Goal: Information Seeking & Learning: Learn about a topic

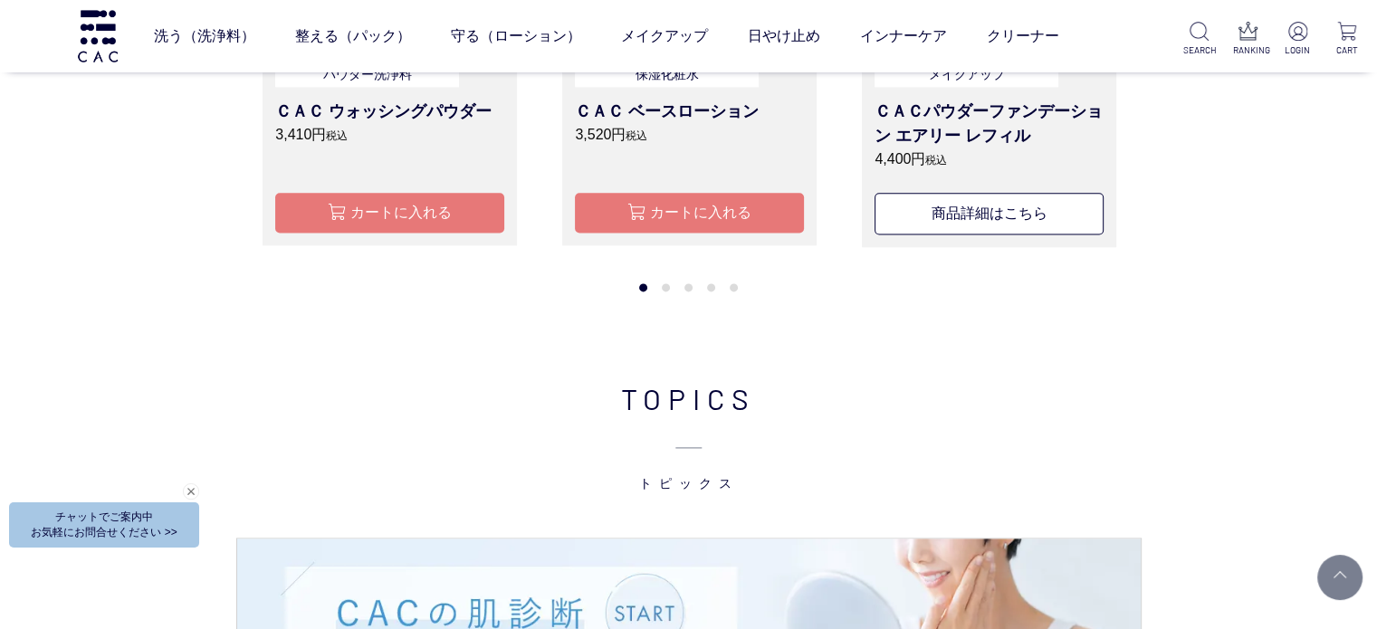
scroll to position [2263, 0]
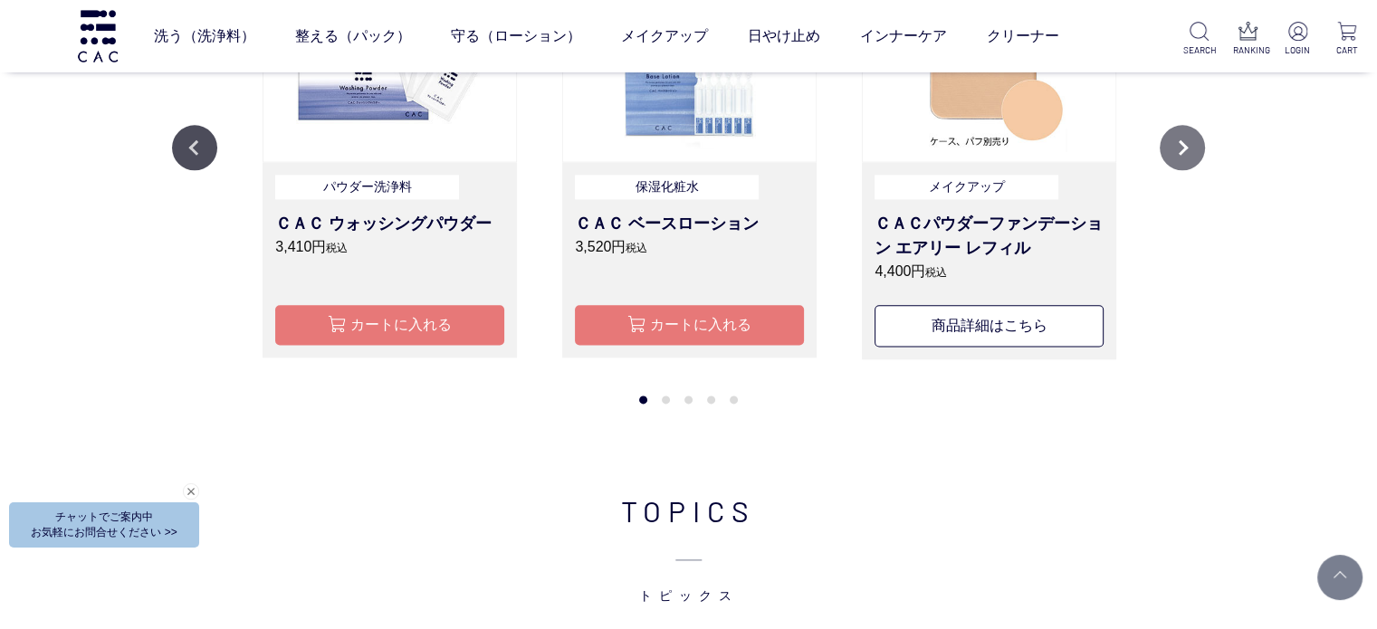
click at [1180, 147] on button "Next" at bounding box center [1181, 147] width 45 height 45
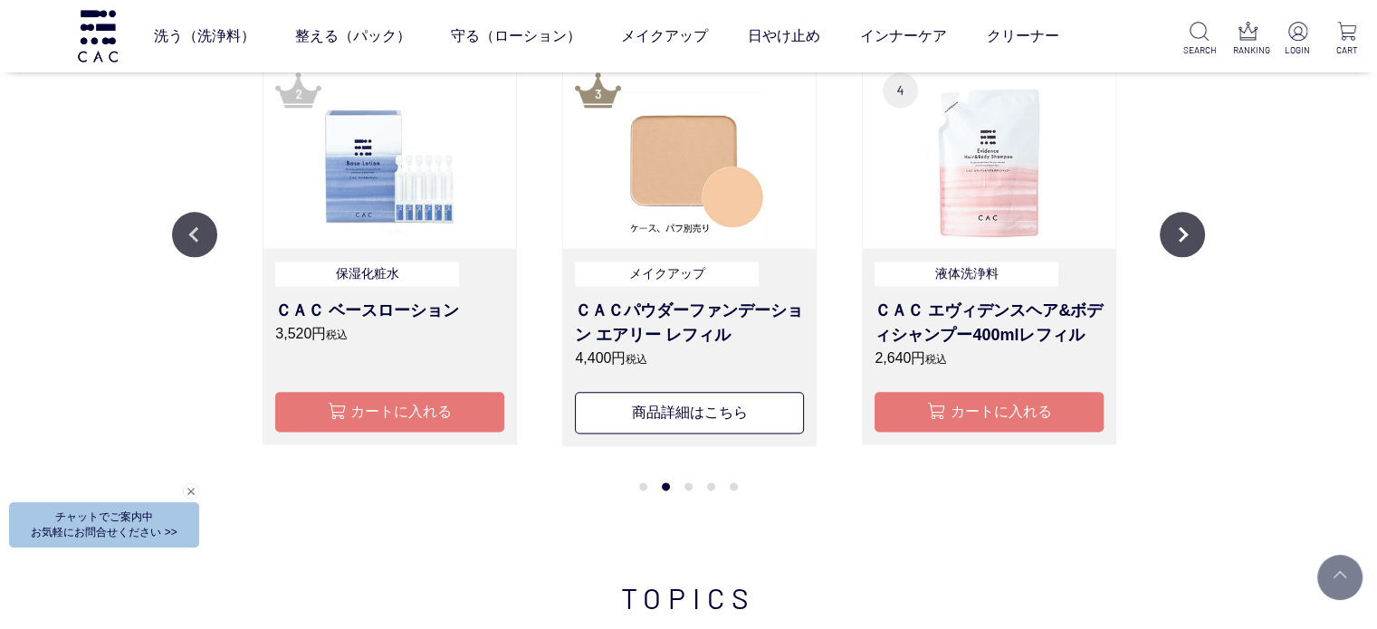
scroll to position [2082, 0]
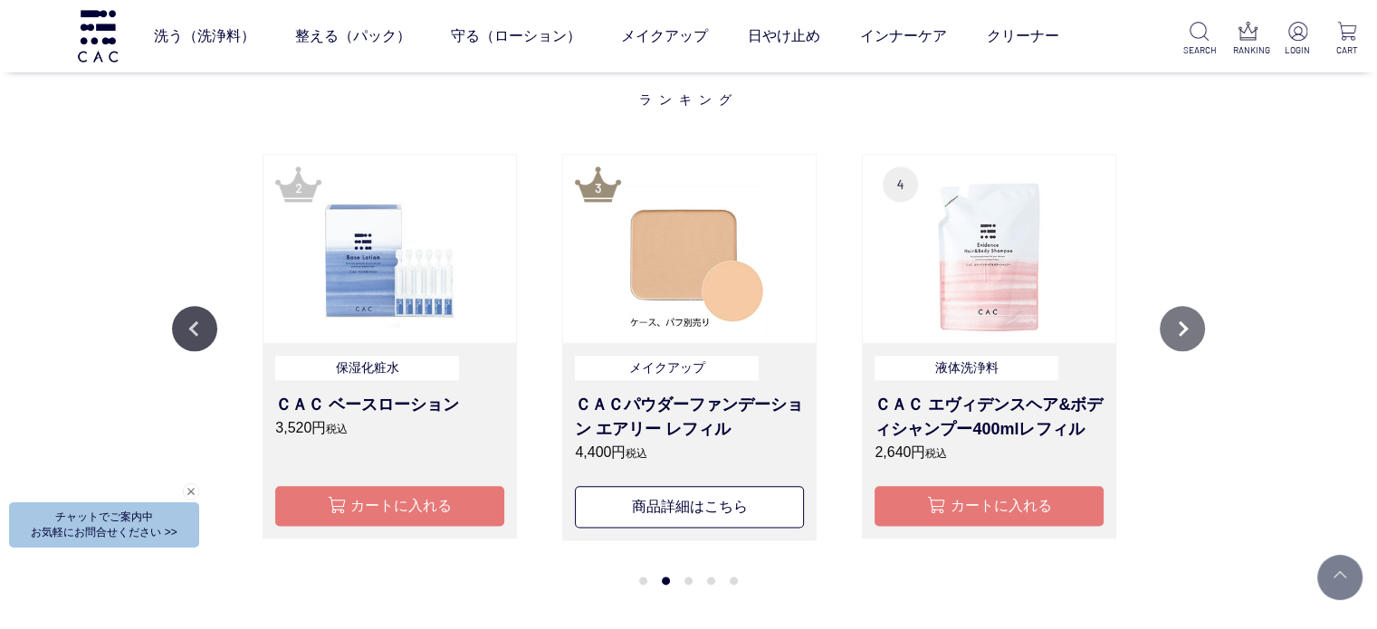
click at [1186, 343] on button "Next" at bounding box center [1181, 328] width 45 height 45
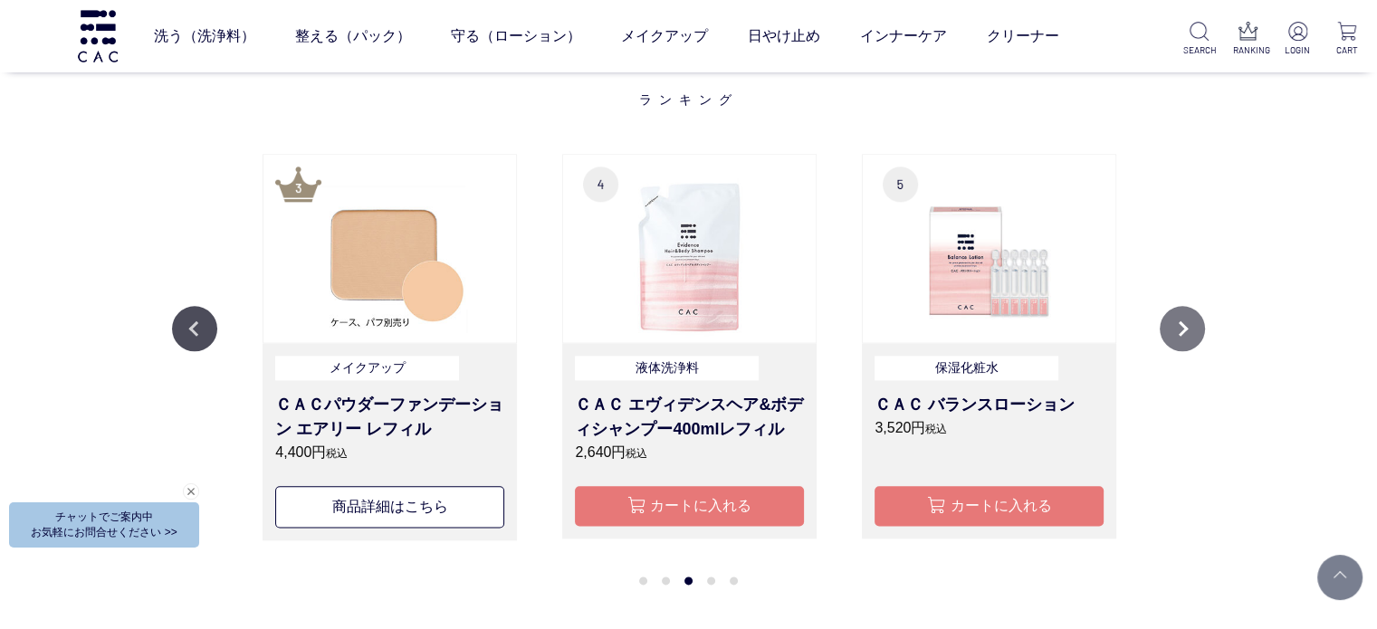
click at [1186, 343] on button "Next" at bounding box center [1181, 328] width 45 height 45
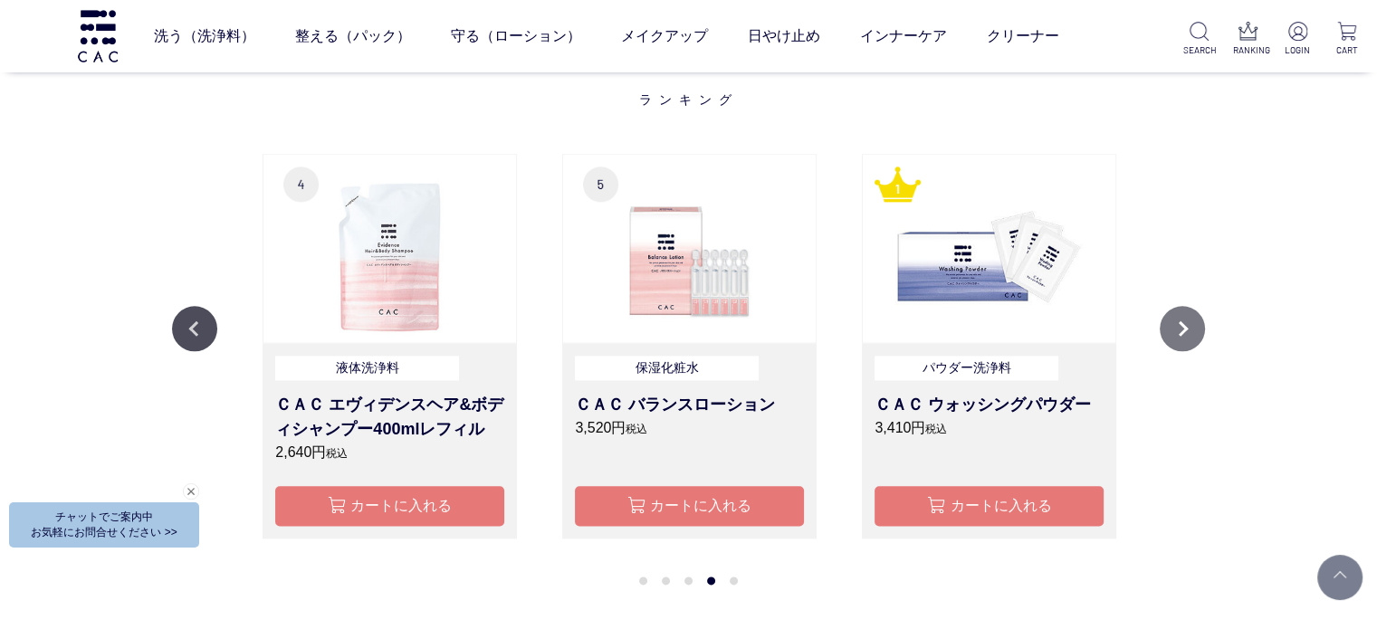
click at [1186, 343] on button "Next" at bounding box center [1181, 328] width 45 height 45
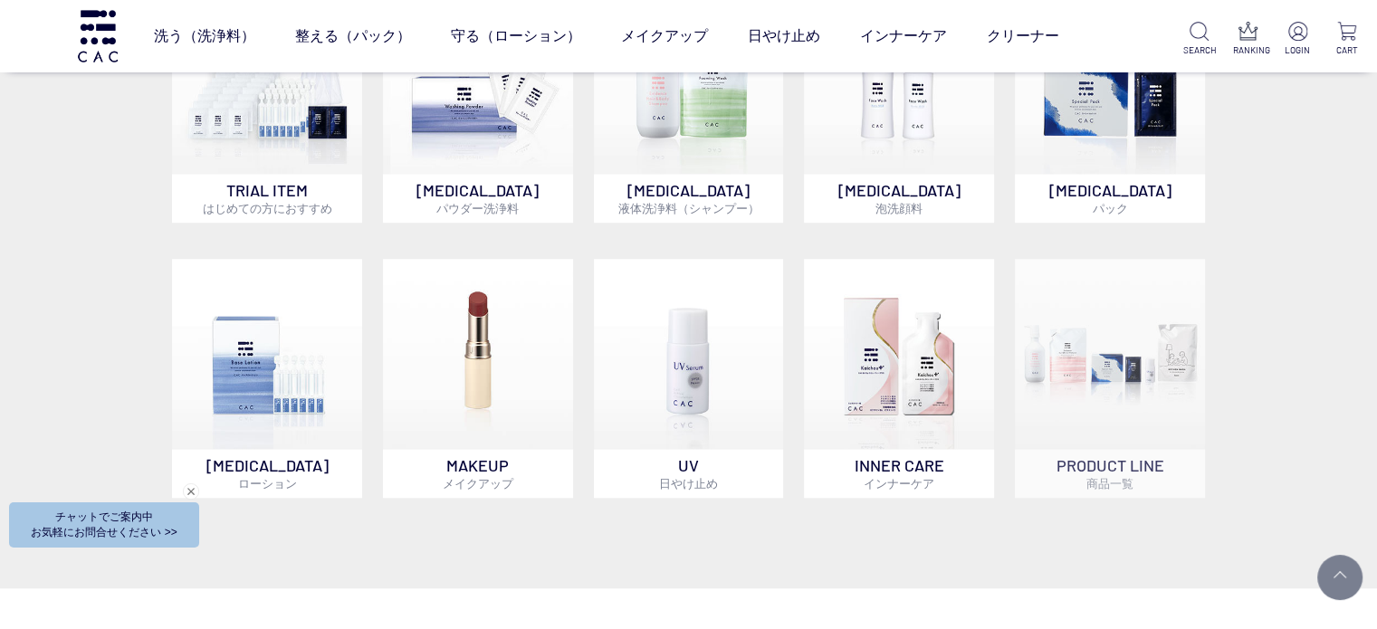
scroll to position [1448, 0]
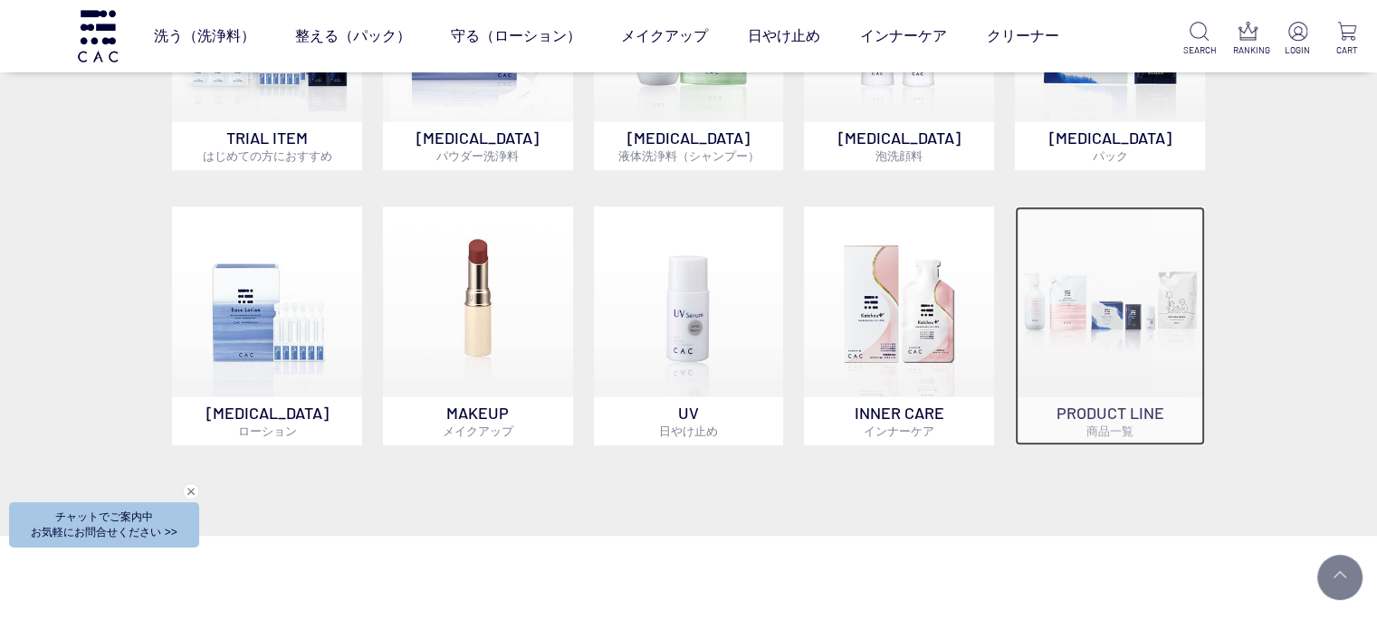
click at [1068, 376] on img at bounding box center [1110, 301] width 190 height 190
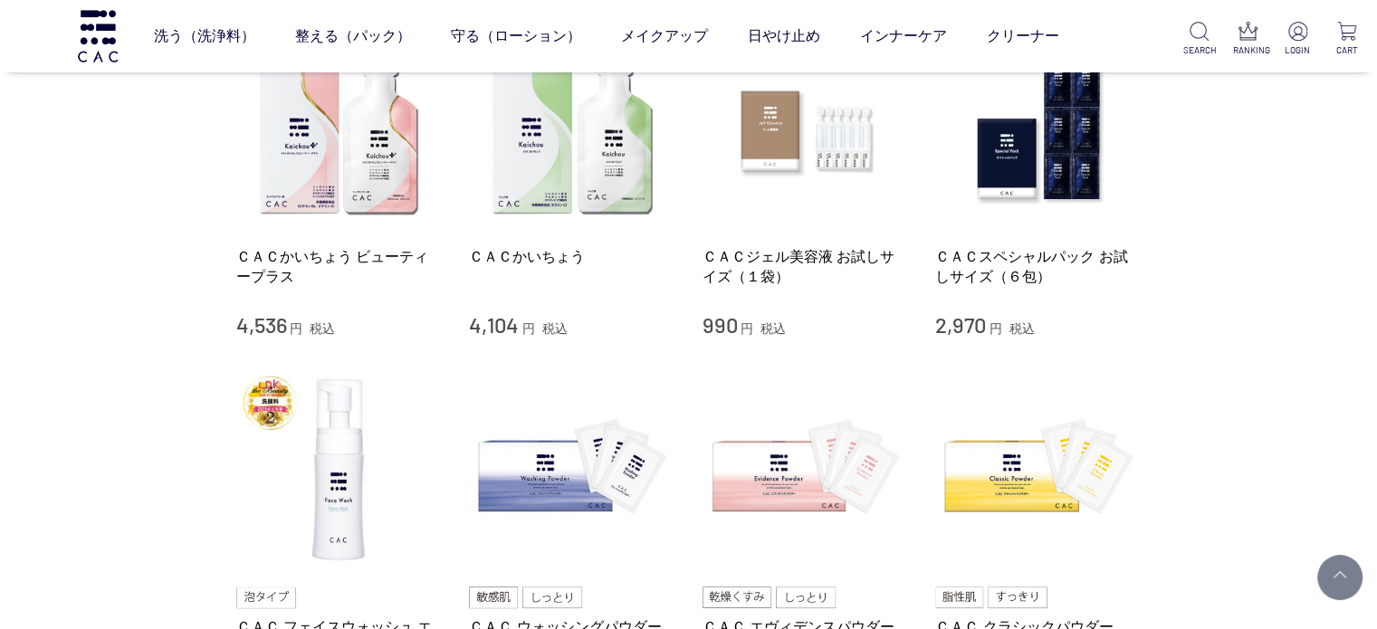
scroll to position [905, 0]
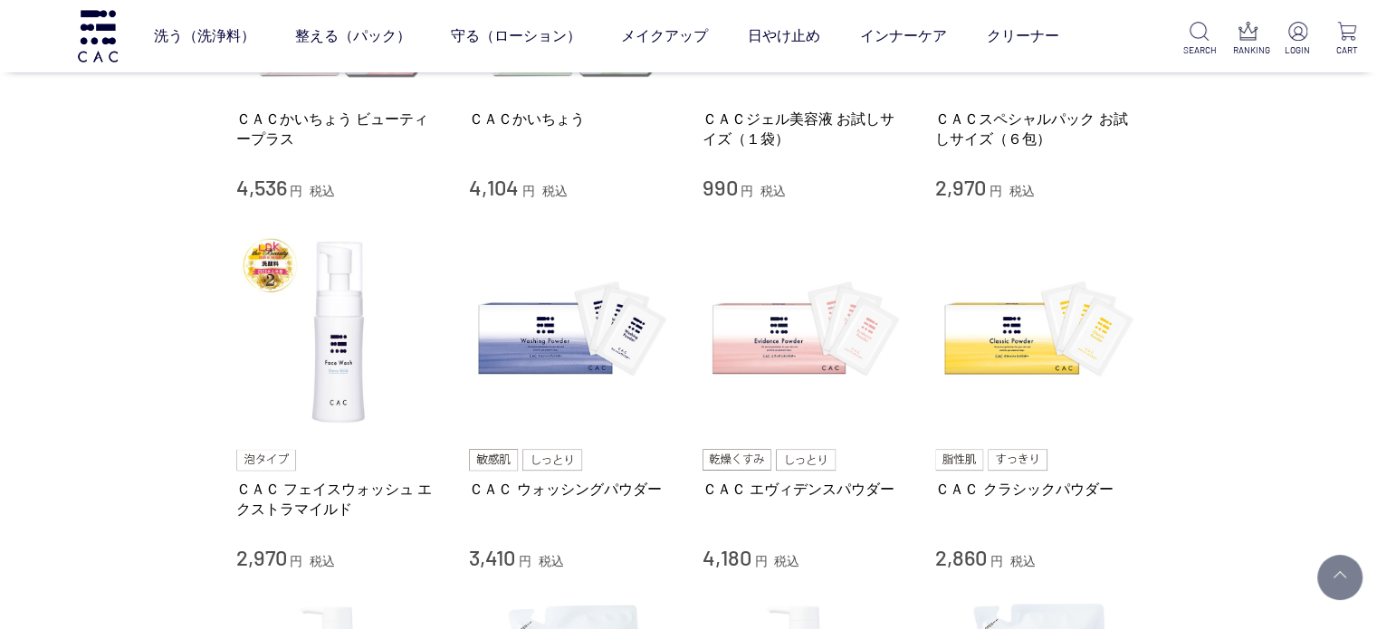
click at [0, 308] on div "買い物かご 買い物かご内の商品 買い物かごは空です... カテゴリから探す 商品一覧 スキンケア メイクアップ その他 日やけ止め インナーケア クリーナー …" at bounding box center [688, 325] width 1377 height 2381
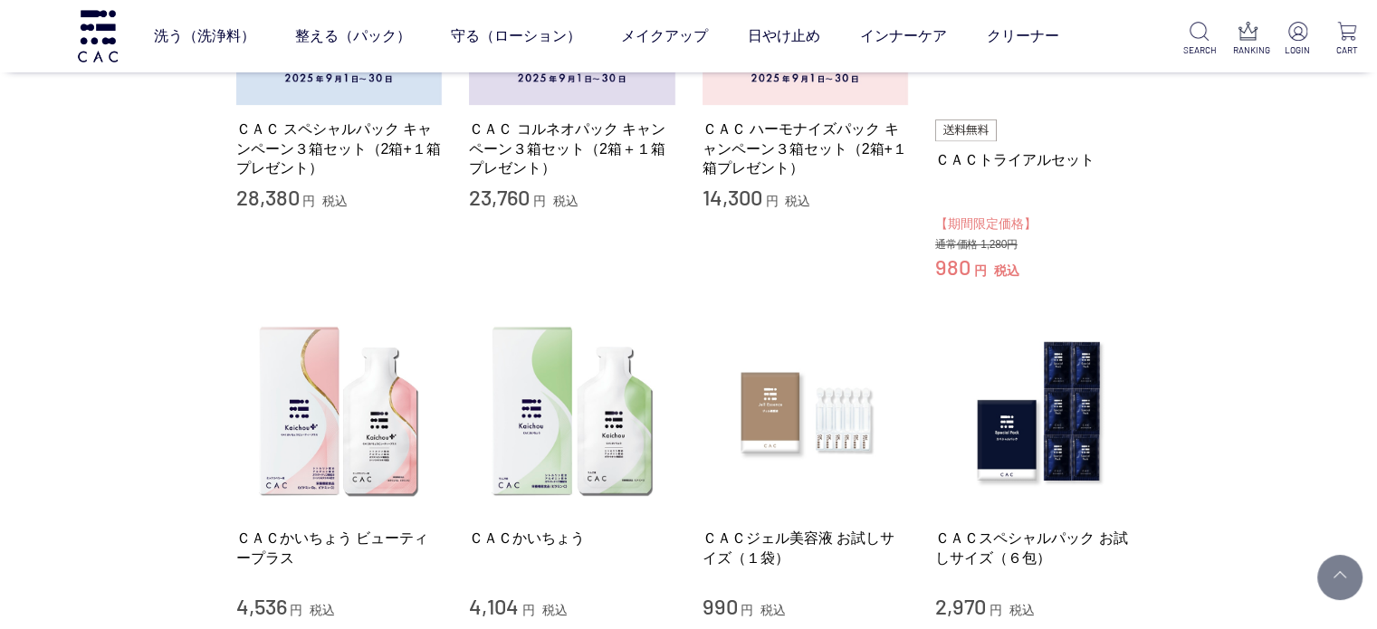
scroll to position [0, 0]
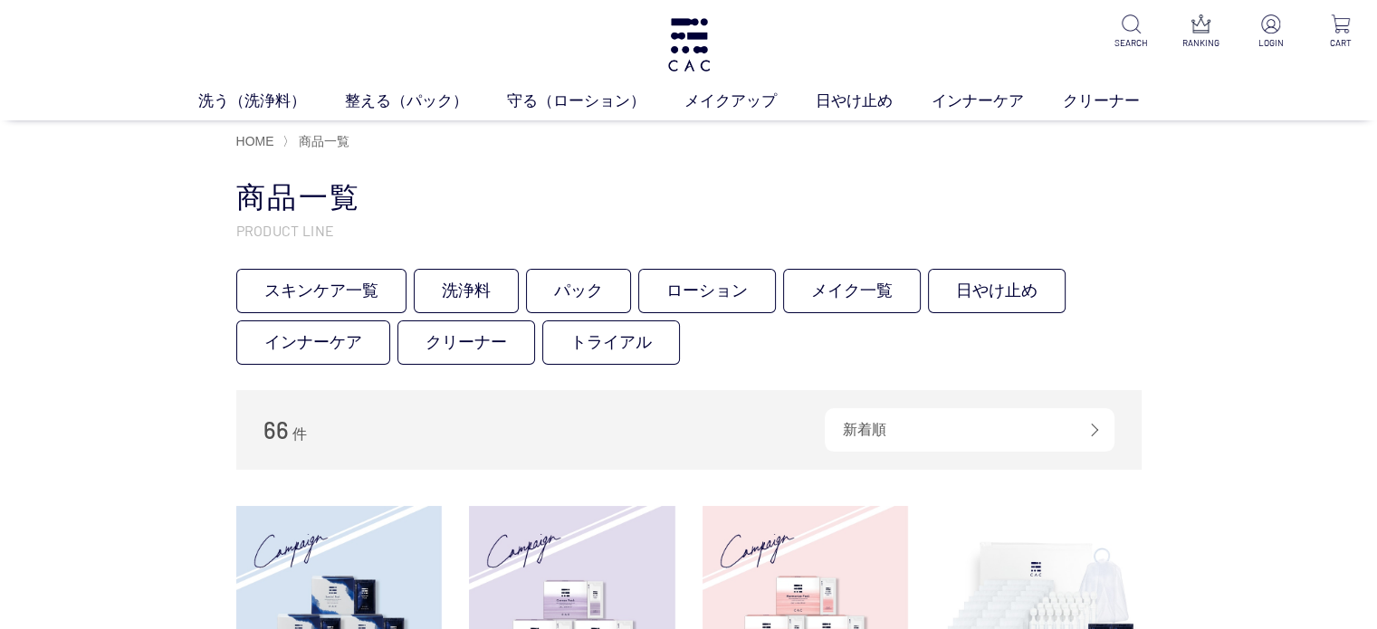
drag, startPoint x: 8, startPoint y: 434, endPoint x: 7, endPoint y: 420, distance: 13.6
click at [408, 94] on link "整える（パック）" at bounding box center [426, 102] width 162 height 24
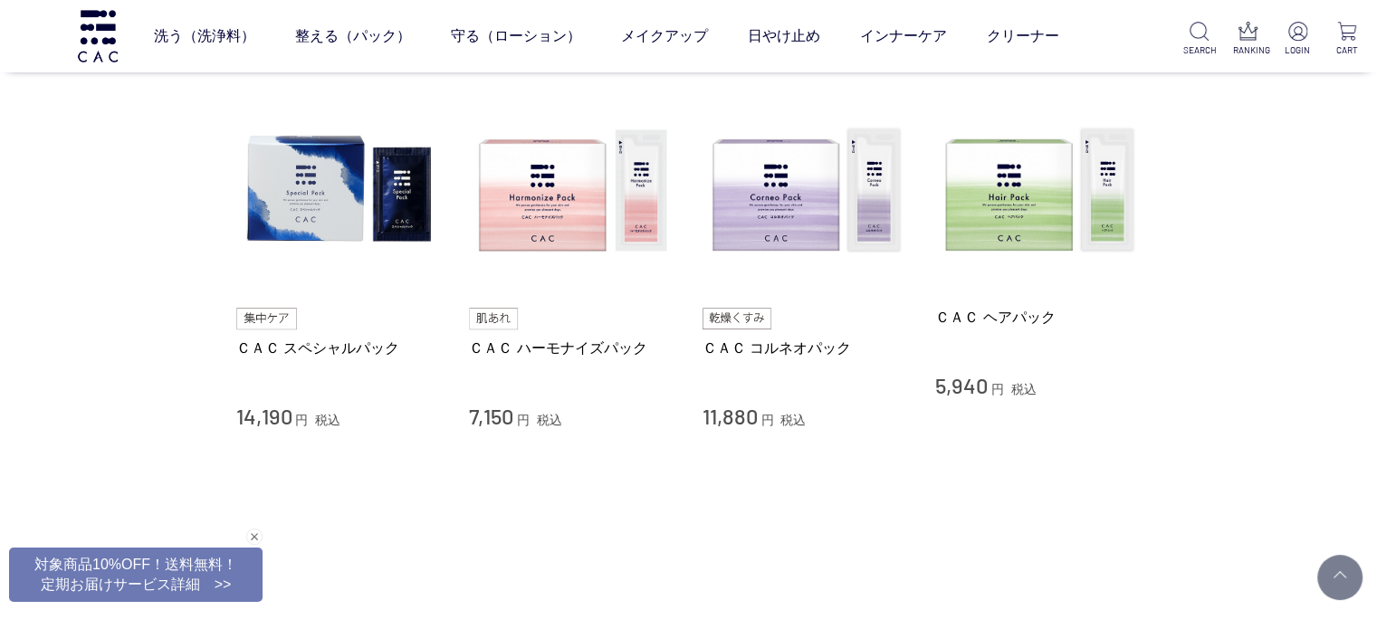
scroll to position [634, 0]
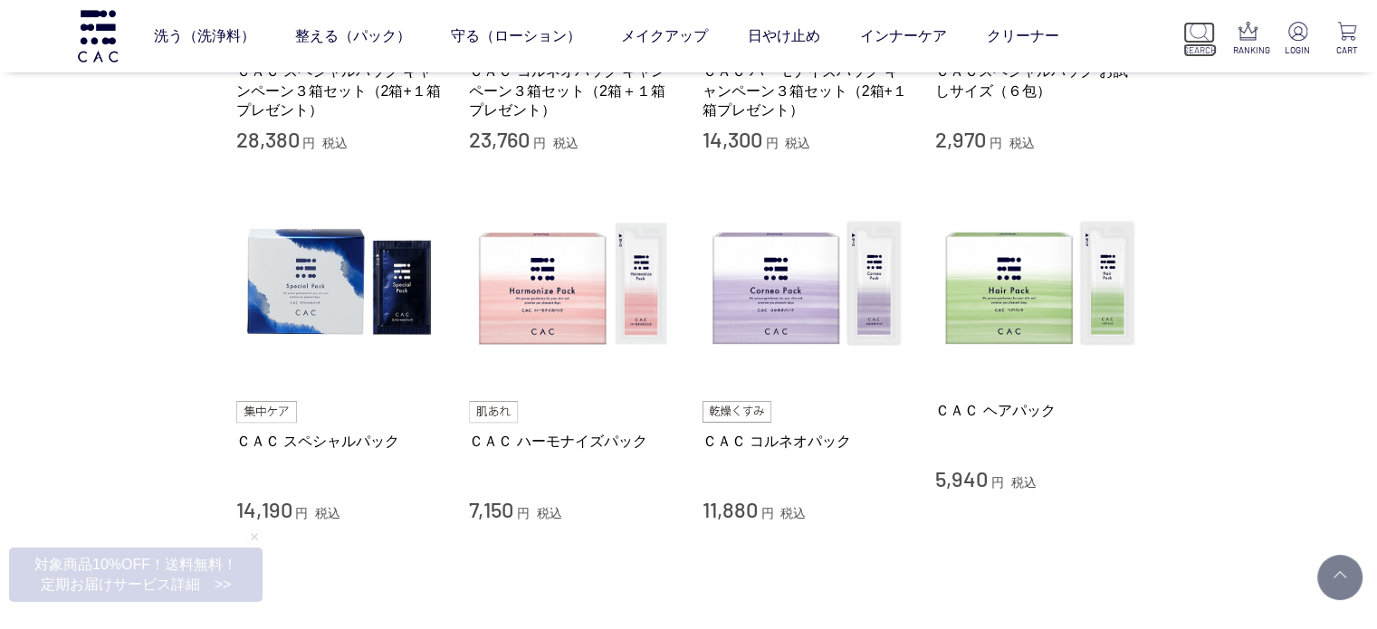
click at [1199, 35] on img at bounding box center [1198, 31] width 19 height 19
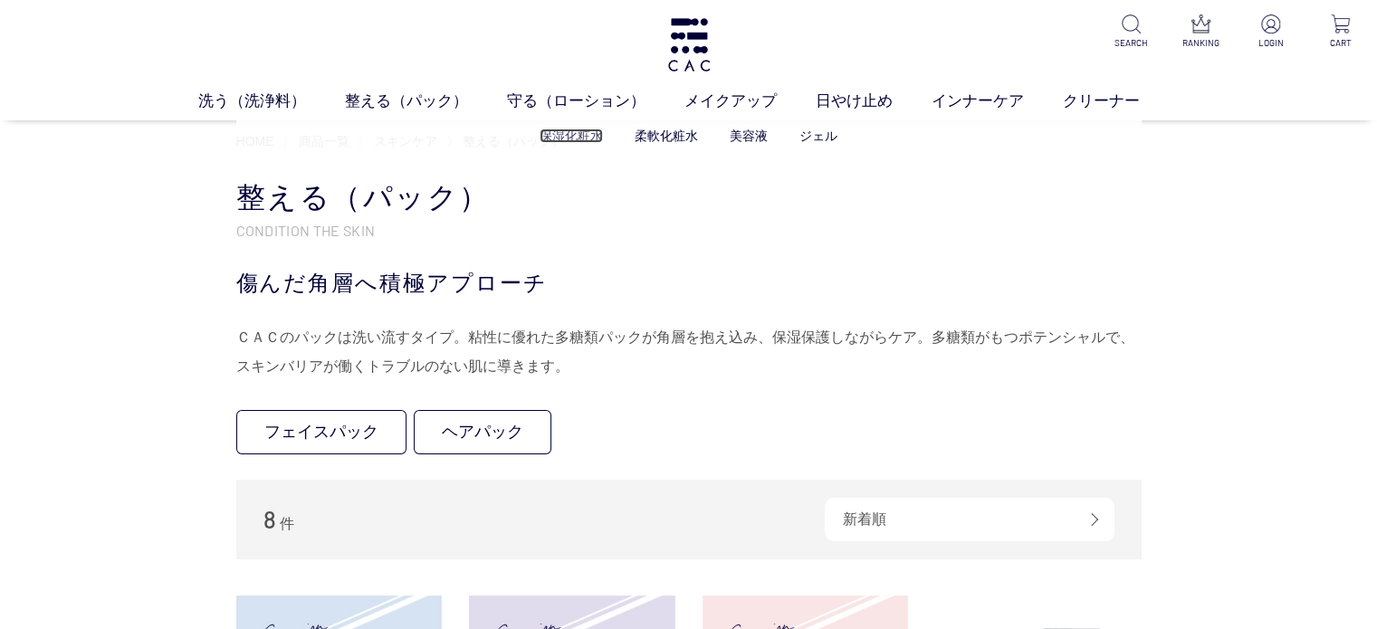
click at [563, 133] on link "保湿化粧水" at bounding box center [570, 136] width 63 height 14
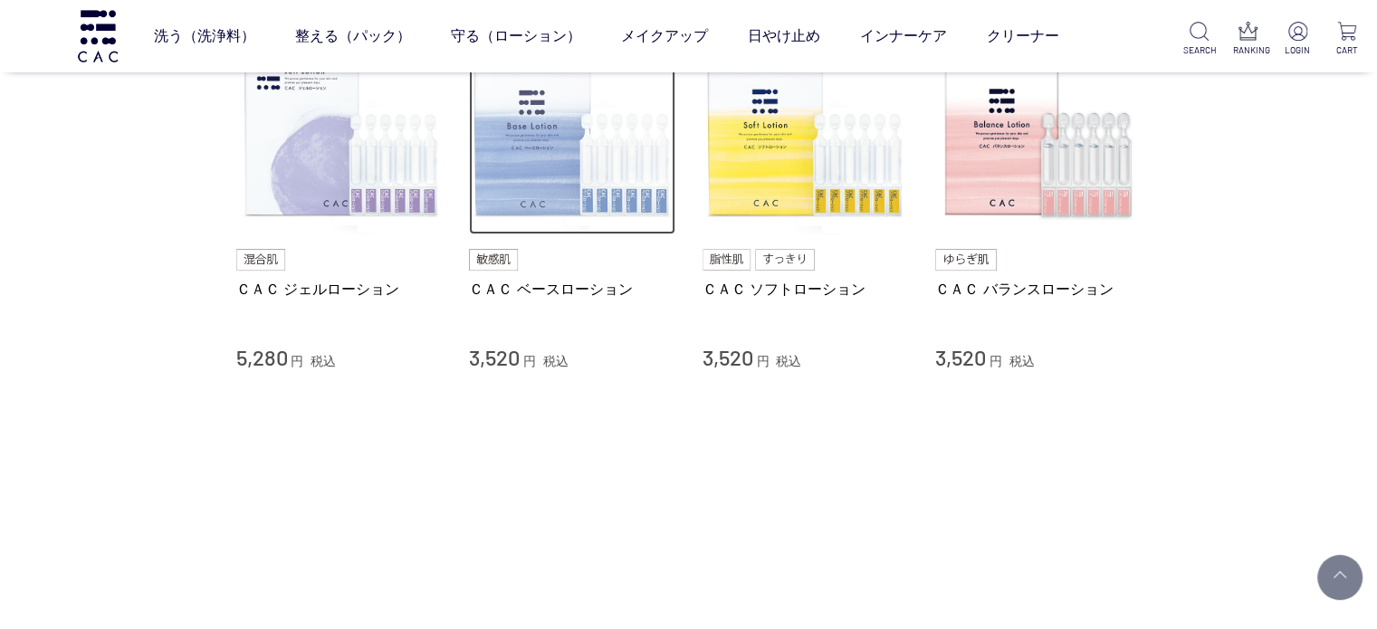
scroll to position [181, 0]
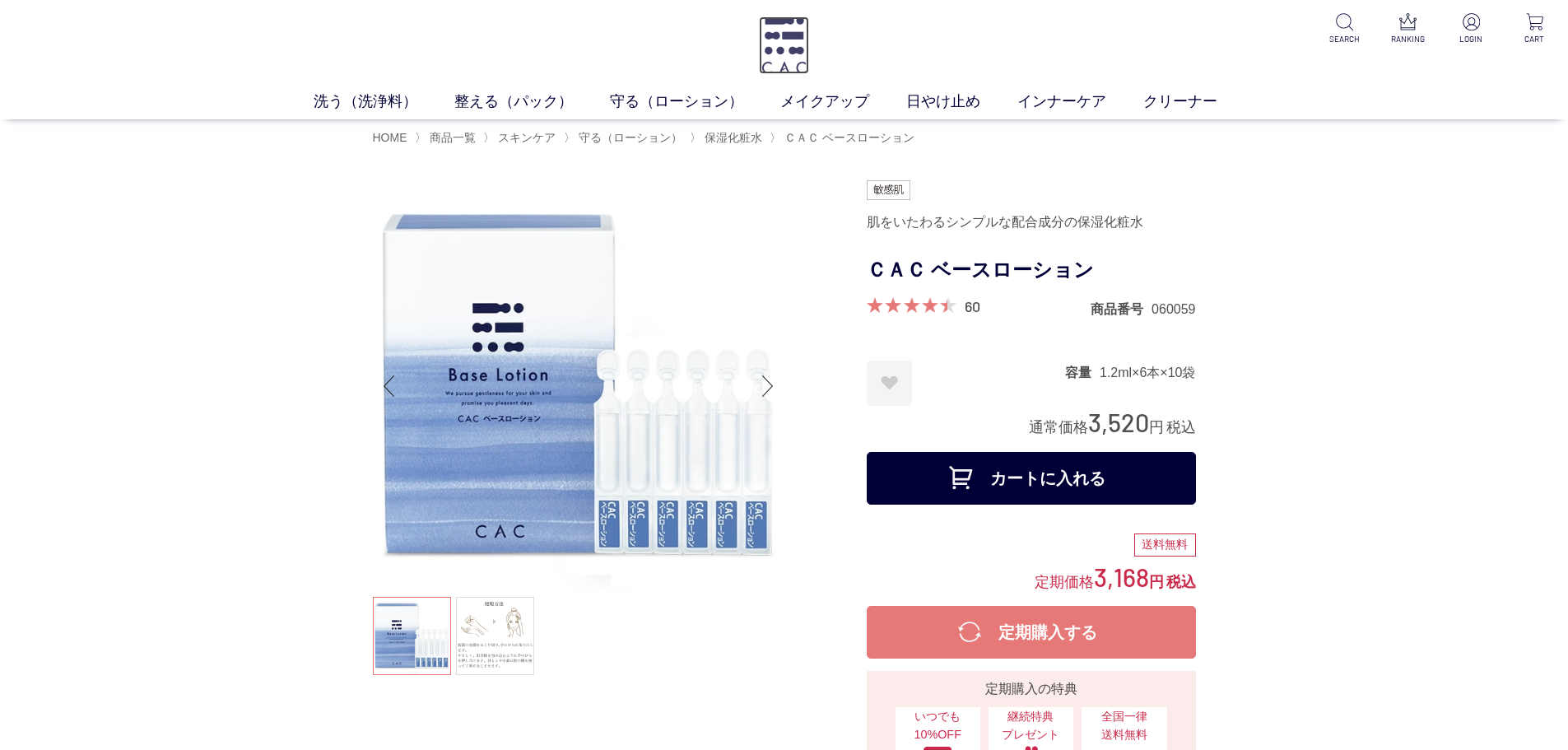
click at [777, 54] on img at bounding box center [783, 45] width 50 height 57
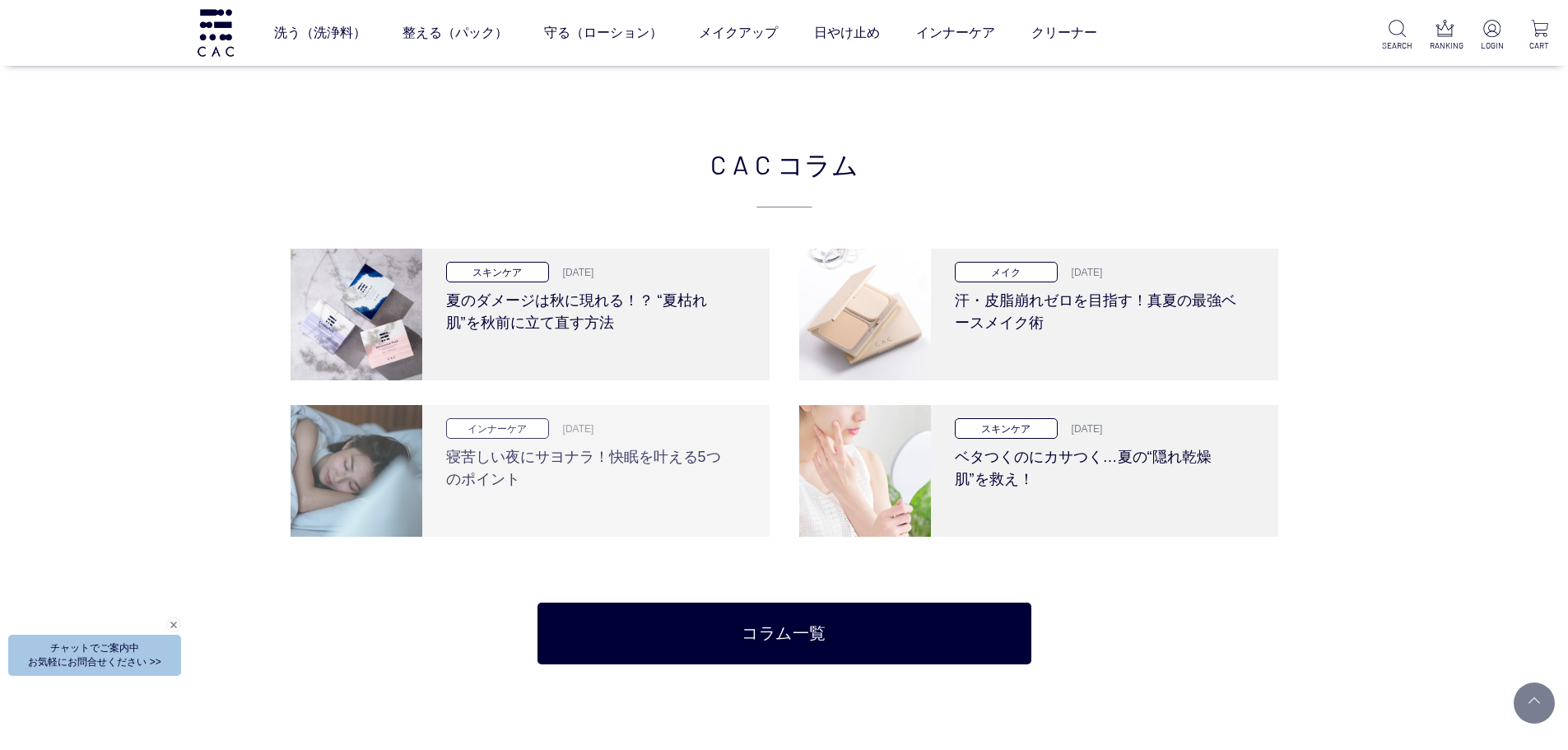
scroll to position [3620, 0]
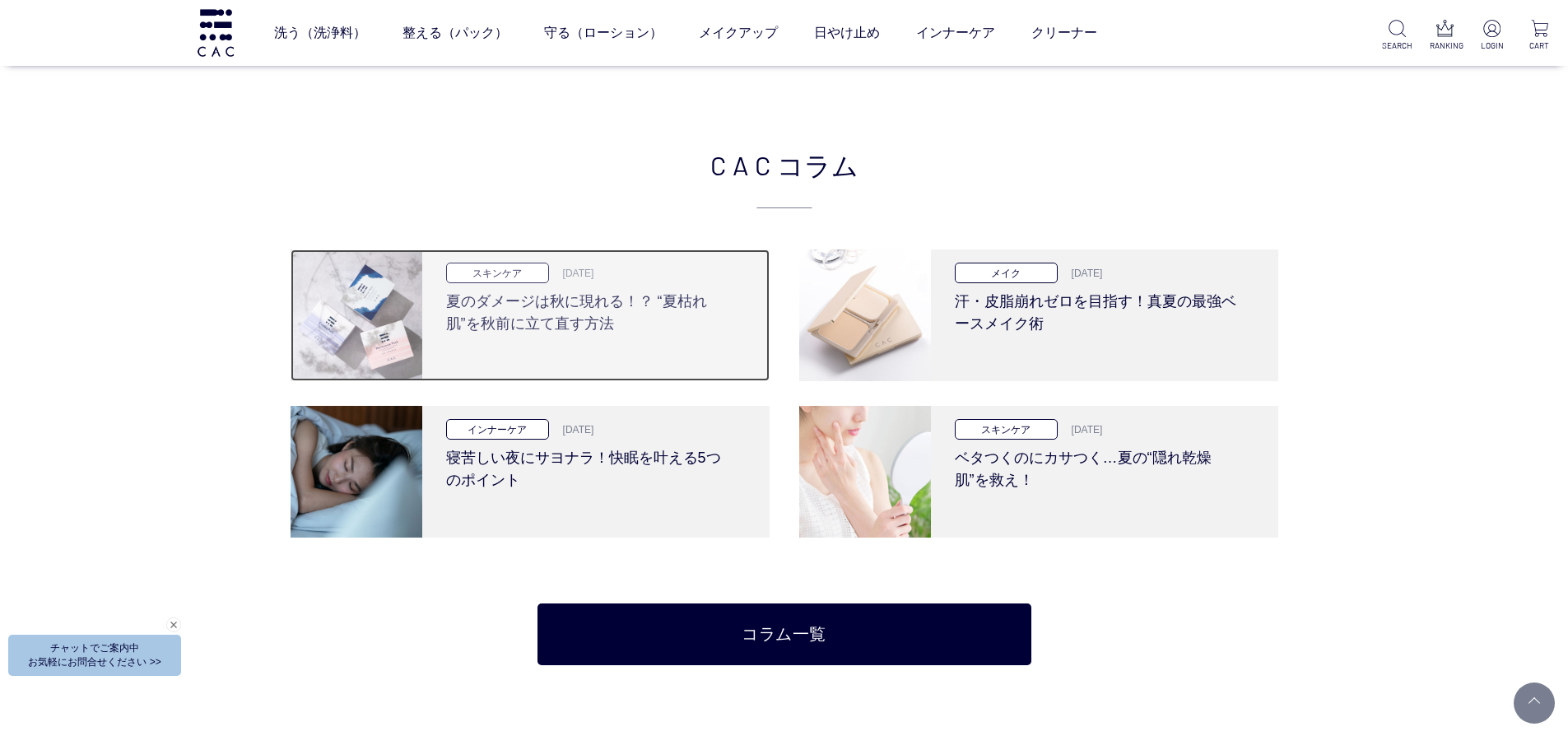
click at [560, 320] on h3 "夏のダメージは秋に現れる！？ “夏枯れ肌”を秋前に立て直す方法" at bounding box center [590, 308] width 287 height 52
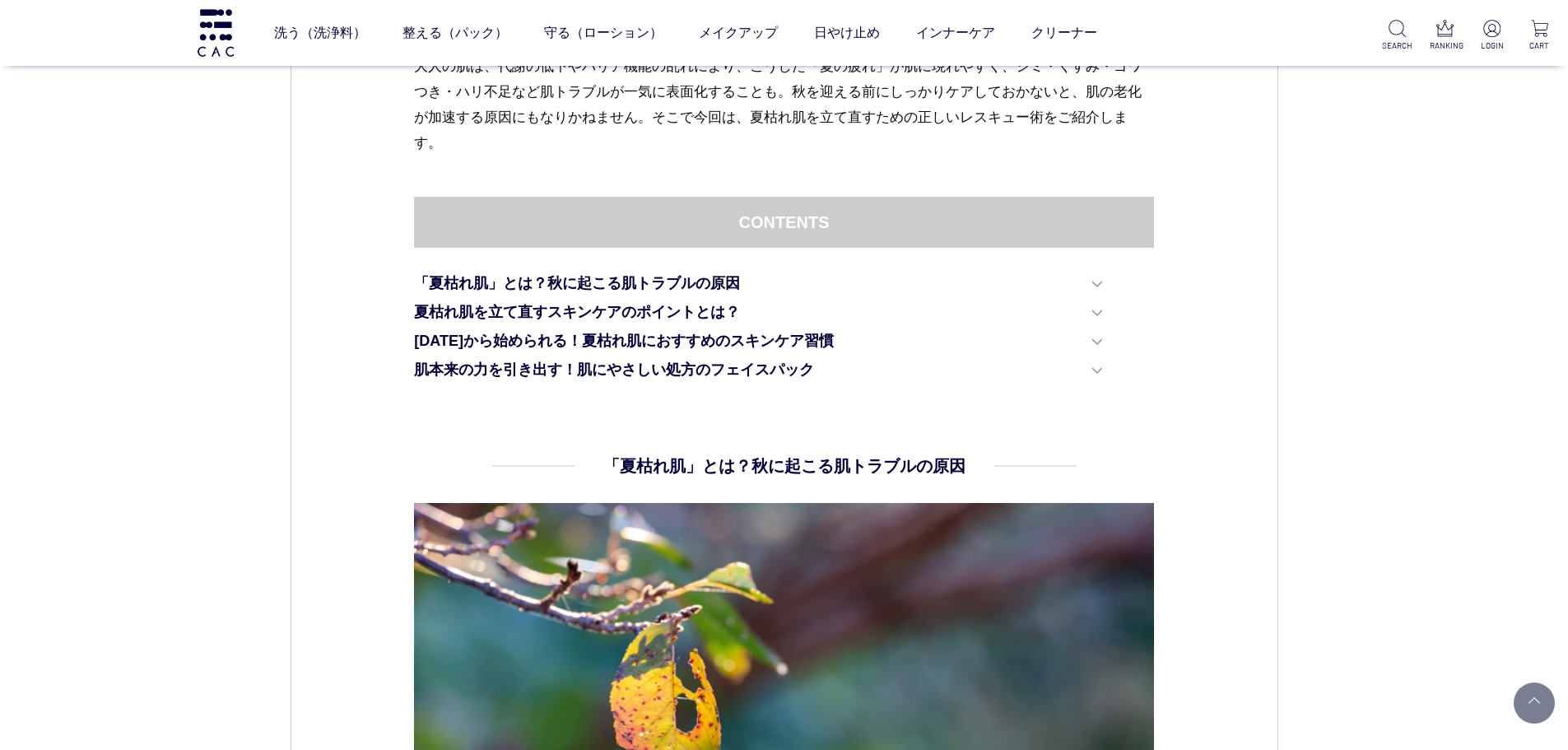
scroll to position [494, 0]
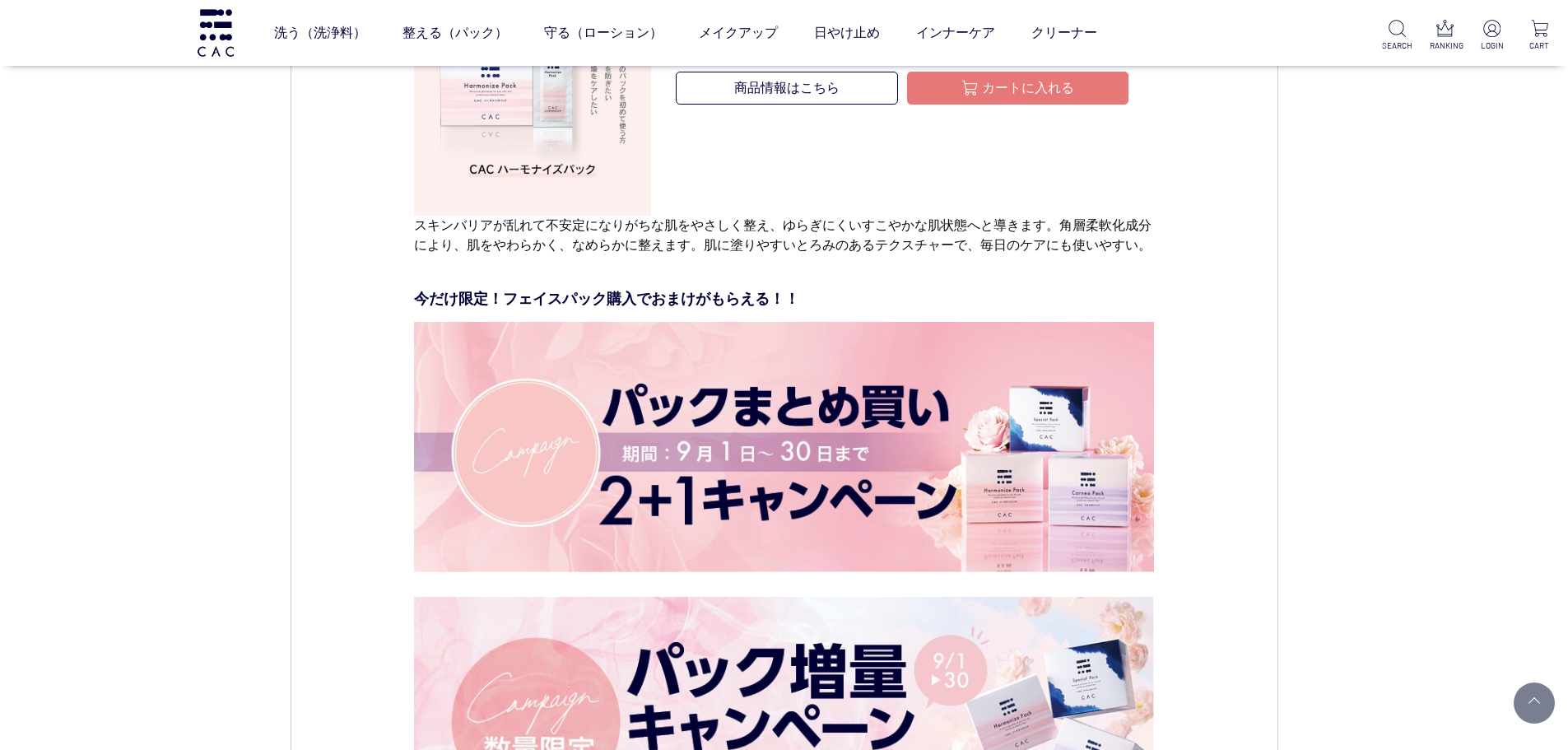
scroll to position [6418, 0]
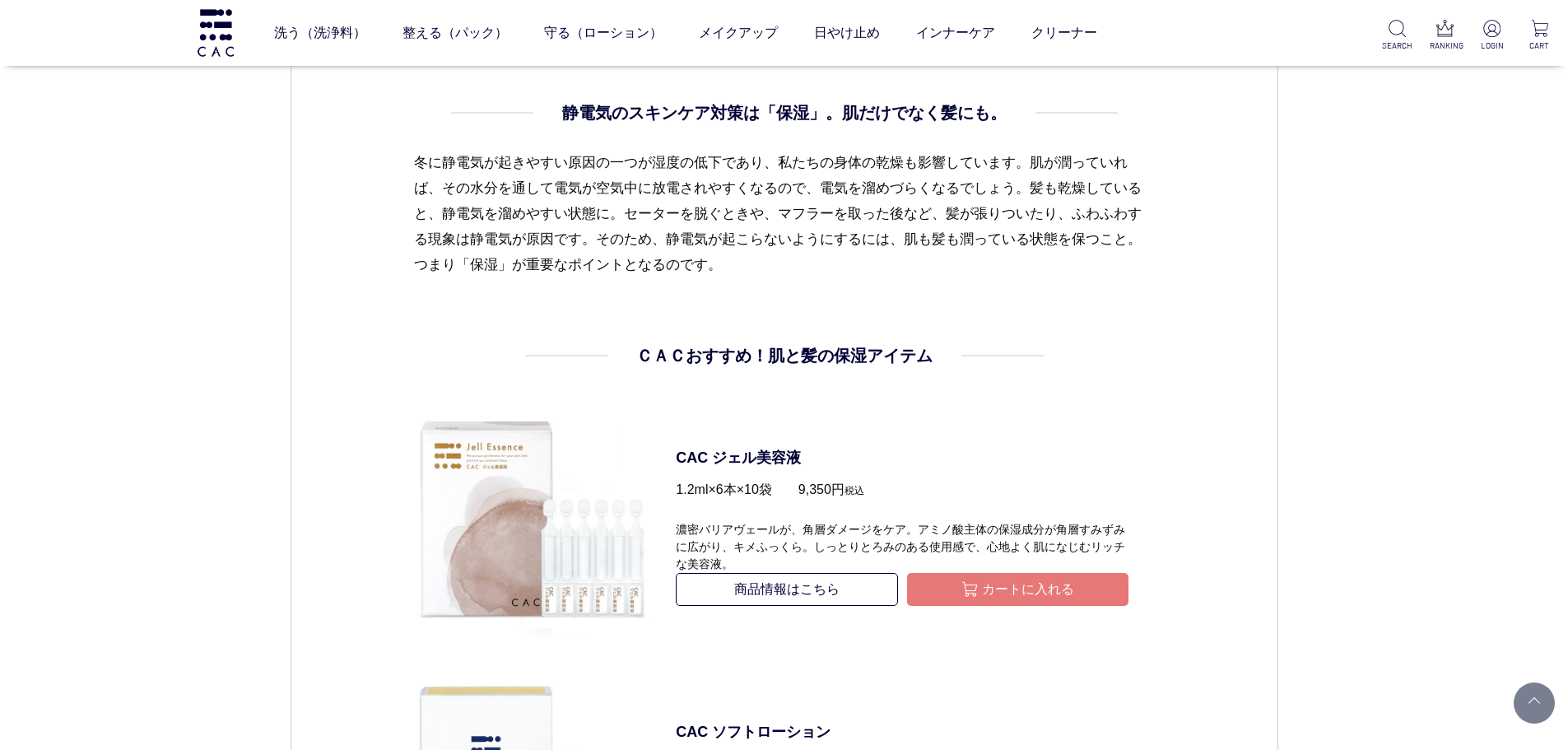
scroll to position [1564, 0]
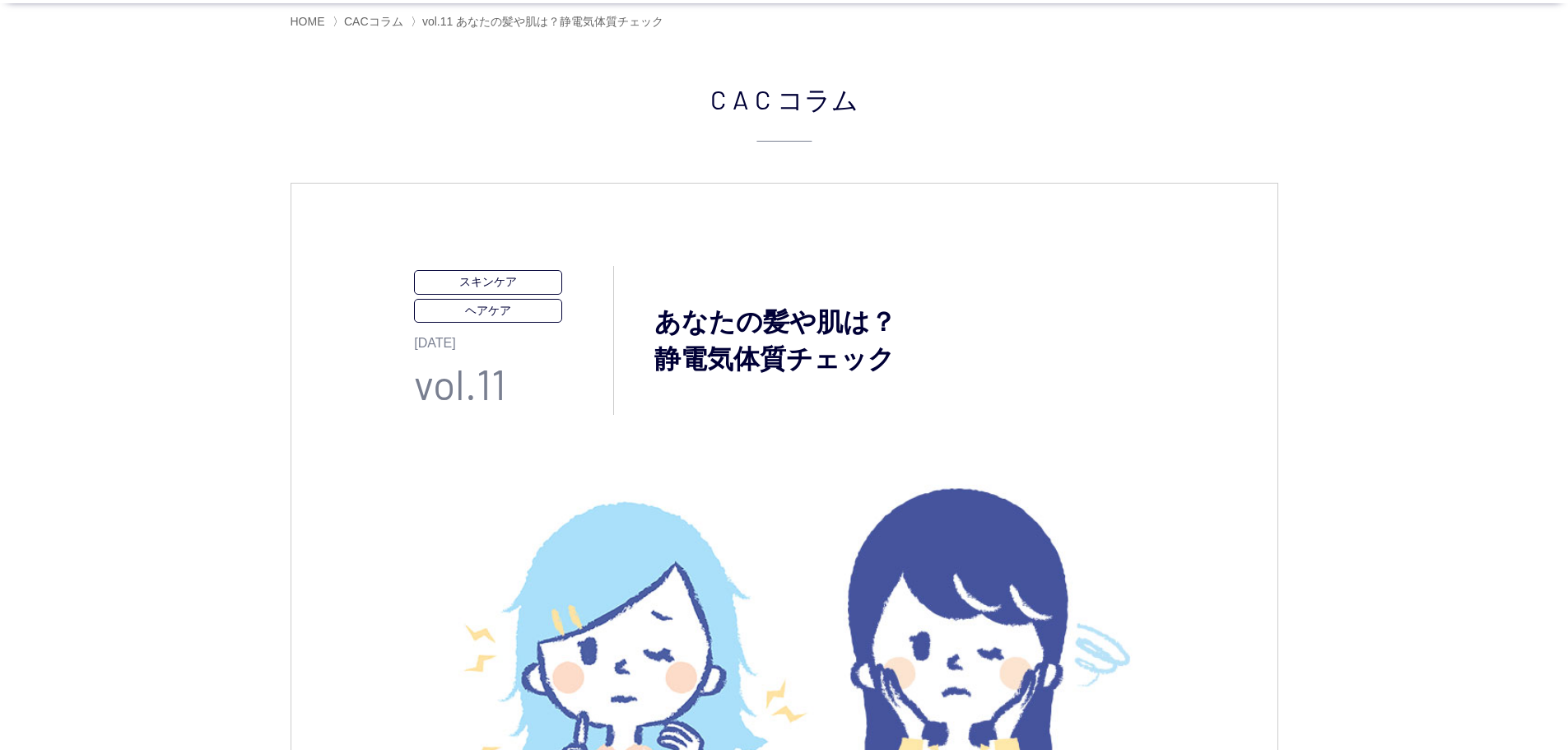
scroll to position [0, 0]
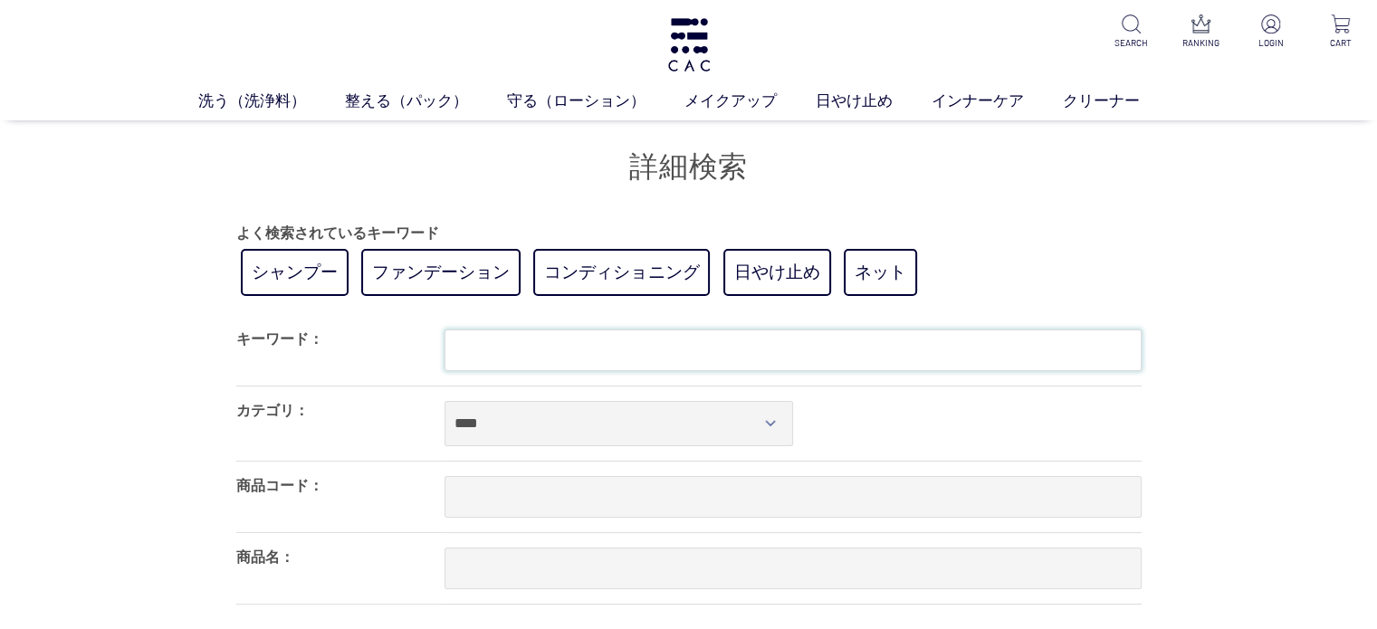
click at [702, 346] on input "text" at bounding box center [792, 350] width 697 height 42
type input "*****"
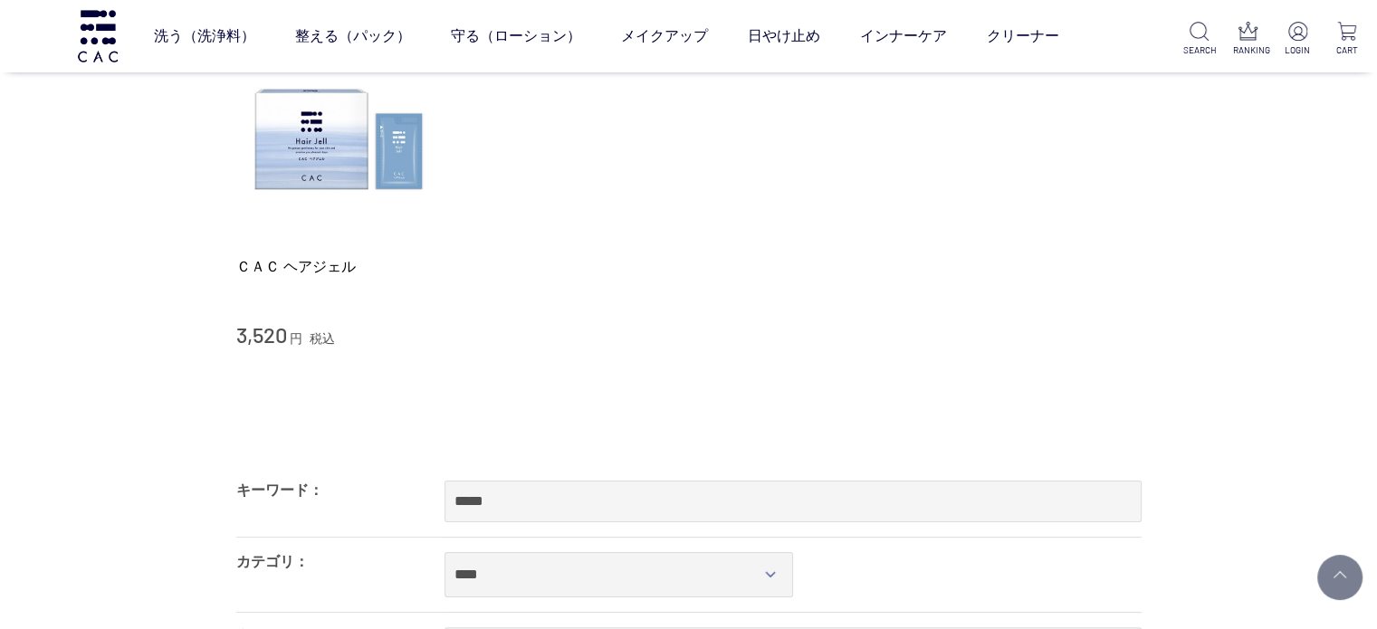
scroll to position [362, 0]
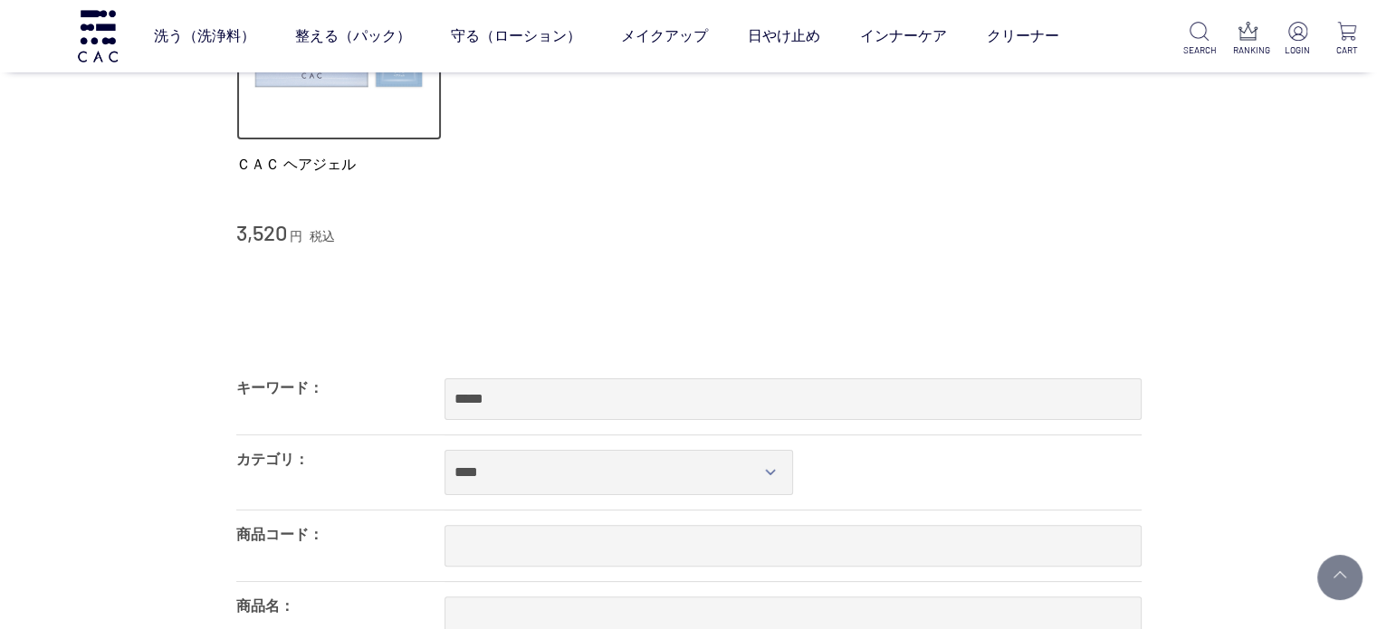
click at [354, 105] on img at bounding box center [339, 37] width 206 height 206
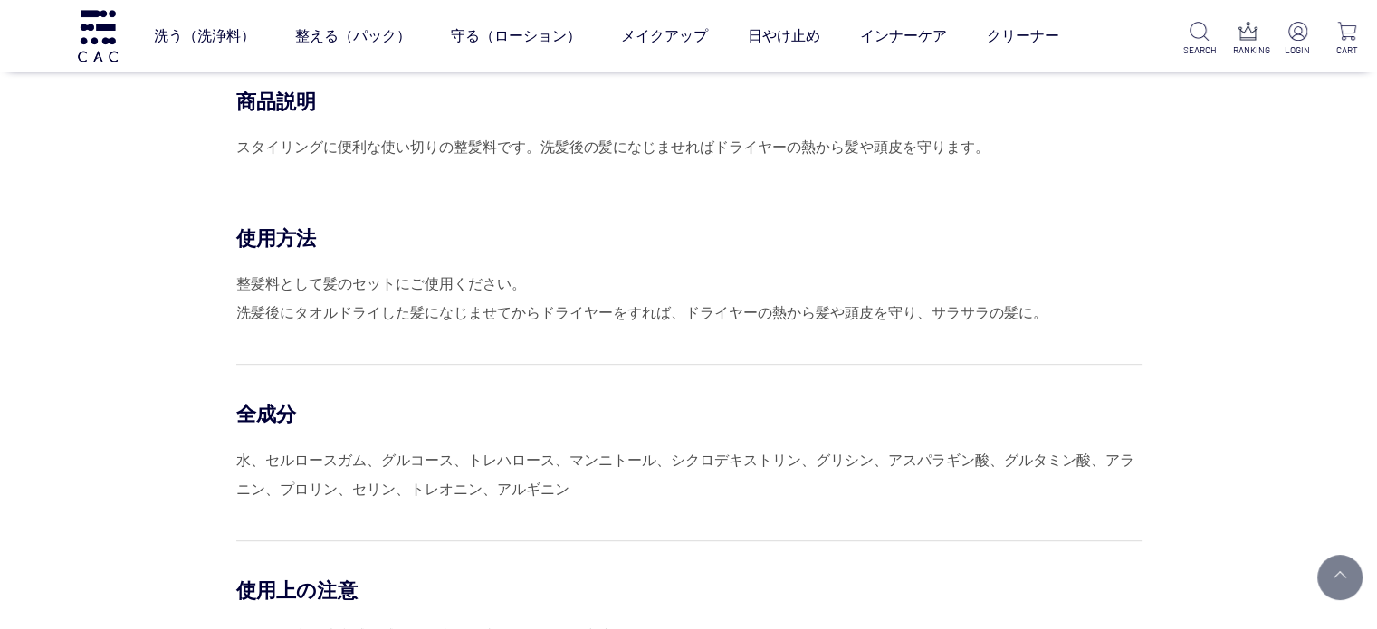
scroll to position [815, 0]
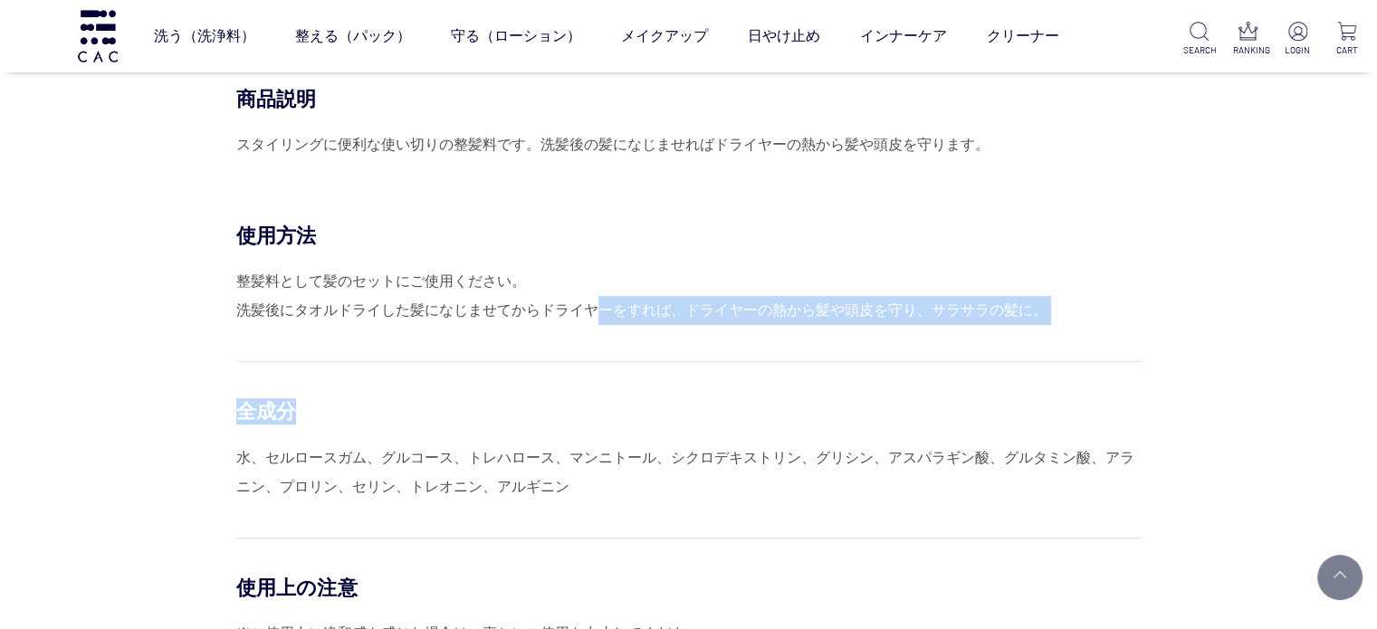
drag, startPoint x: 594, startPoint y: 310, endPoint x: 1017, endPoint y: 354, distance: 425.8
click at [1017, 353] on div "使用方法 整髪料として髪のセットにご使用ください。 洗髪後にタオルドライした髪になじませてからドライヤーをすれば、ドライヤーの熱から髪や頭皮を守り、サラサラの…" at bounding box center [688, 508] width 905 height 570
click at [1028, 380] on div "全成分 水、セルロースガム、グルコース、トレハロース、マンニトール、シクロデキストリン、グリシン、アスパラギン酸、グルタミン酸、アラニン、プロリン、セリン、ト…" at bounding box center [688, 430] width 905 height 139
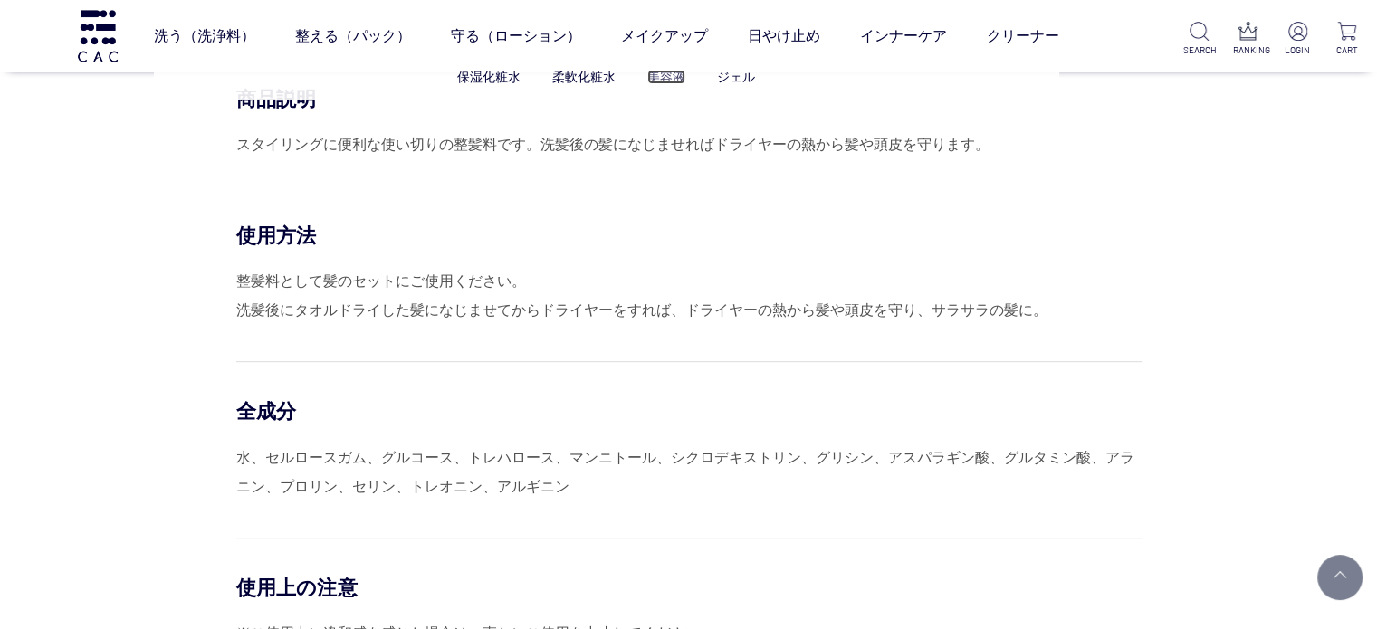
click at [670, 75] on link "美容液" at bounding box center [666, 77] width 38 height 14
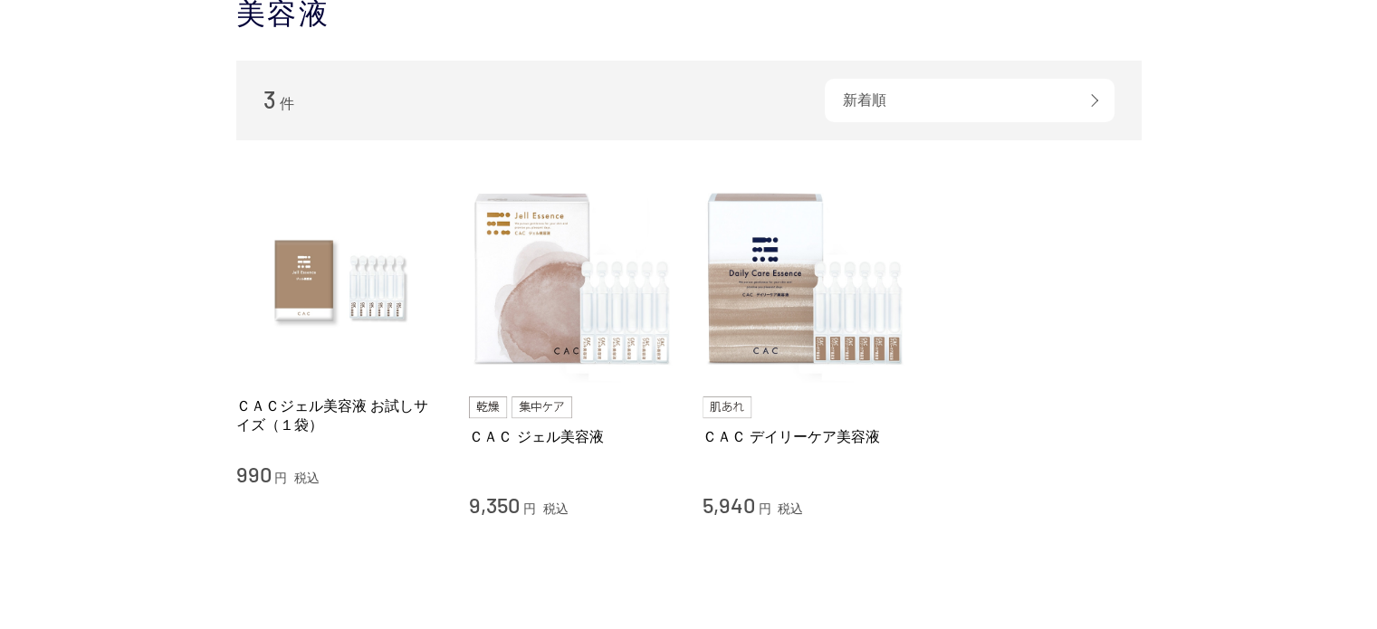
scroll to position [91, 0]
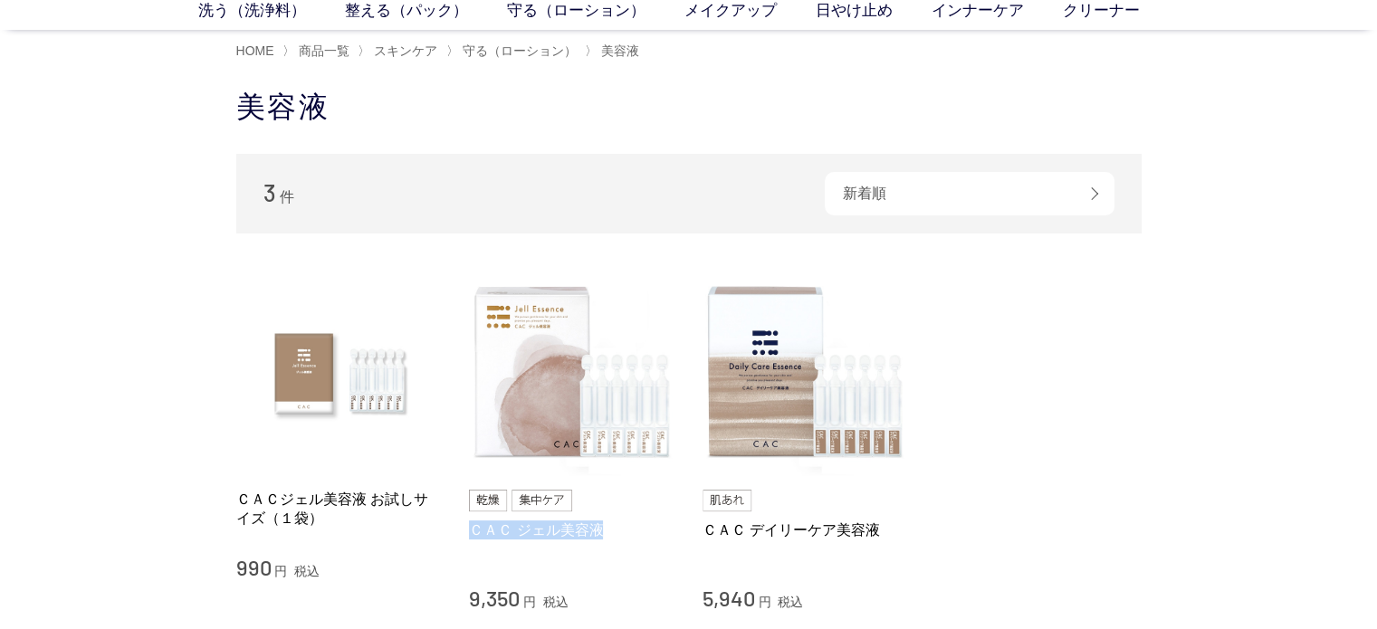
copy link "ＣＡＣ ジェル美容液"
drag, startPoint x: 638, startPoint y: 544, endPoint x: 473, endPoint y: 549, distance: 164.8
click at [473, 549] on div "ＣＡＣ ジェル美容液" at bounding box center [572, 549] width 206 height 58
drag, startPoint x: 916, startPoint y: 521, endPoint x: 705, endPoint y: 525, distance: 210.9
click at [705, 525] on li "ＣＡＣジェル美容液 お試しサイズ（１袋） 990 円 税込 ＣＡＣ ジェル美容液 9,350 円 税込 ＣＡＣ デイリーケア美容液 5,940 円 税込" at bounding box center [688, 441] width 905 height 343
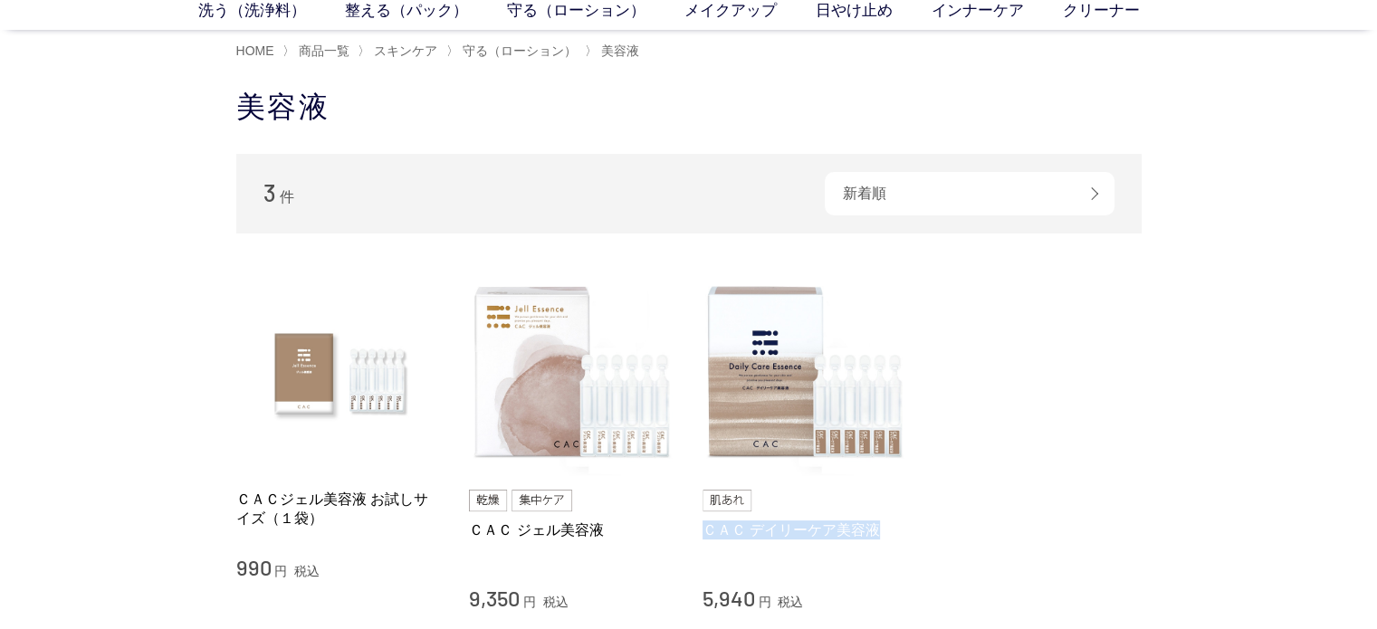
copy link "ＣＡＣ デイリーケア美容液"
click at [163, 455] on div "買い物かご 買い物かご内の商品 買い物かごは空です... カテゴリから探す 商品一覧 スキンケア 洗う（洗浄料） 整える（パック） 守る（ローション） 保湿化…" at bounding box center [688, 423] width 1377 height 706
click at [58, 397] on div "買い物かご 買い物かご内の商品 買い物かごは空です... カテゴリから探す 商品一覧 スキンケア 洗う（洗浄料） 整える（パック） 守る（ローション） 保湿化…" at bounding box center [688, 423] width 1377 height 706
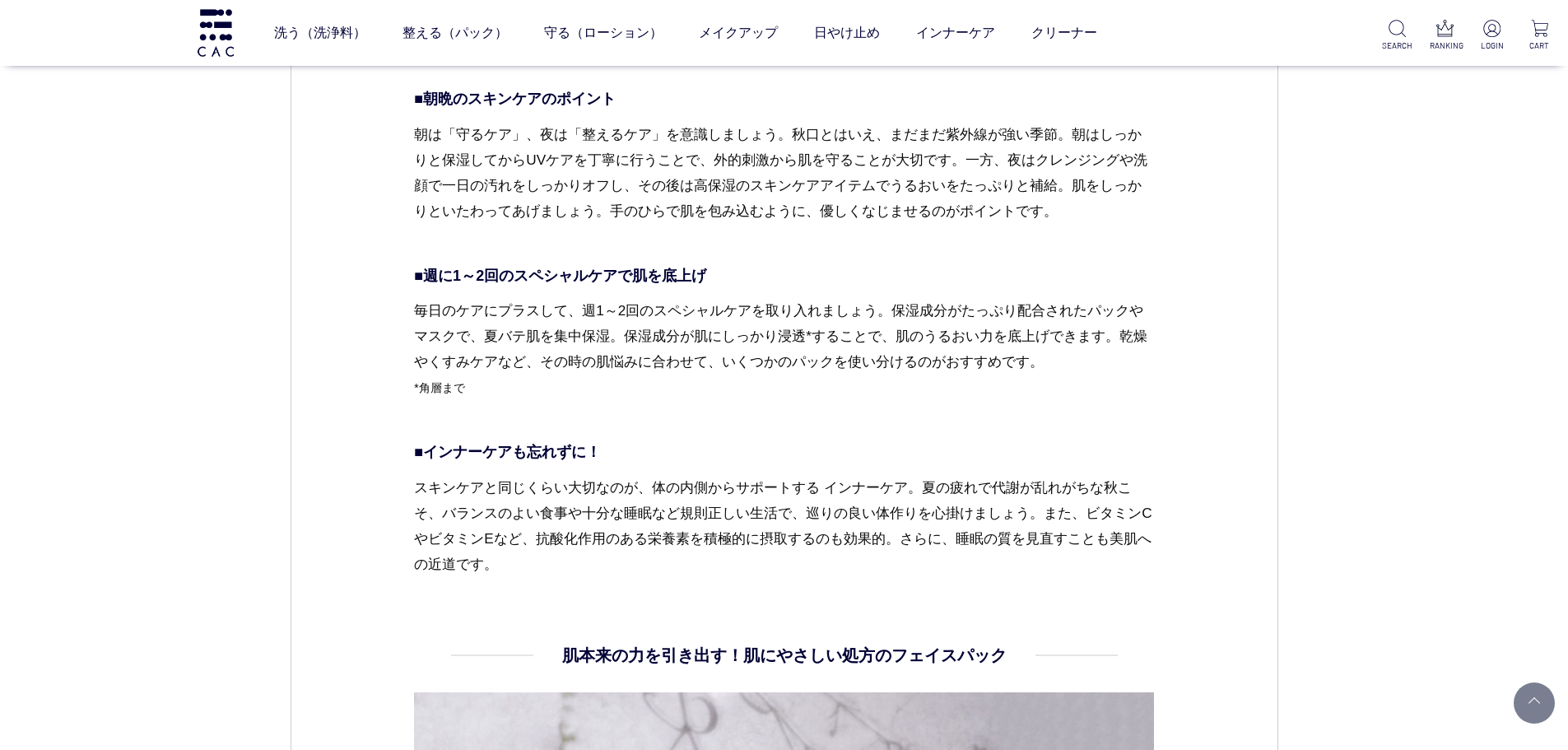
scroll to position [3867, 0]
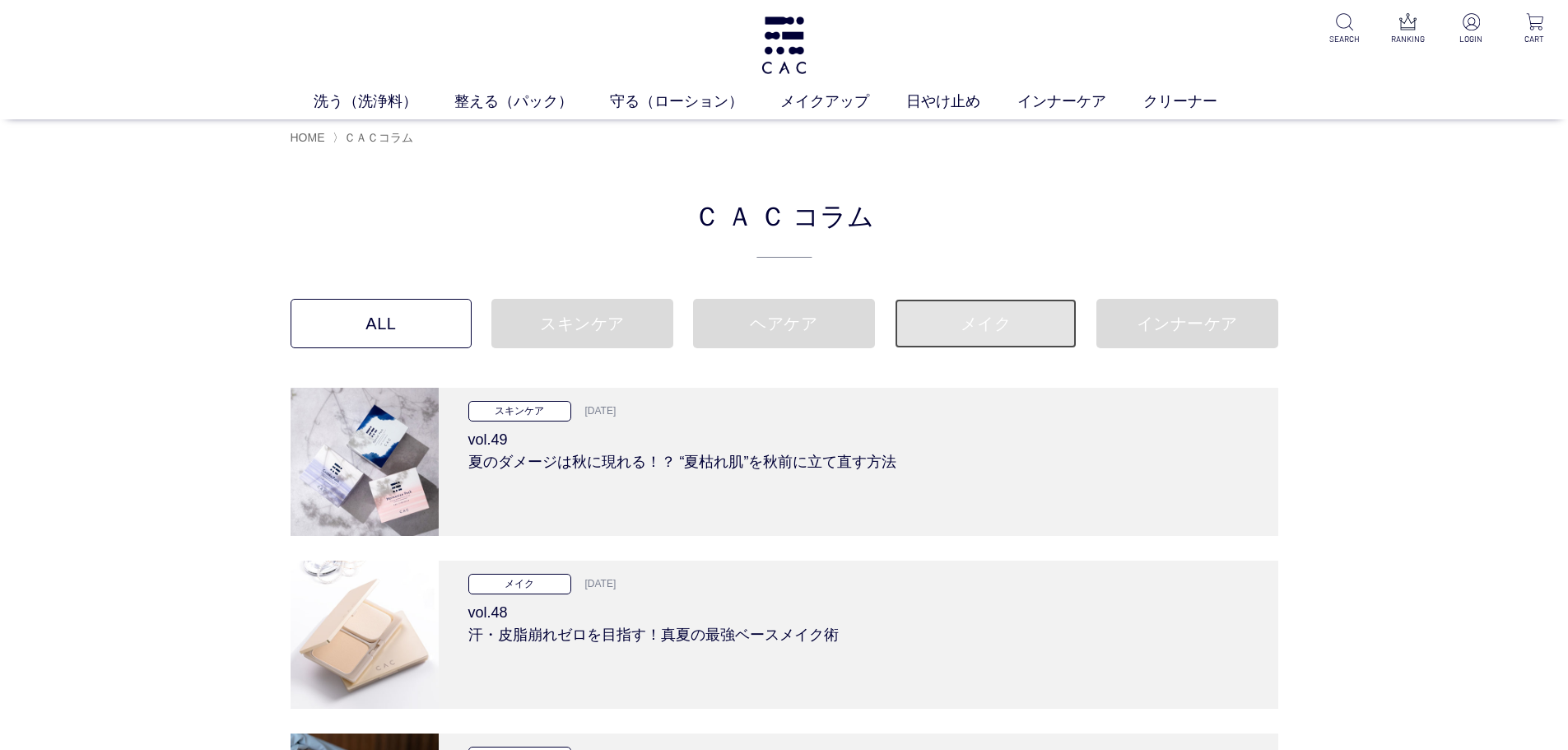
click at [983, 335] on link "メイク" at bounding box center [986, 324] width 182 height 49
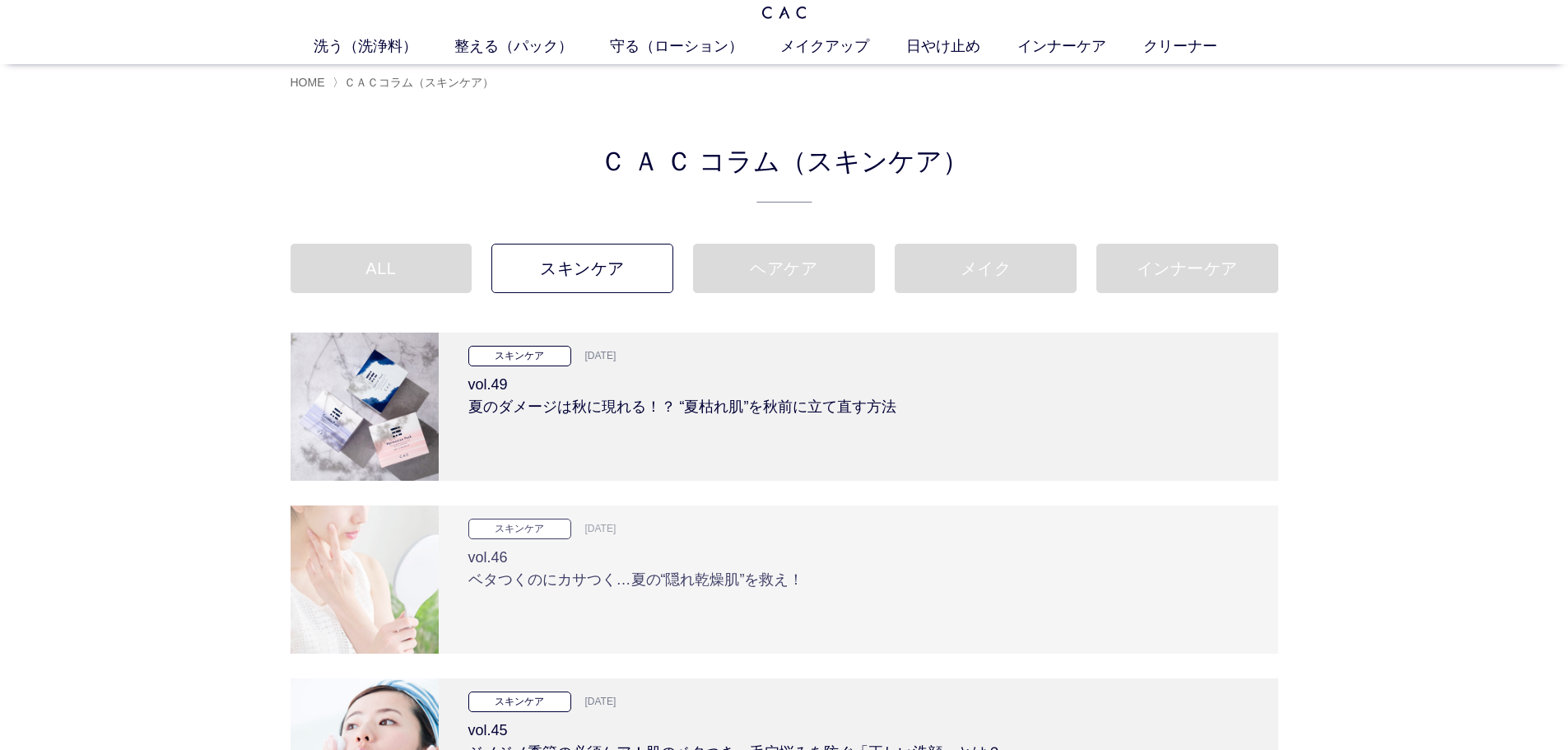
scroll to position [83, 0]
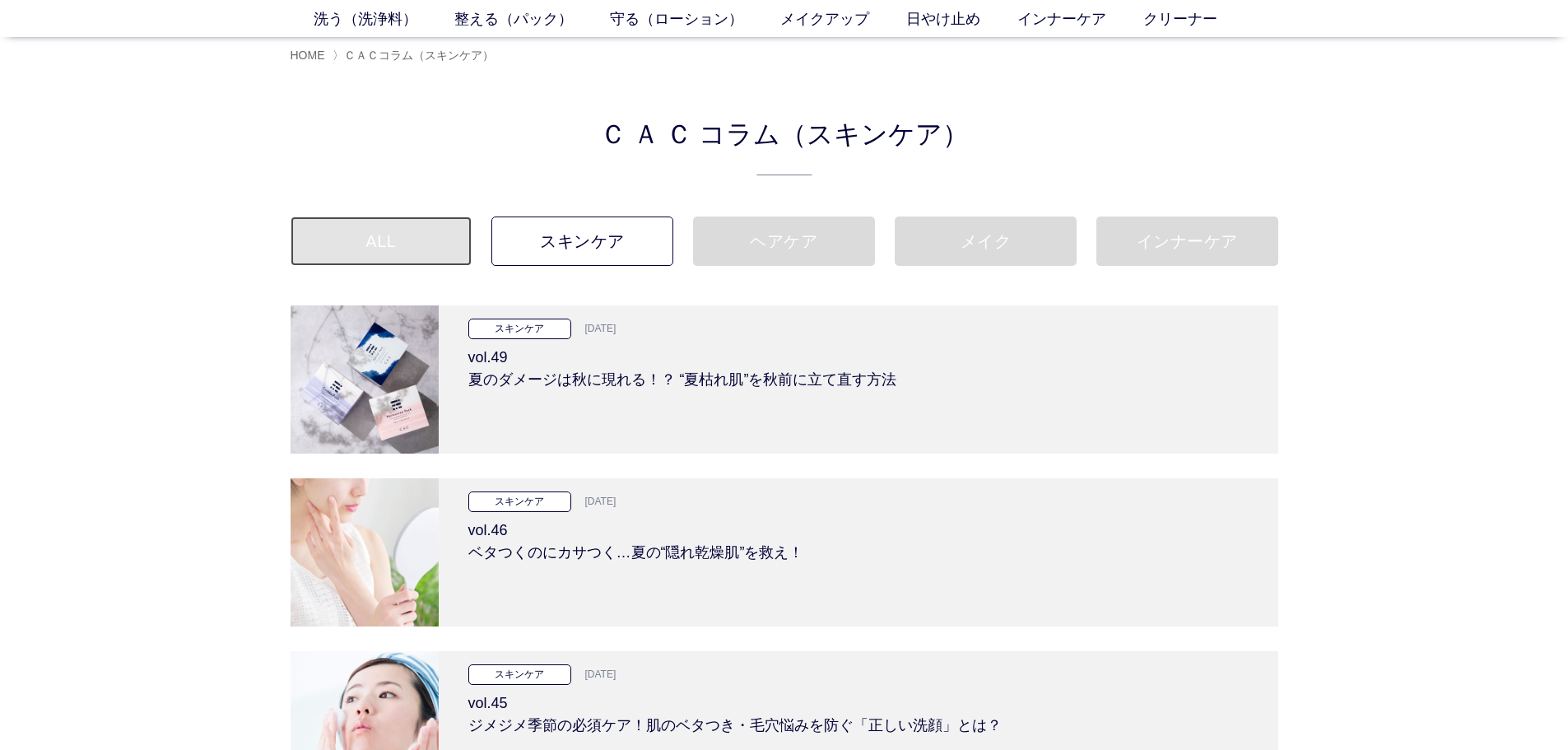
click at [404, 224] on link "ALL" at bounding box center [381, 241] width 182 height 49
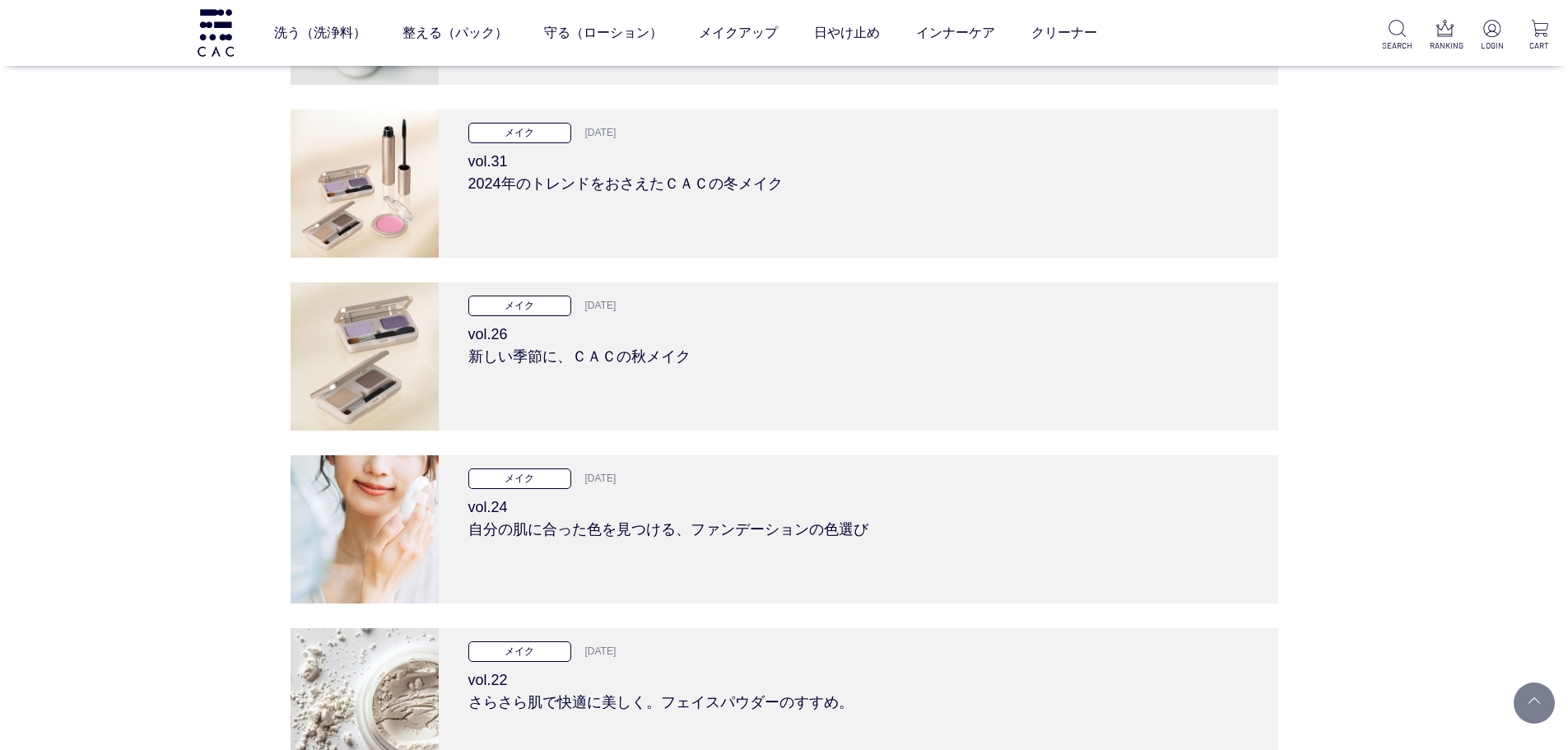
scroll to position [658, 0]
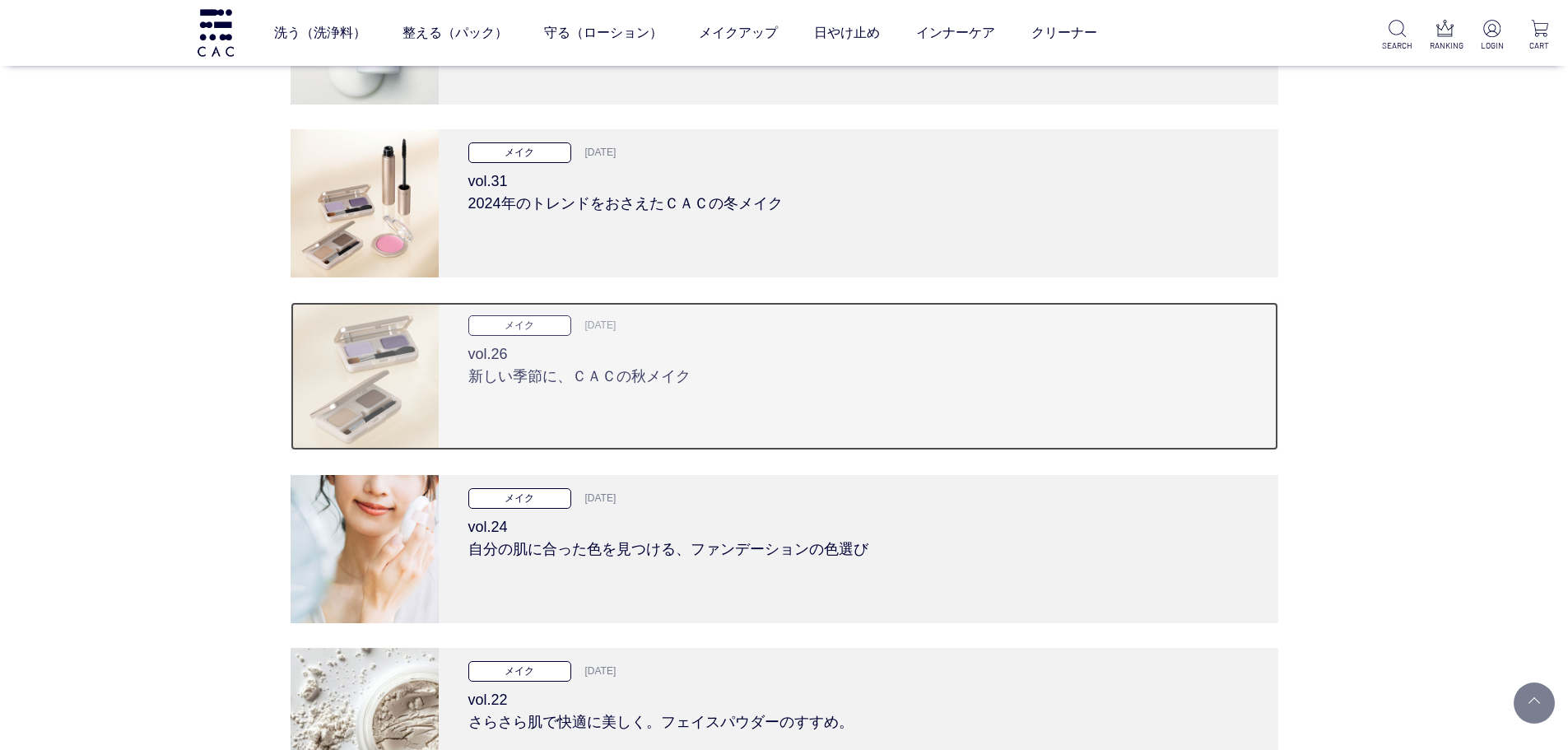
click at [669, 370] on h3 "vol.26 新しい季節に、ＣＡＣの秋メイク" at bounding box center [859, 361] width 780 height 52
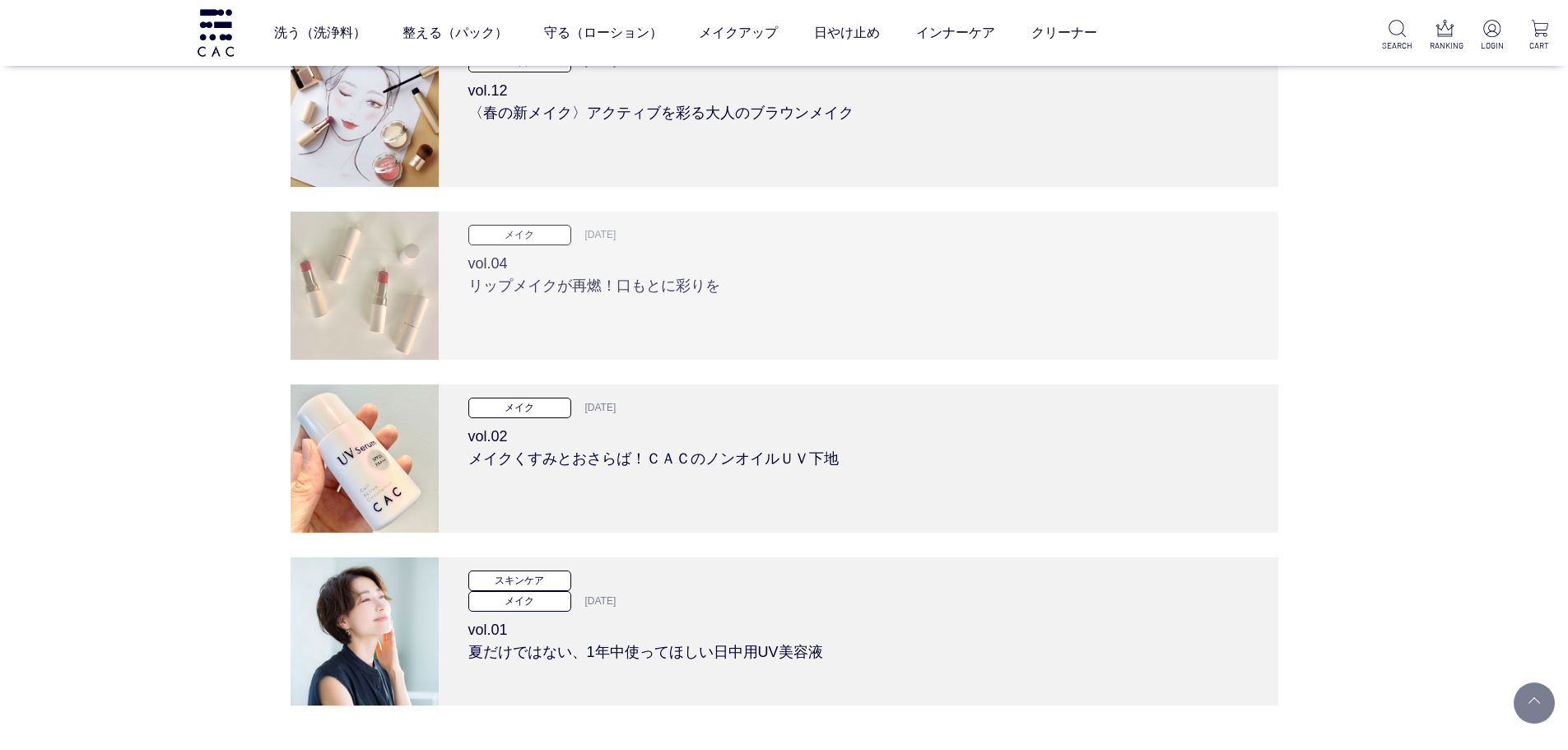
scroll to position [1645, 0]
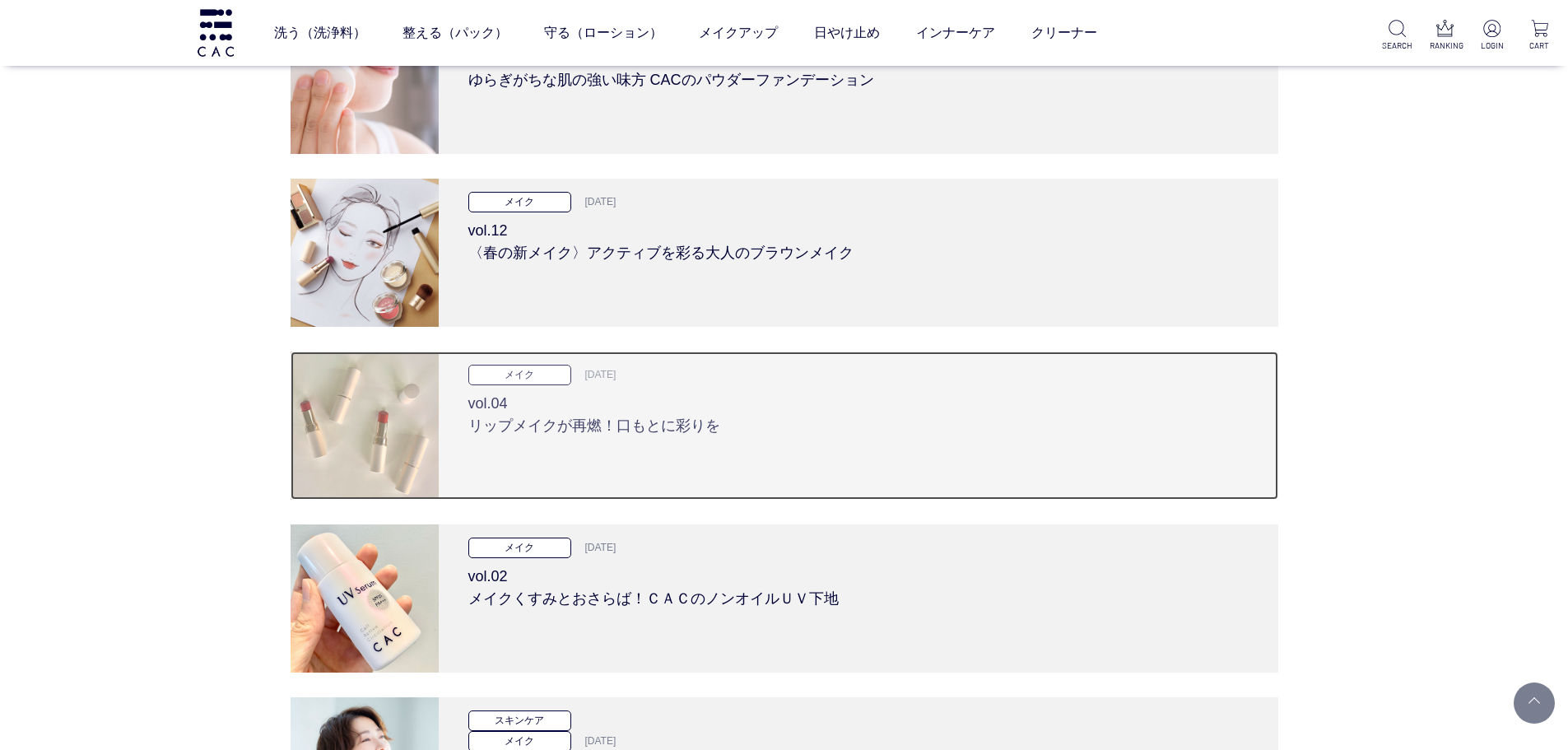
click at [650, 421] on h3 "vol.04 リップメイクが再燃！口もとに彩りを" at bounding box center [859, 411] width 780 height 52
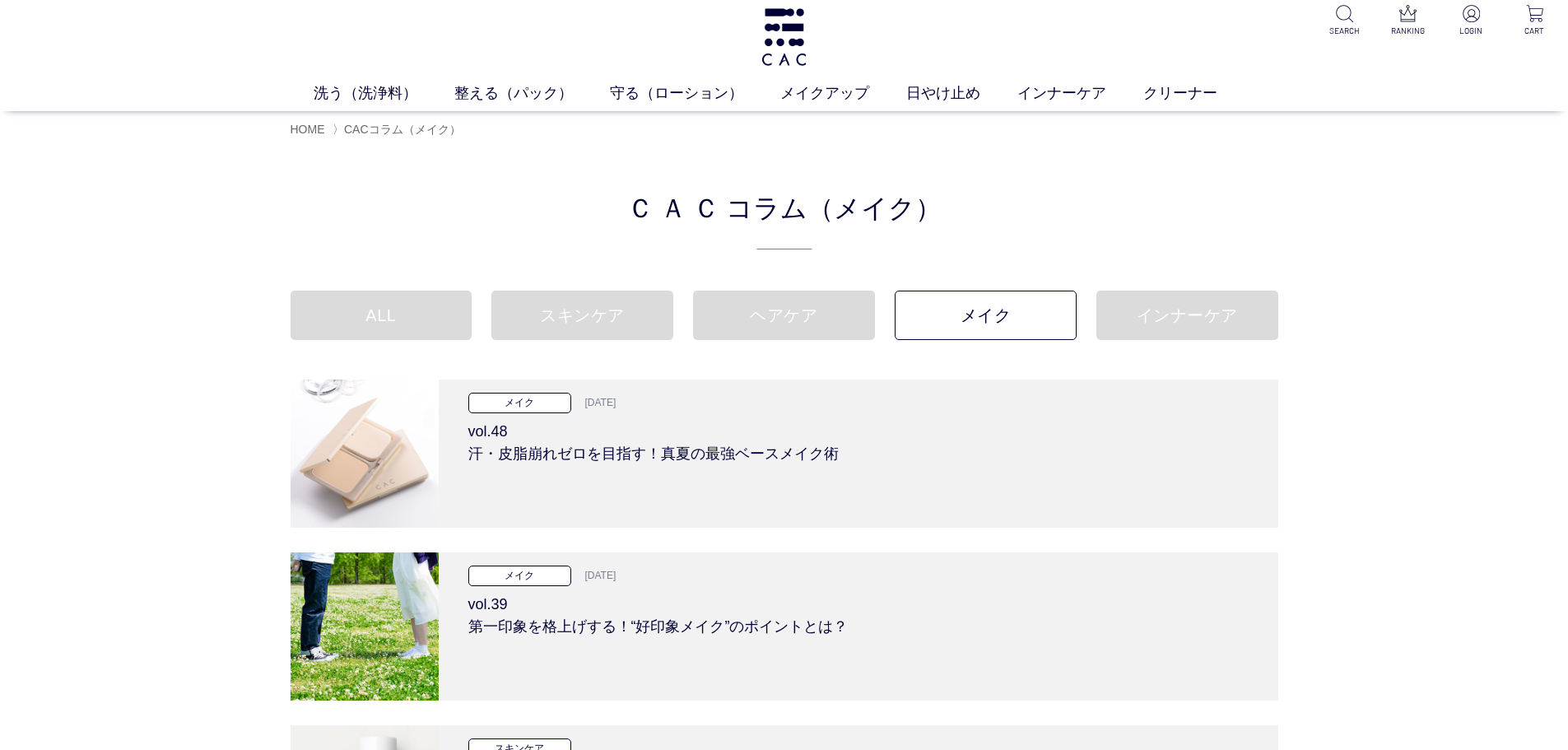
scroll to position [0, 0]
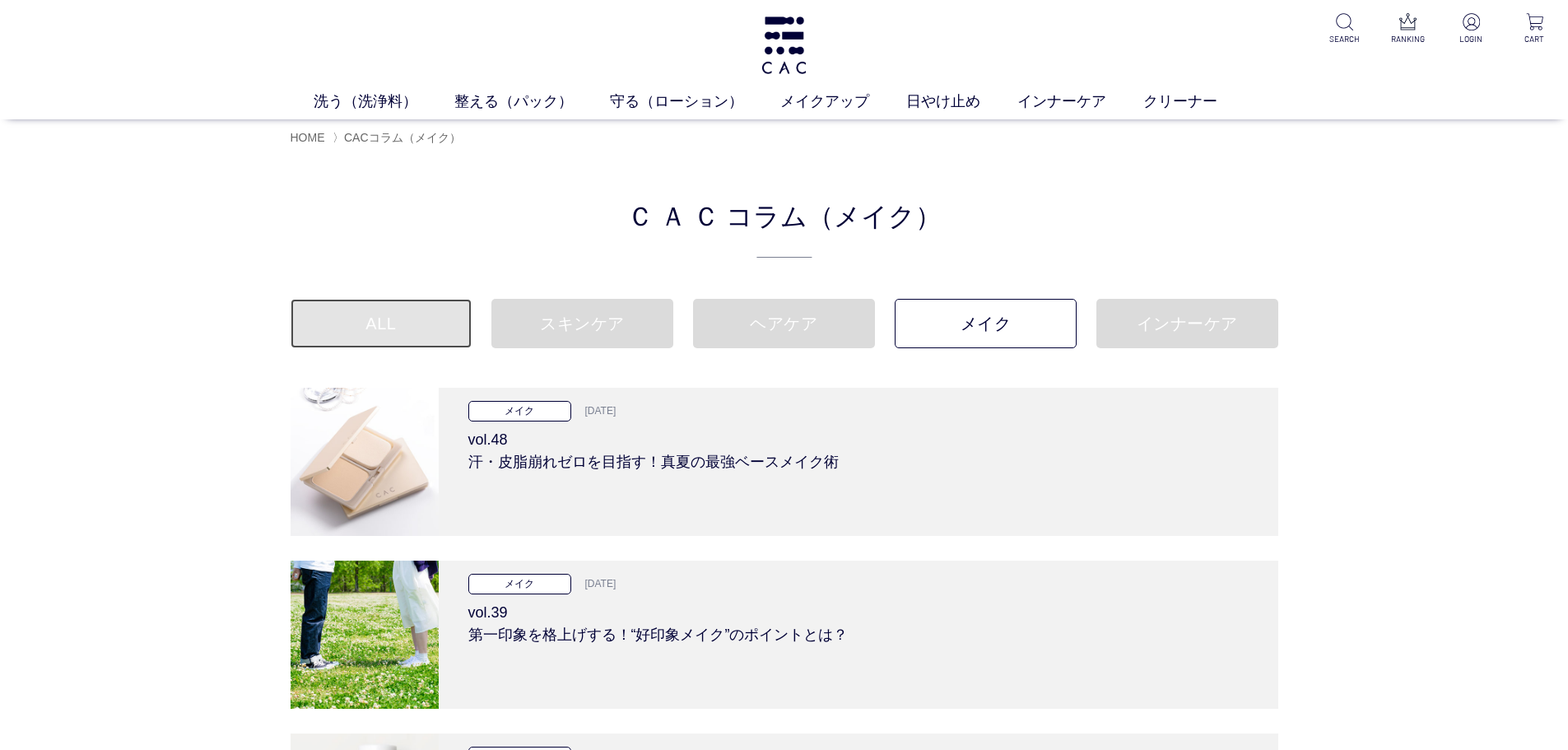
click at [396, 333] on link "ALL" at bounding box center [381, 324] width 182 height 49
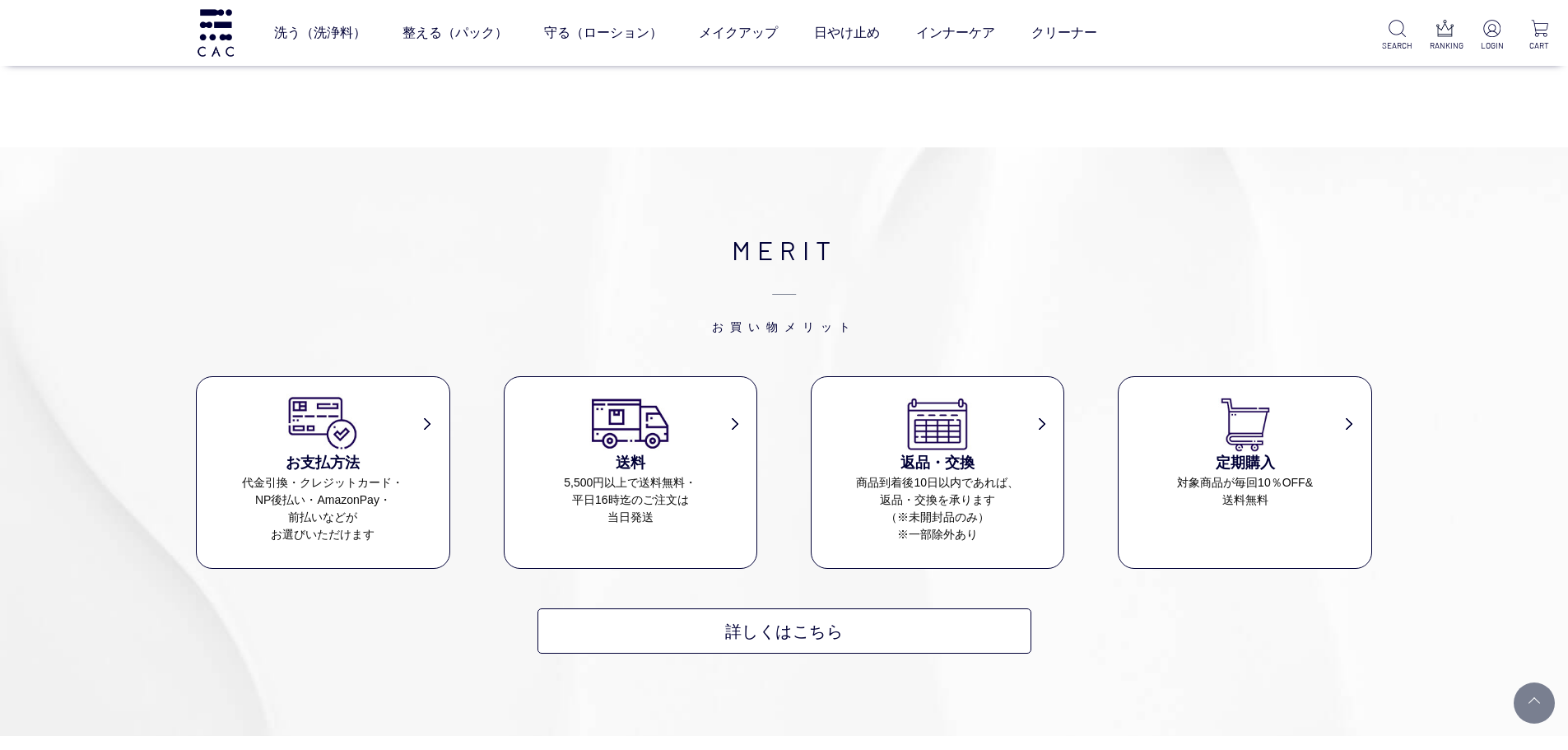
scroll to position [3209, 0]
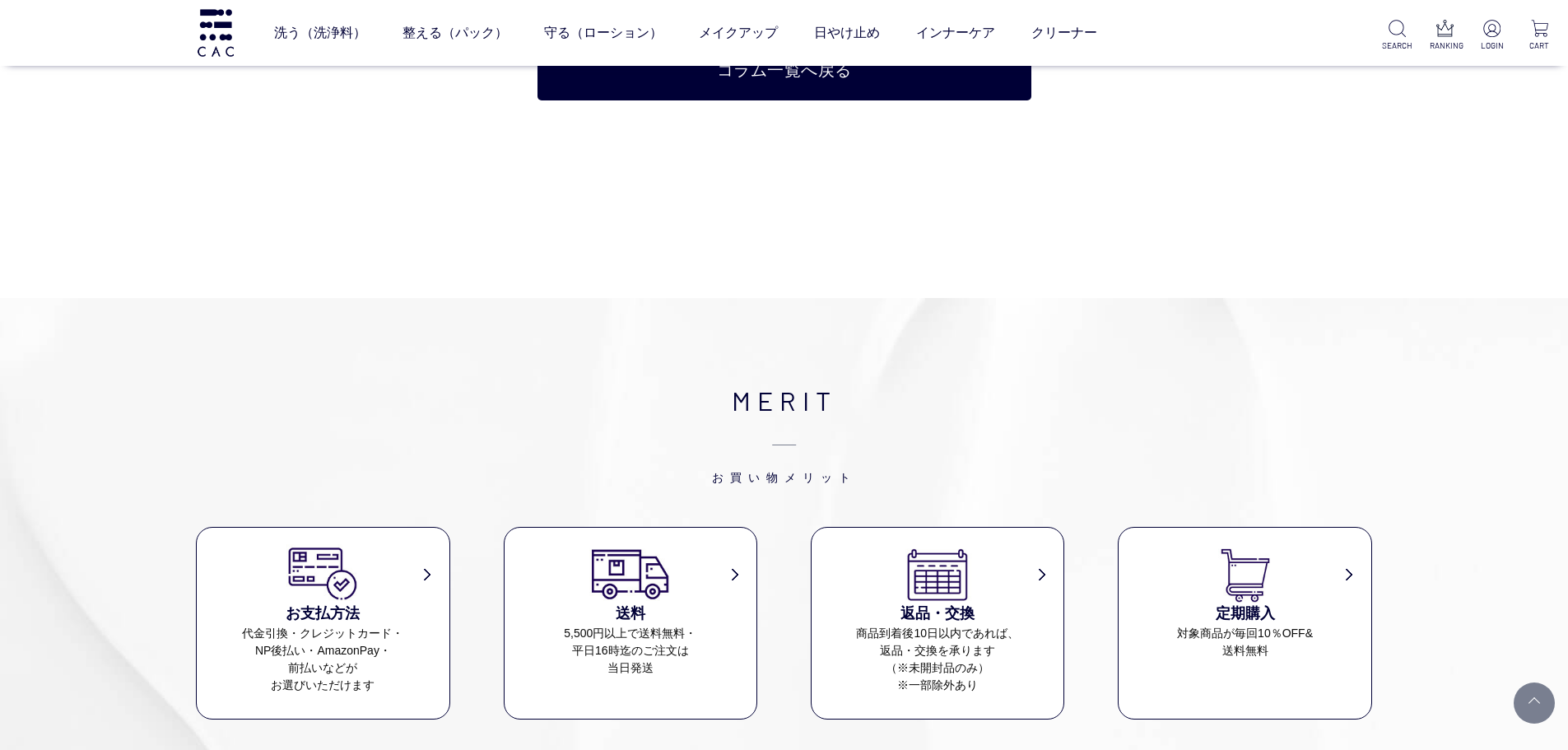
scroll to position [4690, 0]
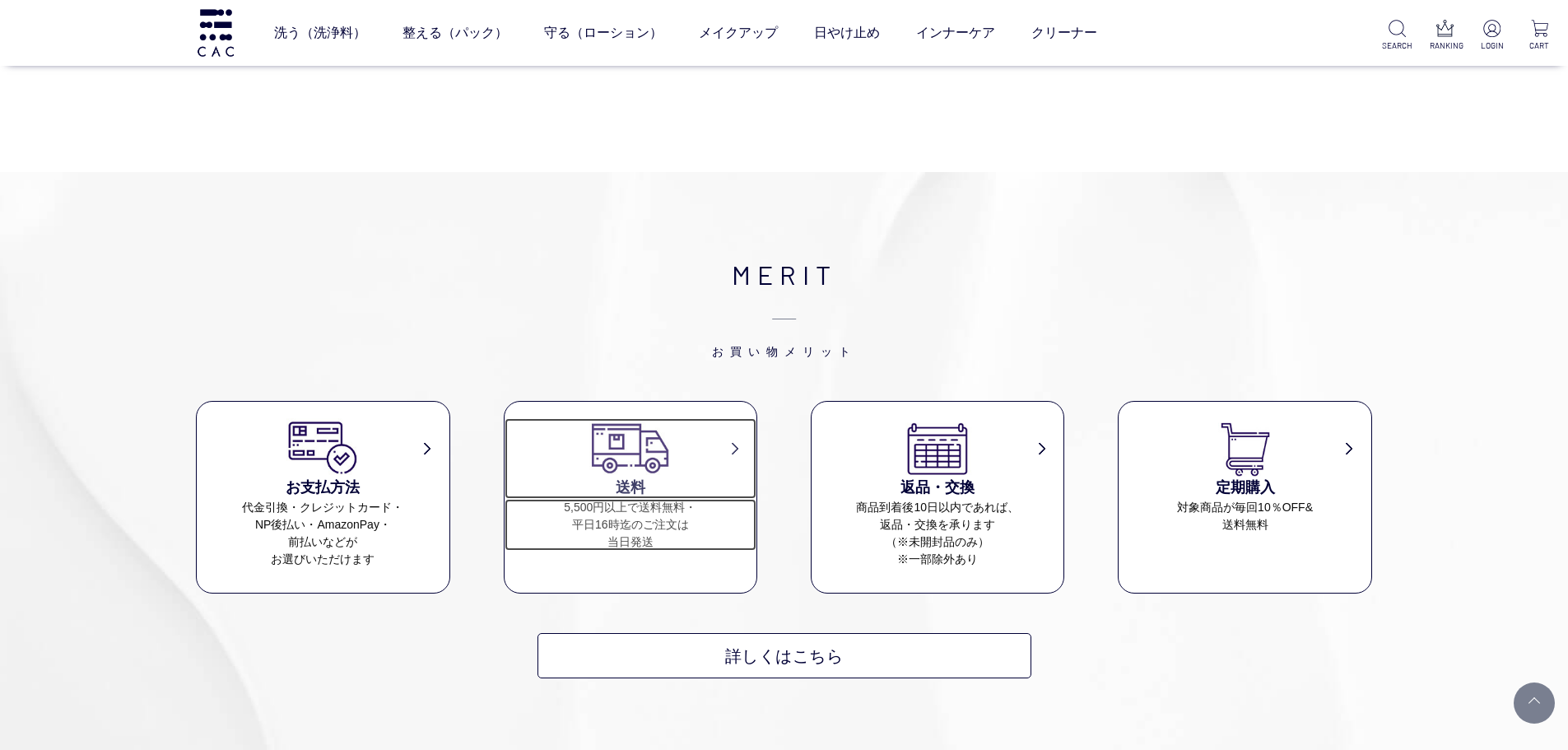
drag, startPoint x: 0, startPoint y: 0, endPoint x: 668, endPoint y: 440, distance: 799.9
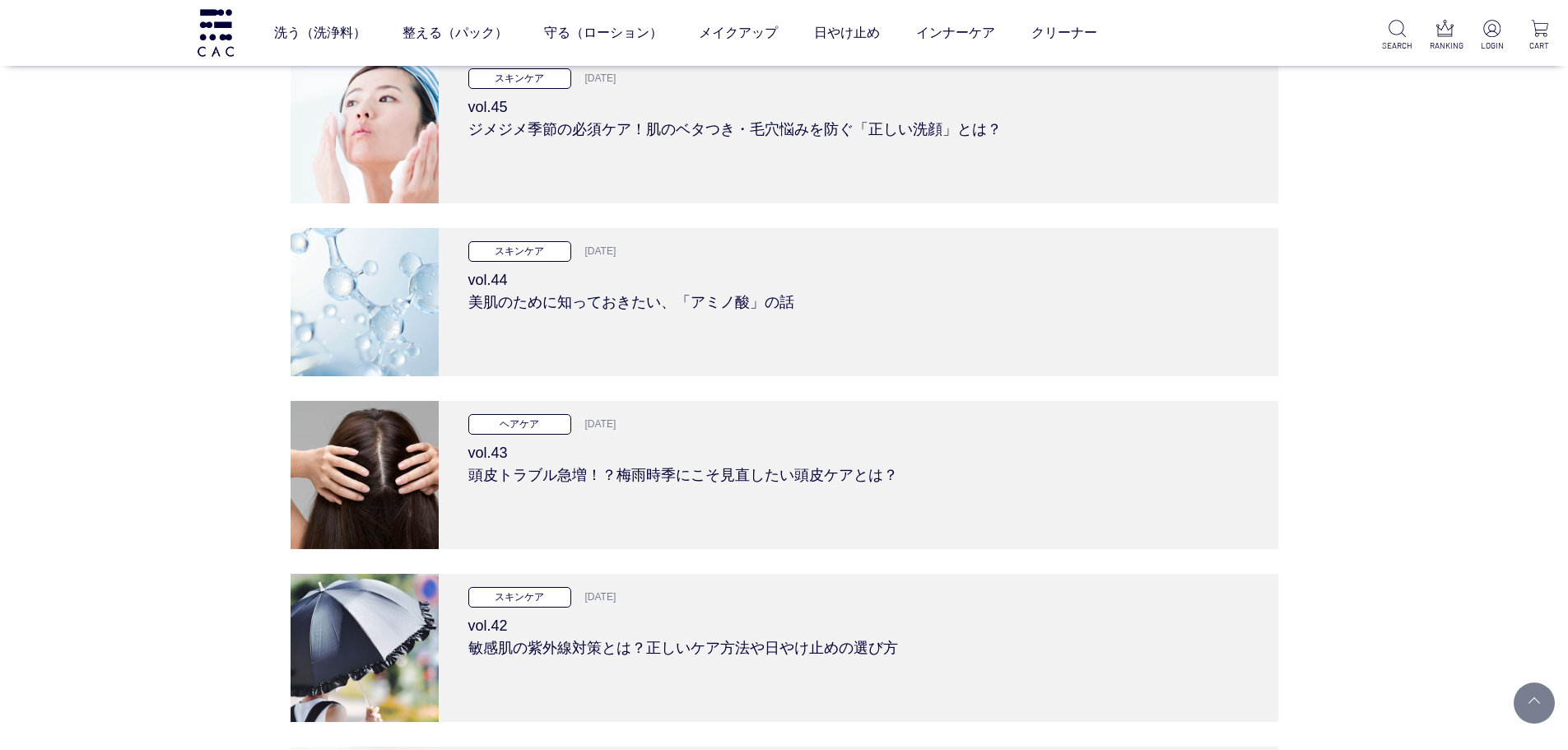
scroll to position [1235, 0]
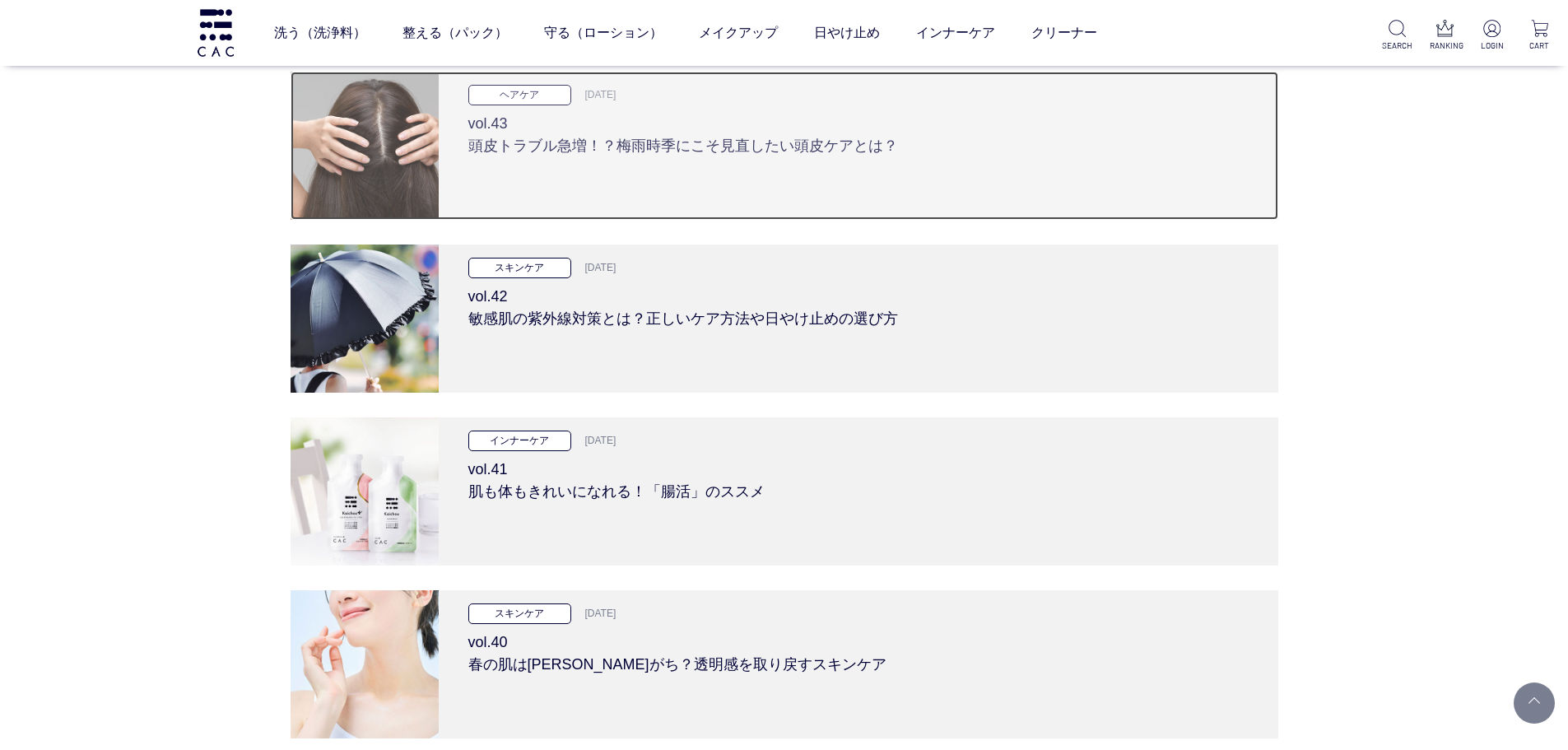
click at [729, 130] on h3 "vol.43 頭皮トラブル急増！？梅雨時季にこそ見直したい頭皮ケアとは？" at bounding box center [859, 131] width 780 height 52
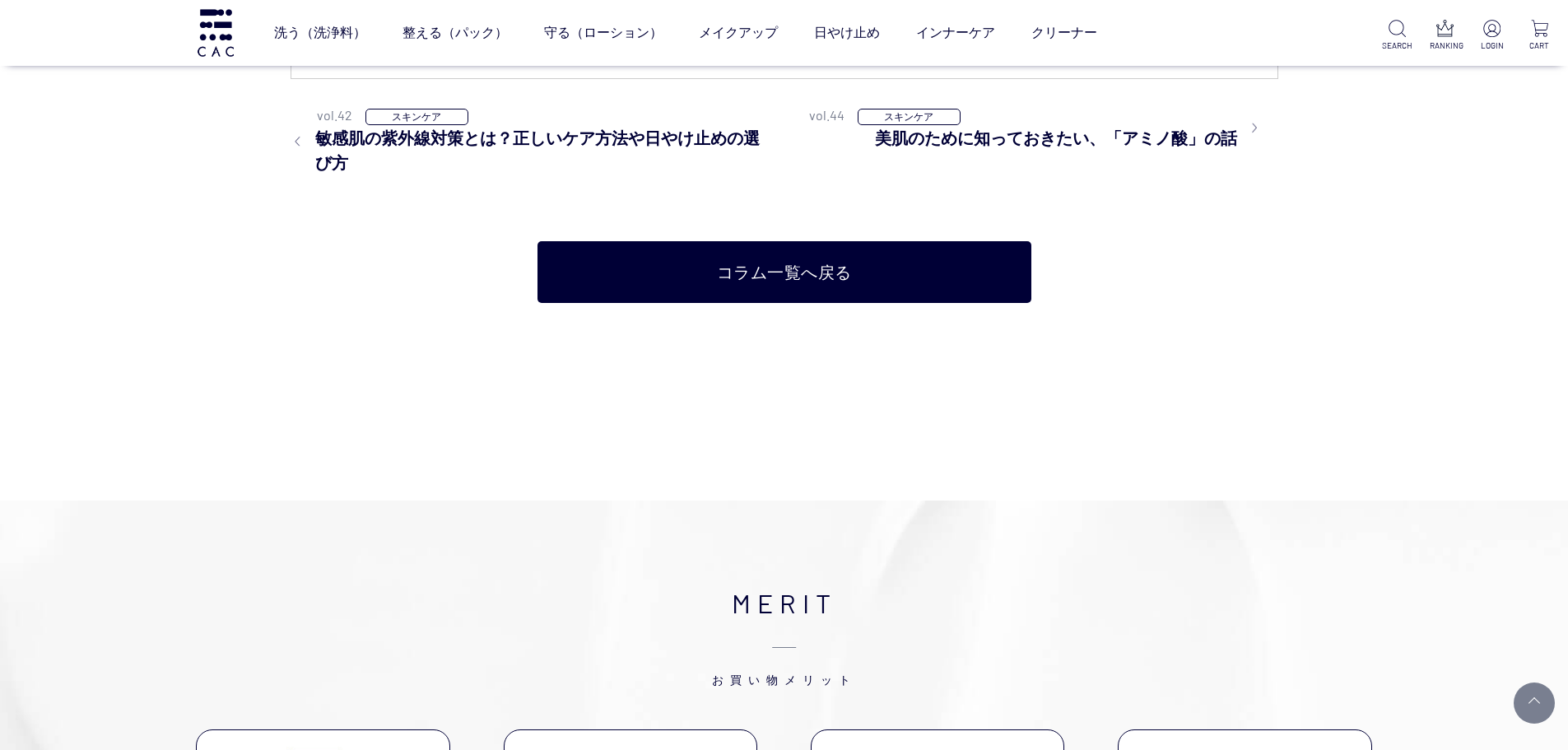
scroll to position [6253, 0]
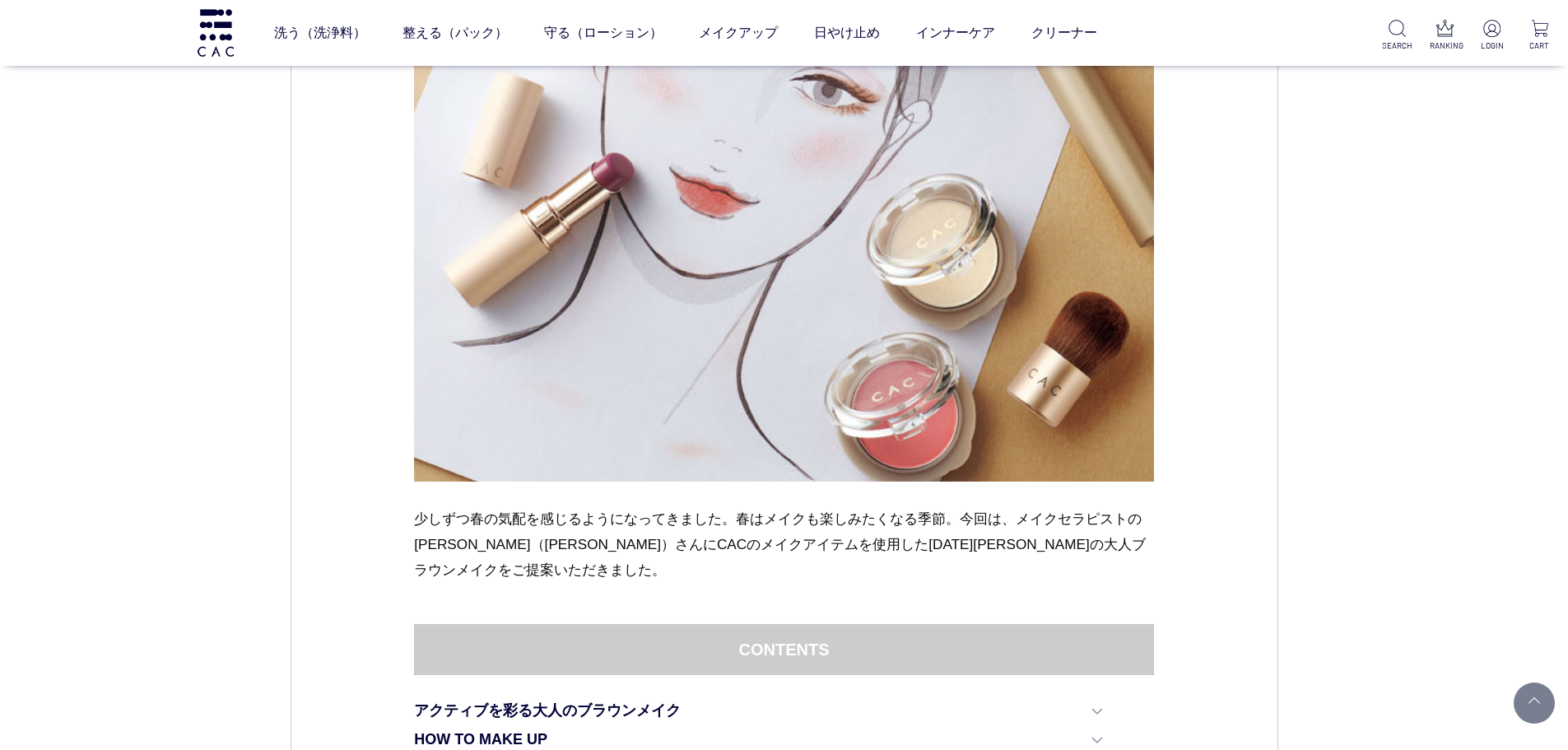
scroll to position [83, 0]
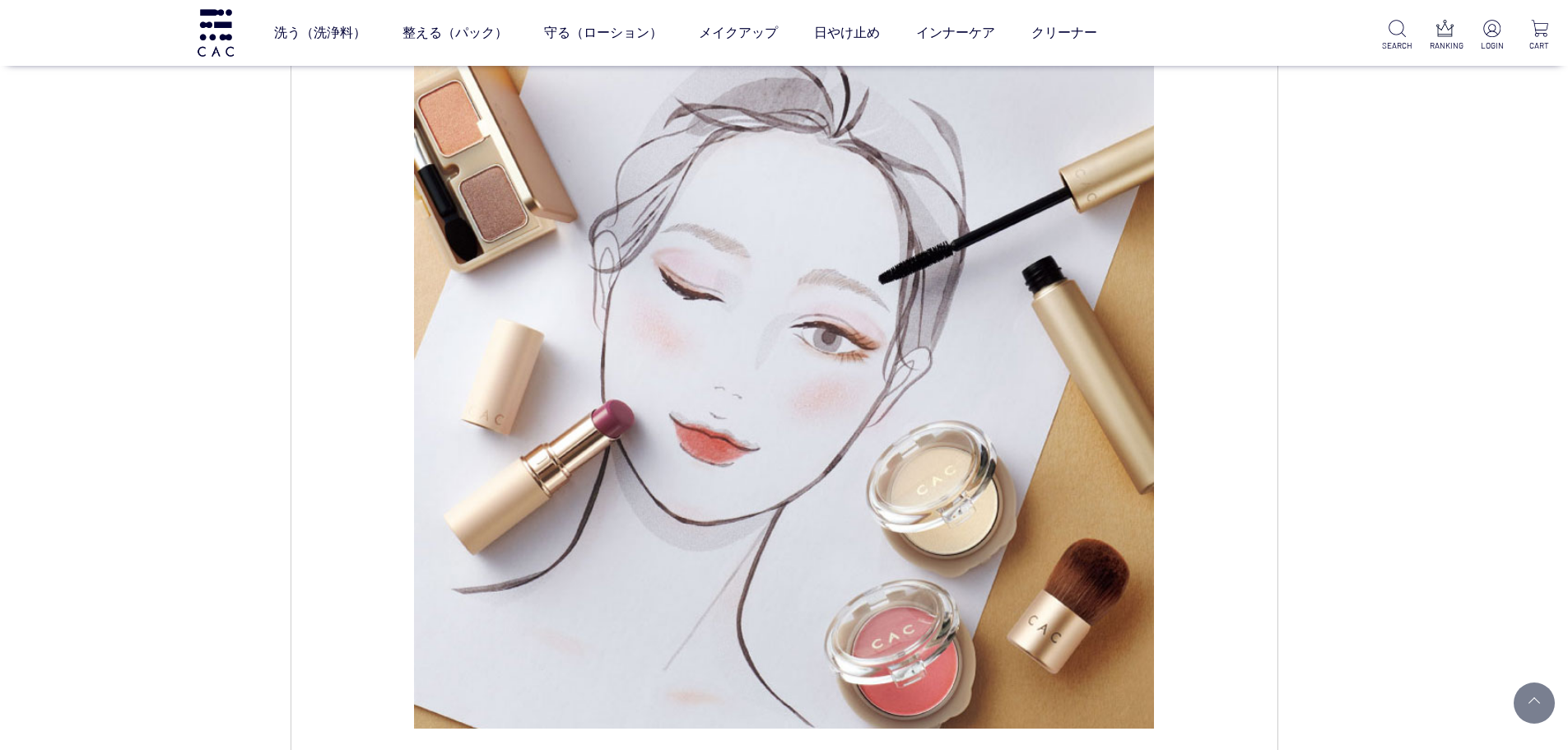
drag, startPoint x: 186, startPoint y: 387, endPoint x: 183, endPoint y: 403, distance: 16.3
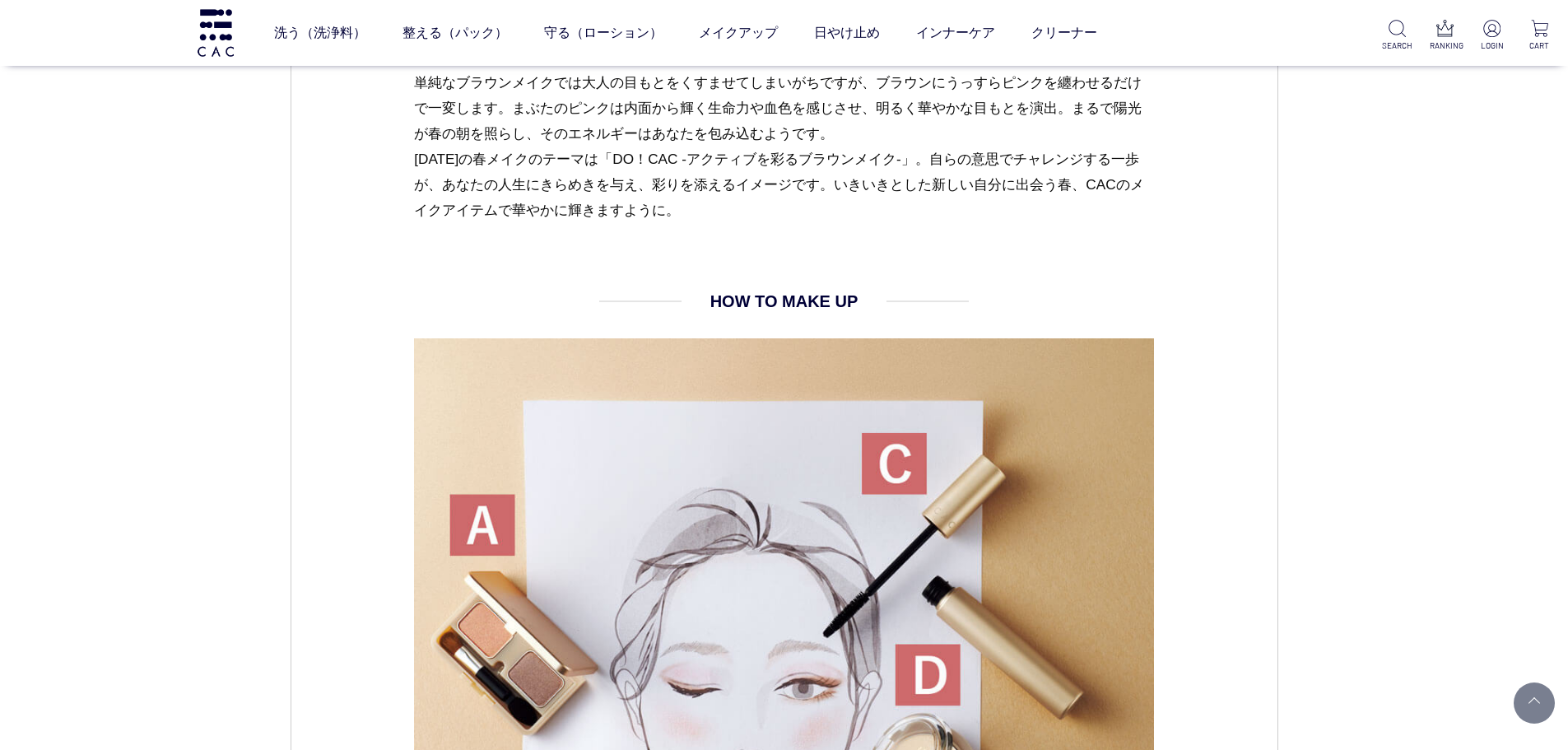
scroll to position [1070, 0]
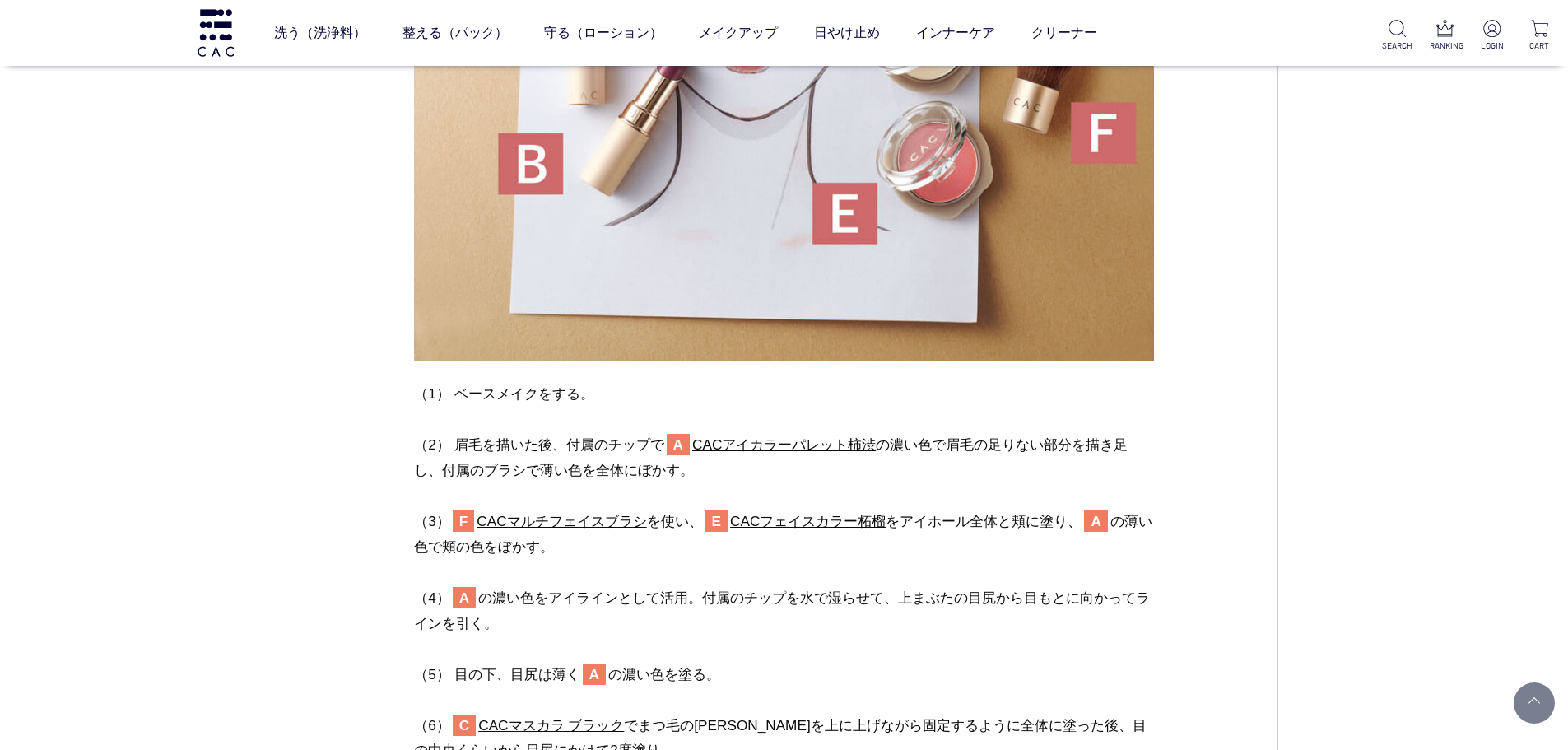
click at [196, 531] on div "CAC コラム メイクアップ 2024.02.22 vol.12 〈春の新メイク〉アクティブを彩る大人のブラウンメイク 少しずつ春の気配を感じるようになってき…" at bounding box center [784, 430] width 1568 height 5231
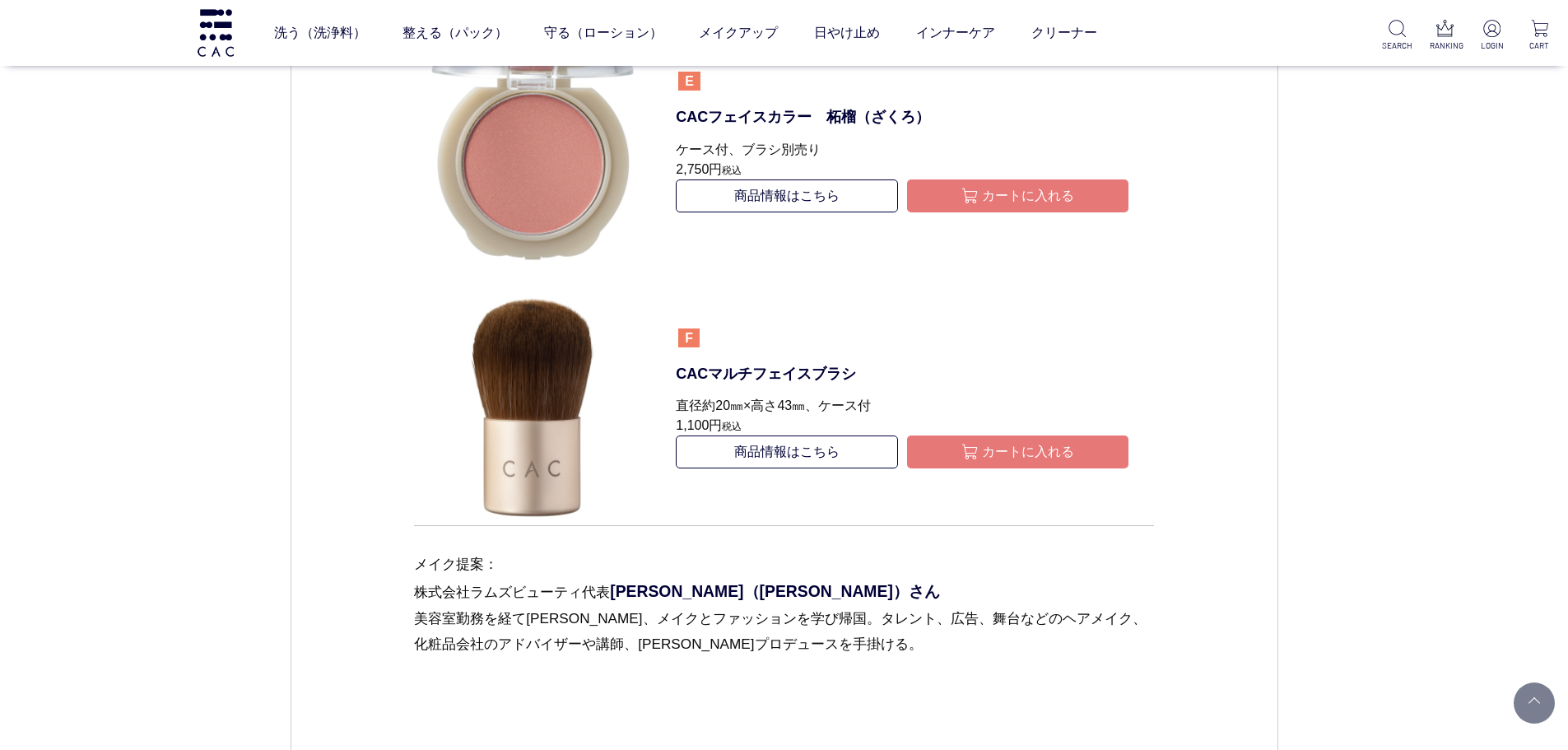
scroll to position [4361, 0]
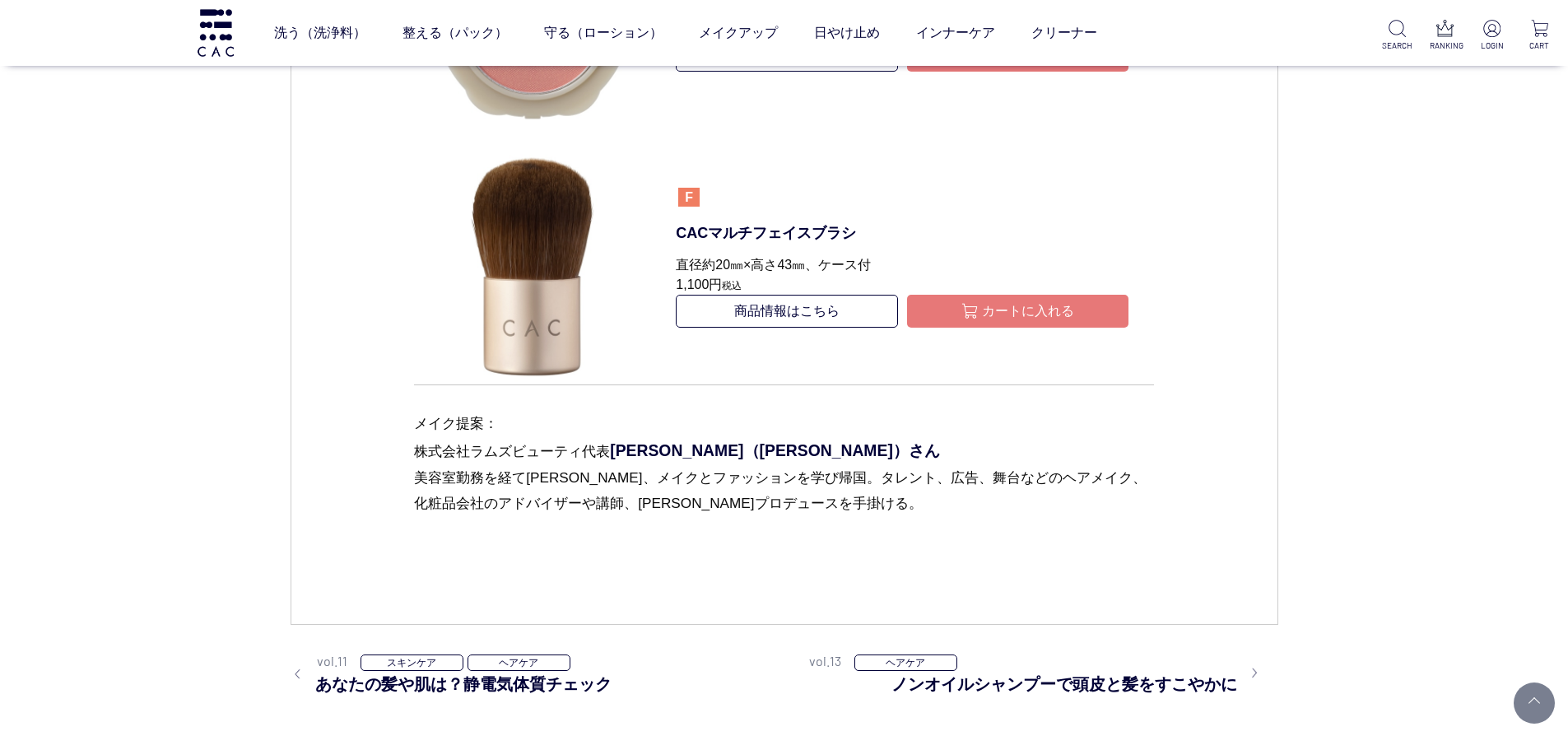
click at [920, 505] on p "メイク提案： 株式会社ラムズビューティ代表　 片桐愛未（かたぎりめぐみ）さん 美容室勤務を経て渡英し、メイクとファッションを学び帰国。タレント、広告、舞台など…" at bounding box center [784, 463] width 740 height 157
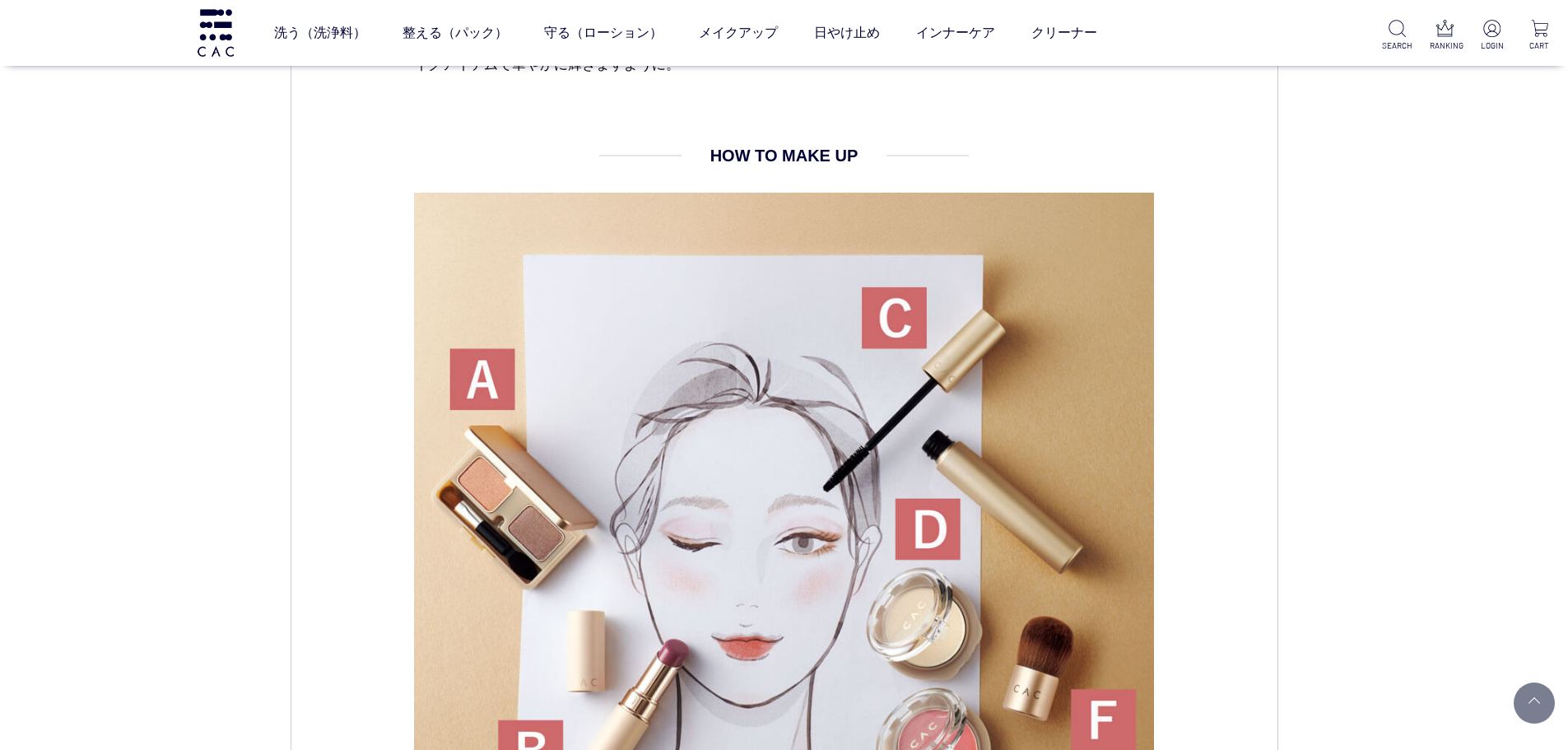
scroll to position [1316, 0]
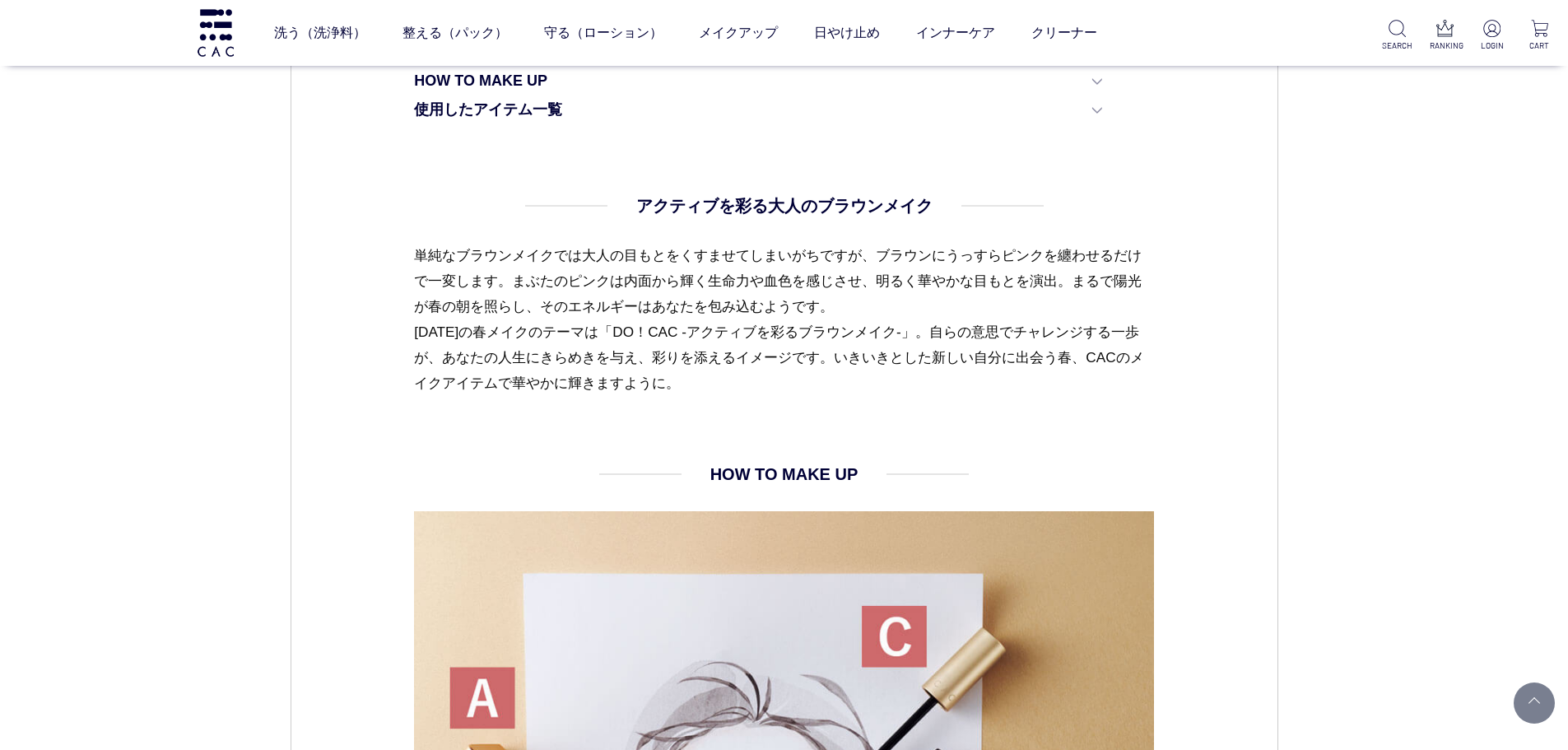
drag, startPoint x: 409, startPoint y: 334, endPoint x: 878, endPoint y: 388, distance: 472.1
click at [968, 401] on dl "アクティブを彩る大人のブラウンメイク 単純なブラウンメイクでは大人の目もとをくすませてしまいがちですが、ブラウンにうっすらピンクを纏わせるだけで一変します。ま…" at bounding box center [784, 327] width 740 height 268
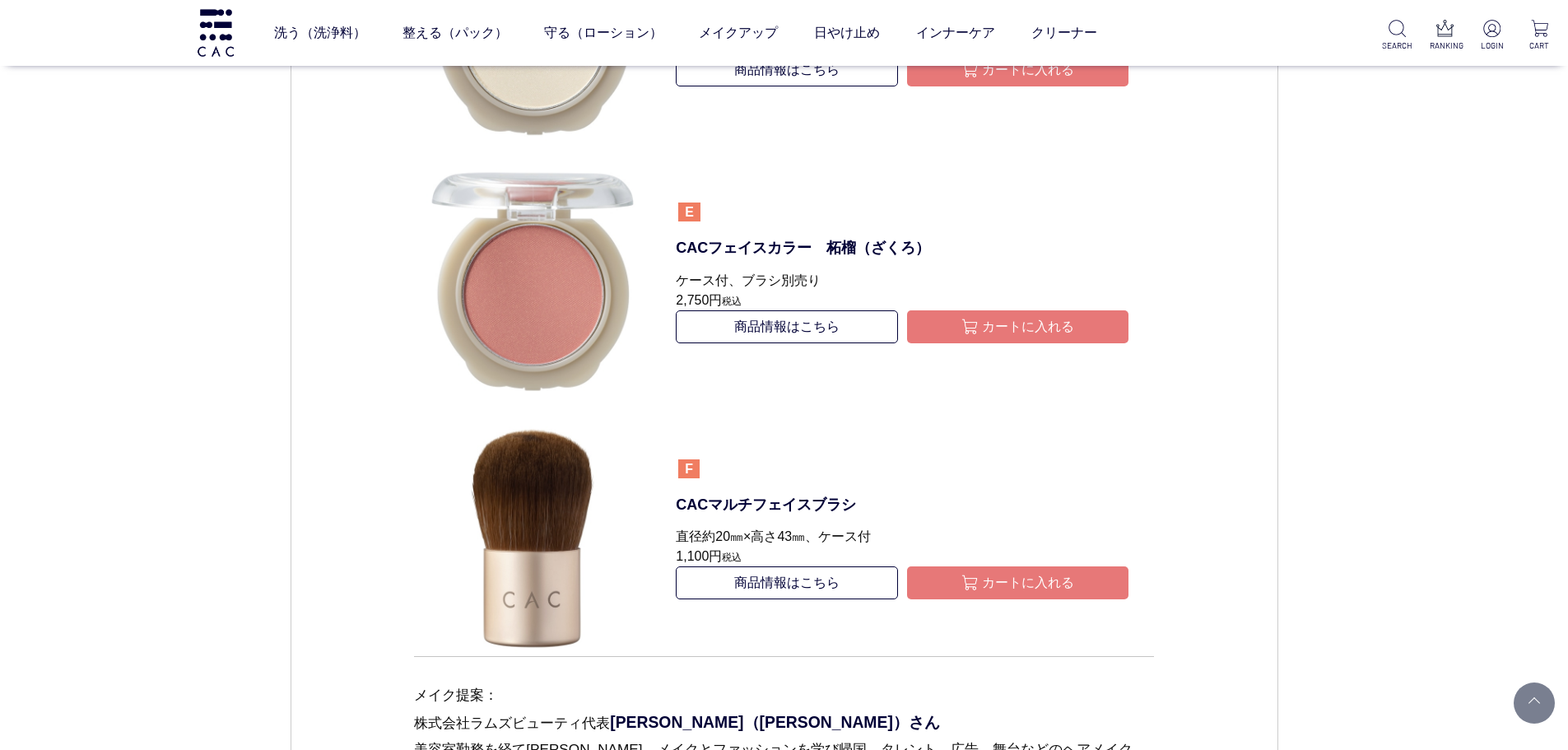
scroll to position [4196, 0]
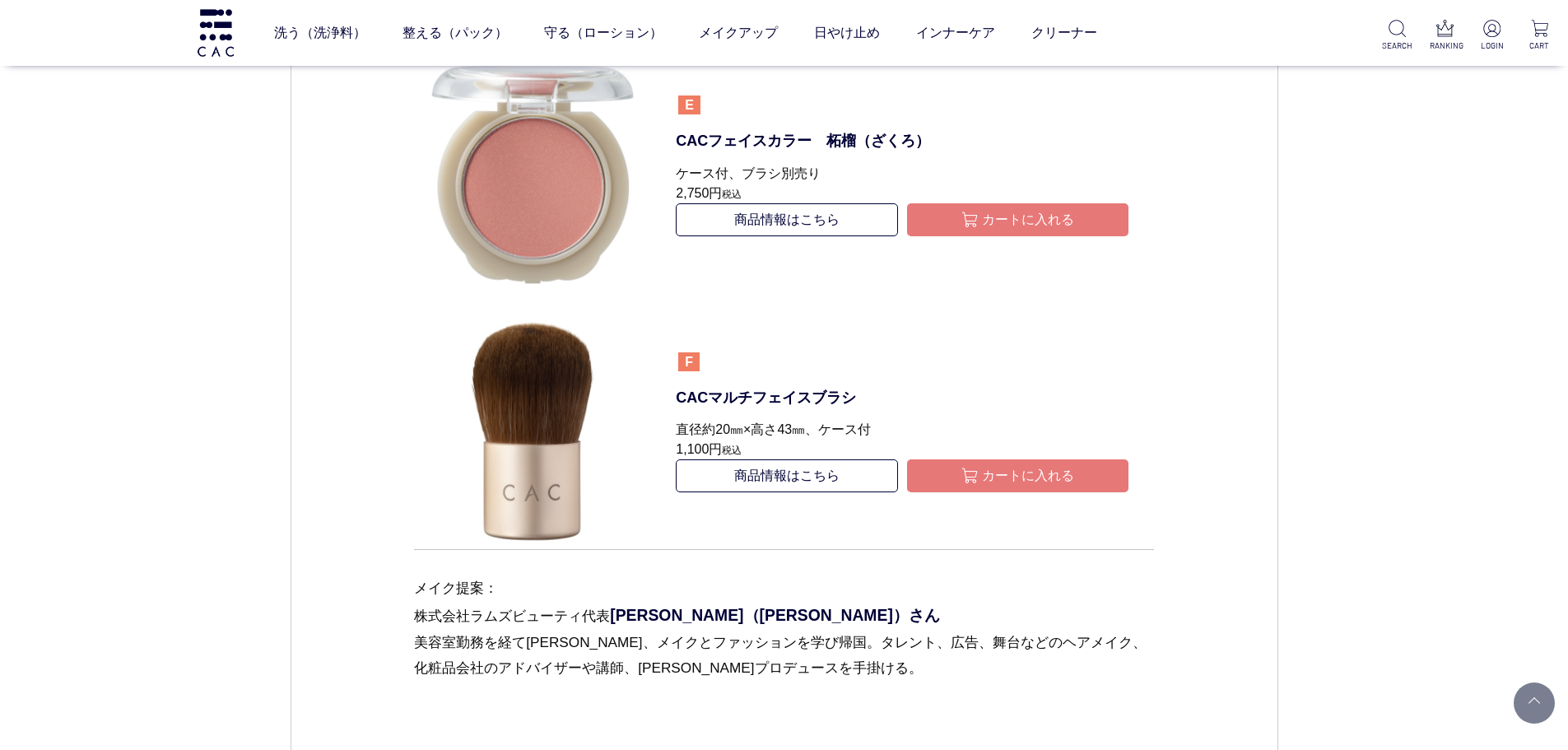
click at [662, 605] on span "片桐愛未（かたぎりめぐみ）さん" at bounding box center [775, 615] width 330 height 18
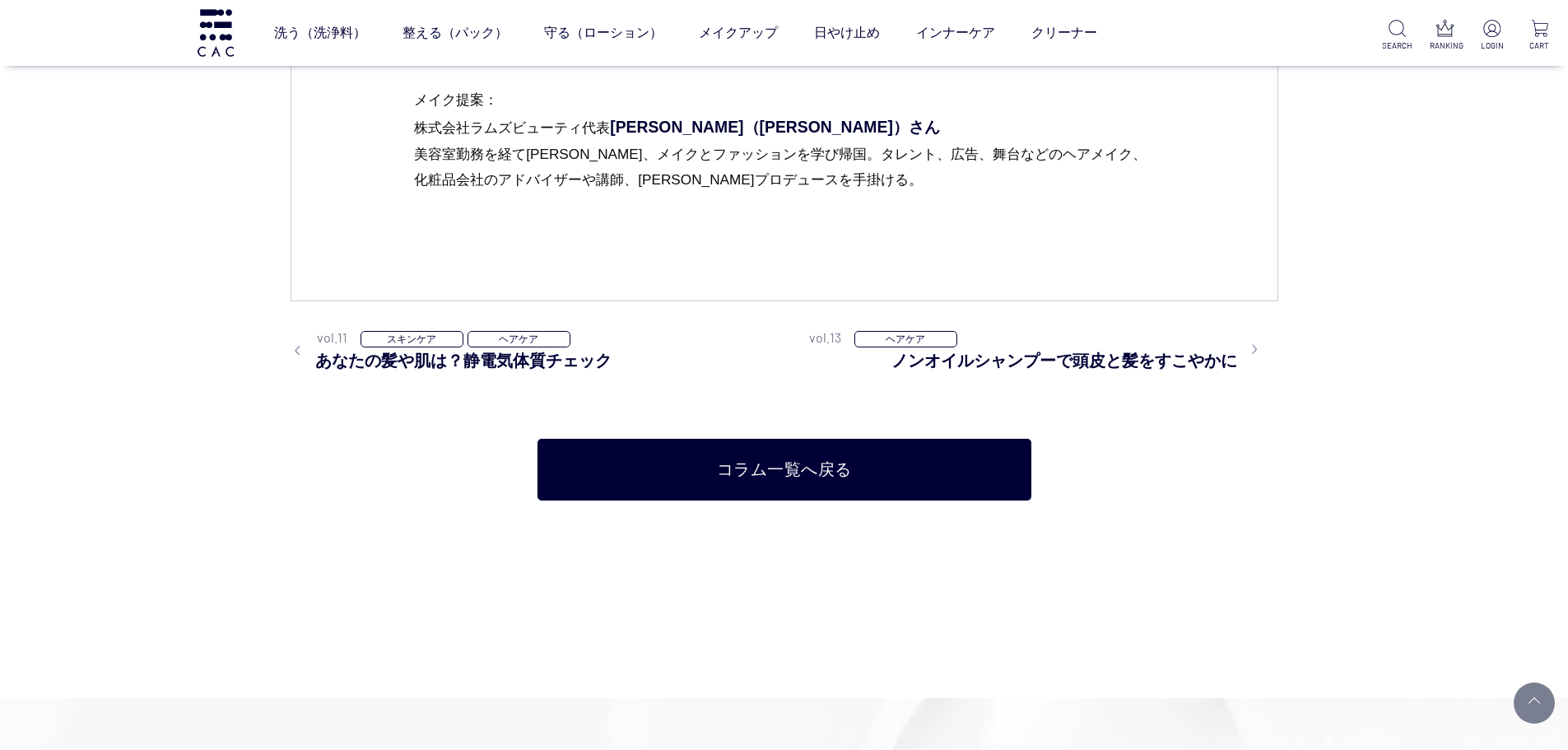
scroll to position [4443, 0]
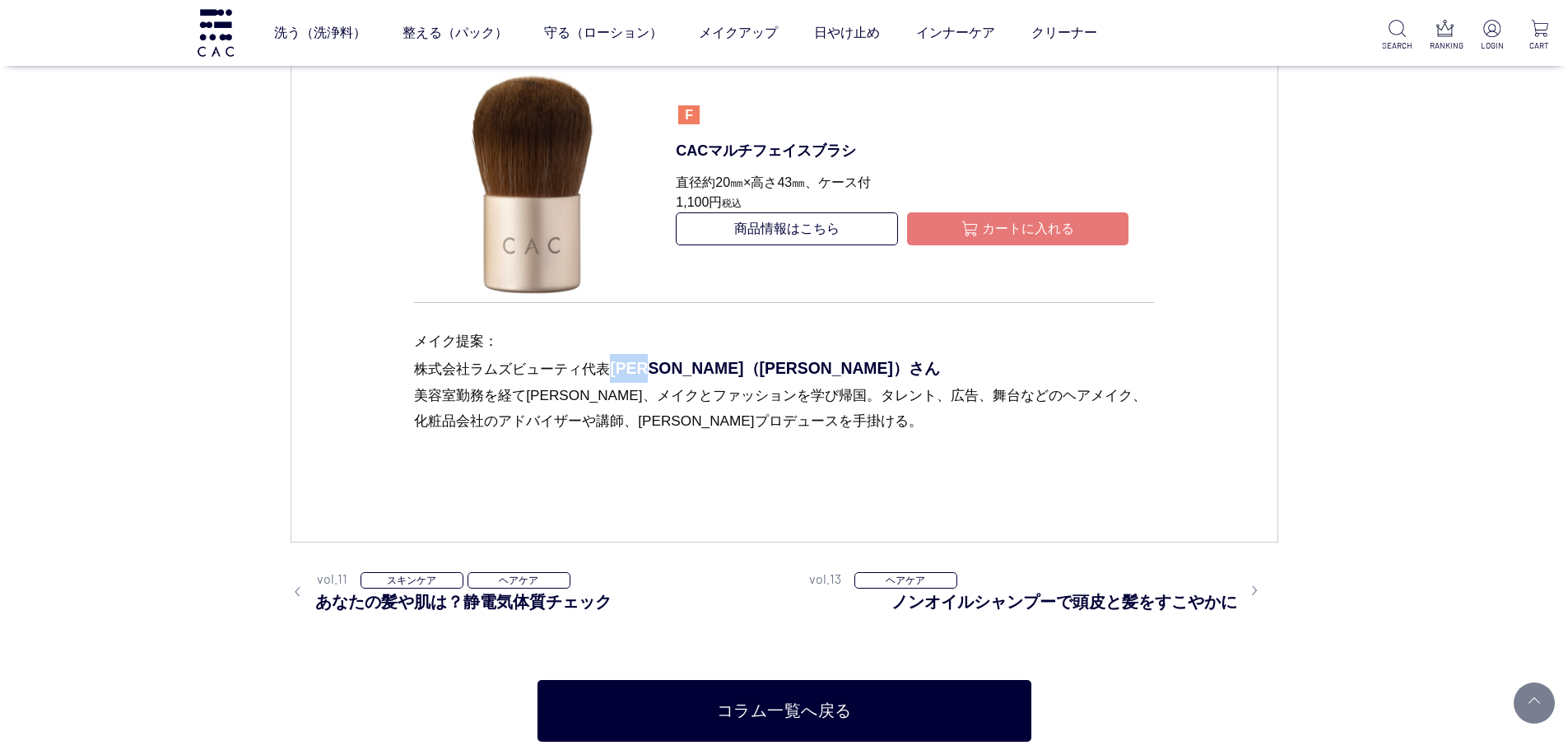
drag, startPoint x: 629, startPoint y: 340, endPoint x: 691, endPoint y: 337, distance: 62.1
click at [691, 359] on span "片桐愛未（かたぎりめぐみ）さん" at bounding box center [775, 368] width 330 height 18
copy span "片桐愛未"
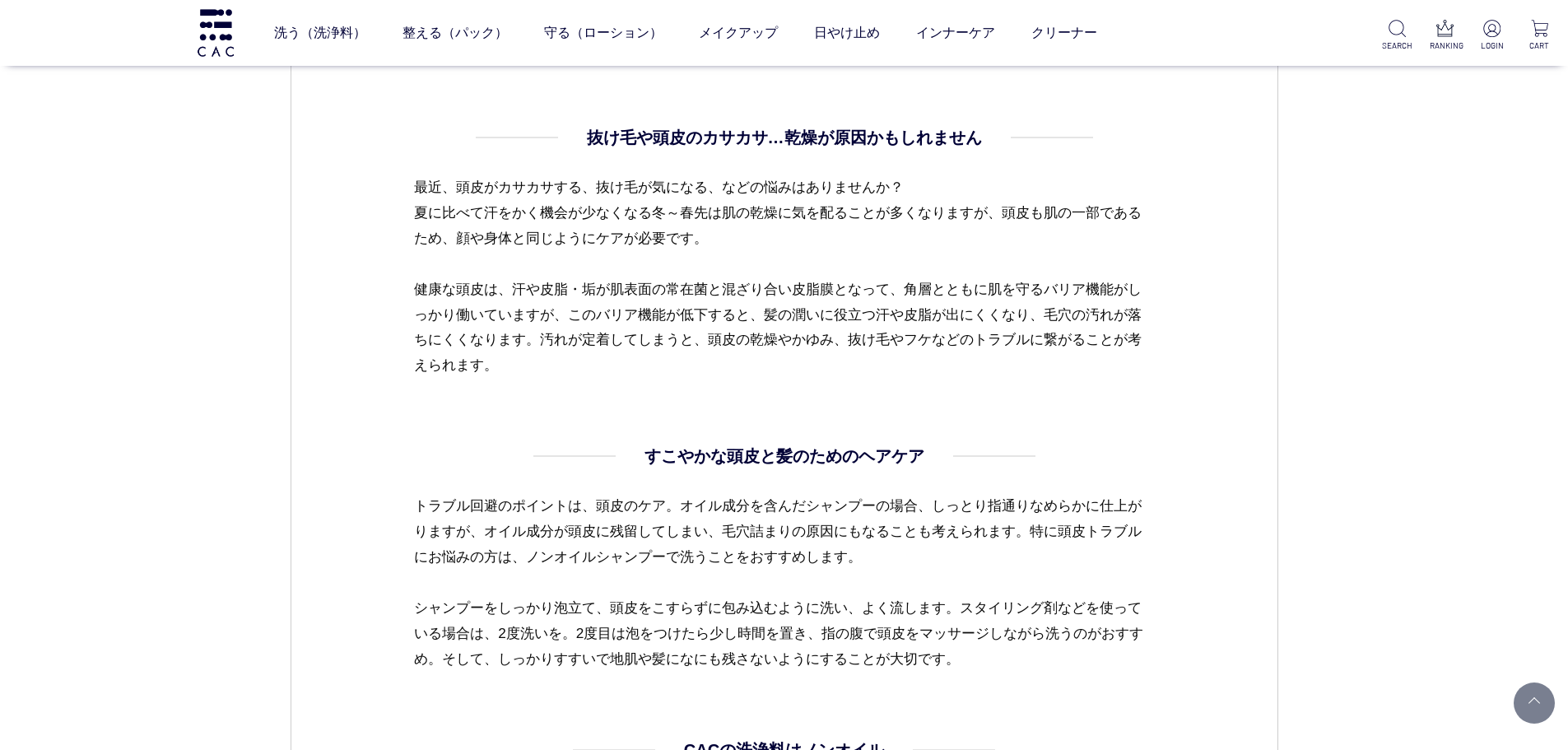
scroll to position [741, 0]
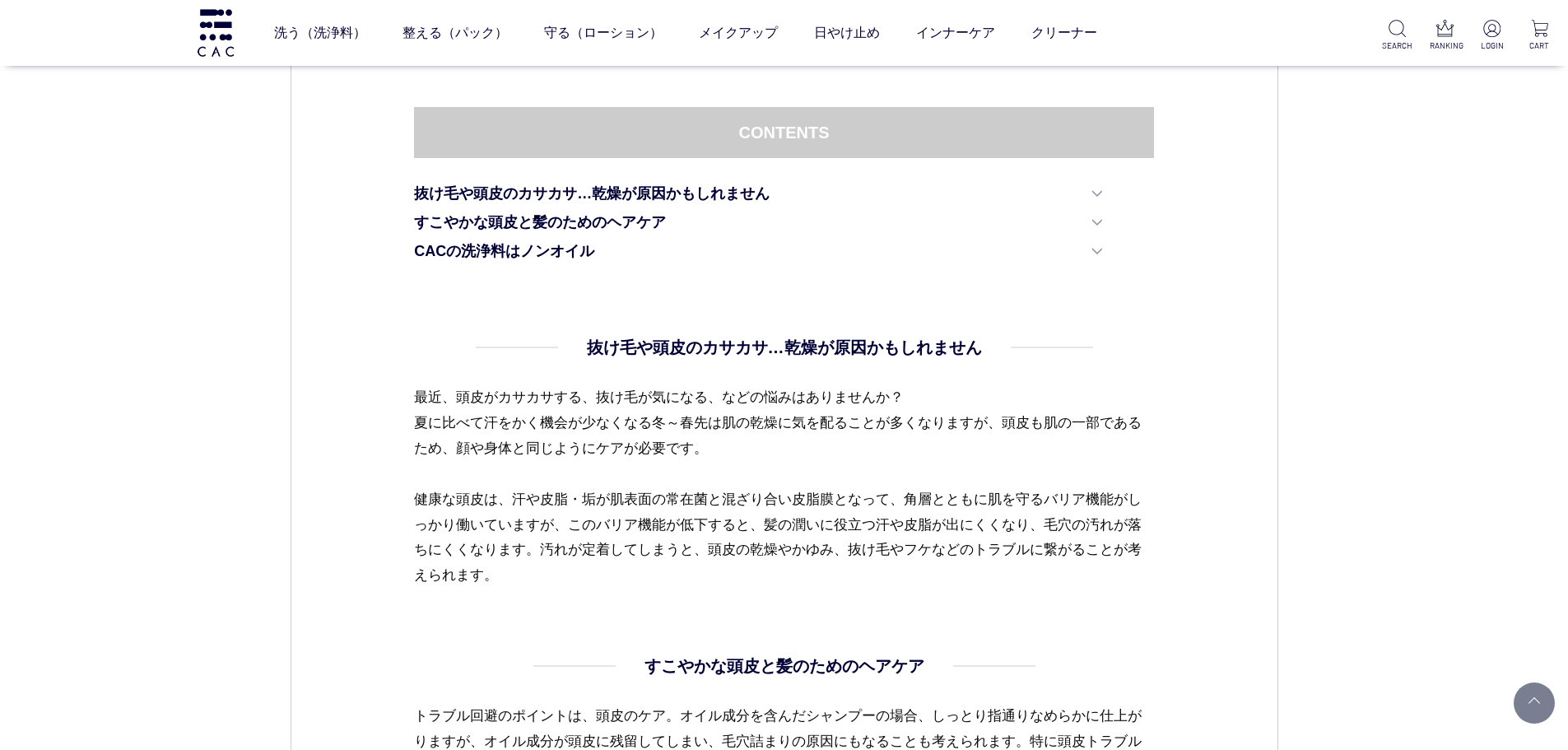
click at [430, 464] on p "最近、頭皮がカサカサする、抜け毛が気になる、などの悩みはありませんか？ 夏に比べて汗をかく機会が少なくなる冬～春先は肌の乾燥に気を配ることが多くなりますが、頭…" at bounding box center [784, 486] width 740 height 204
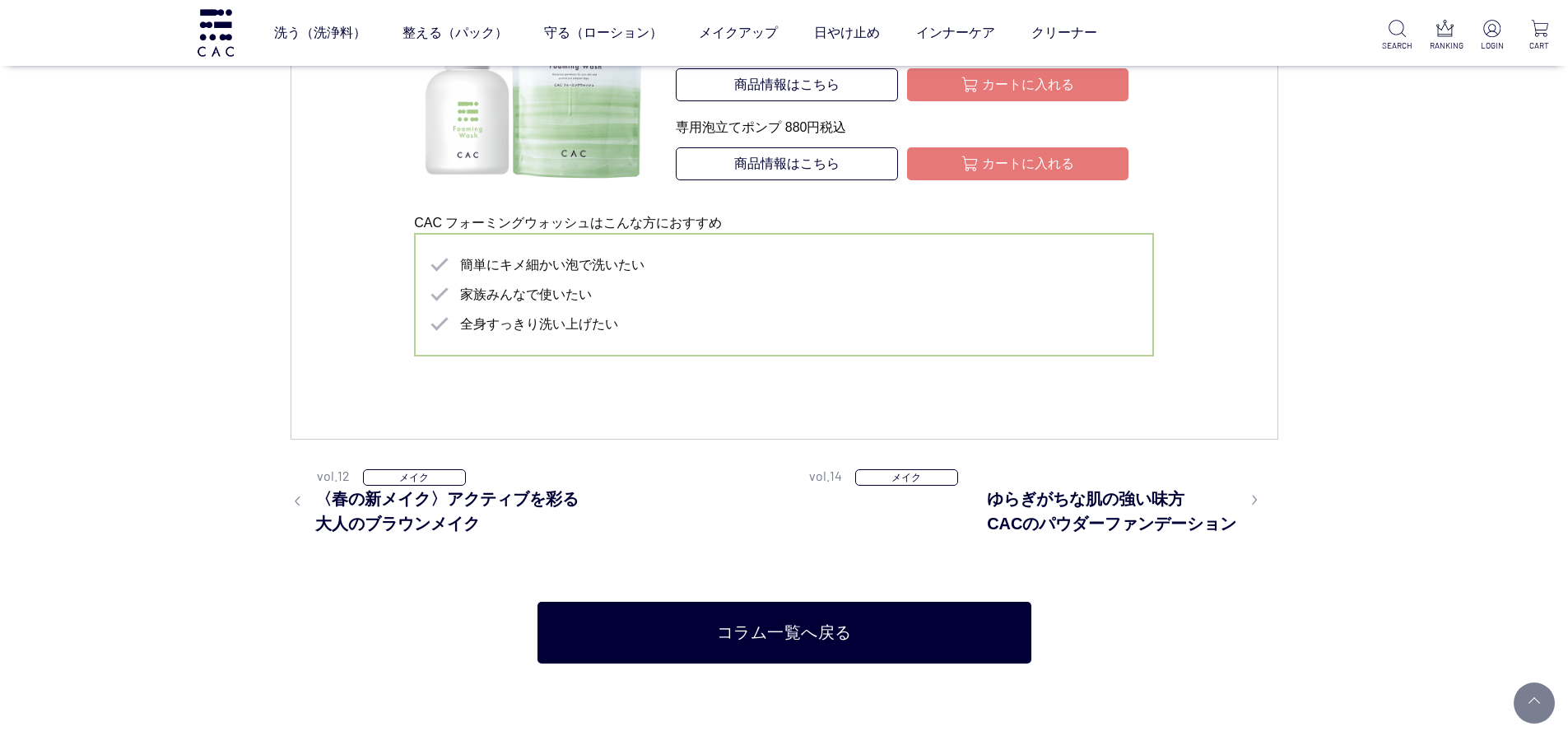
scroll to position [3455, 0]
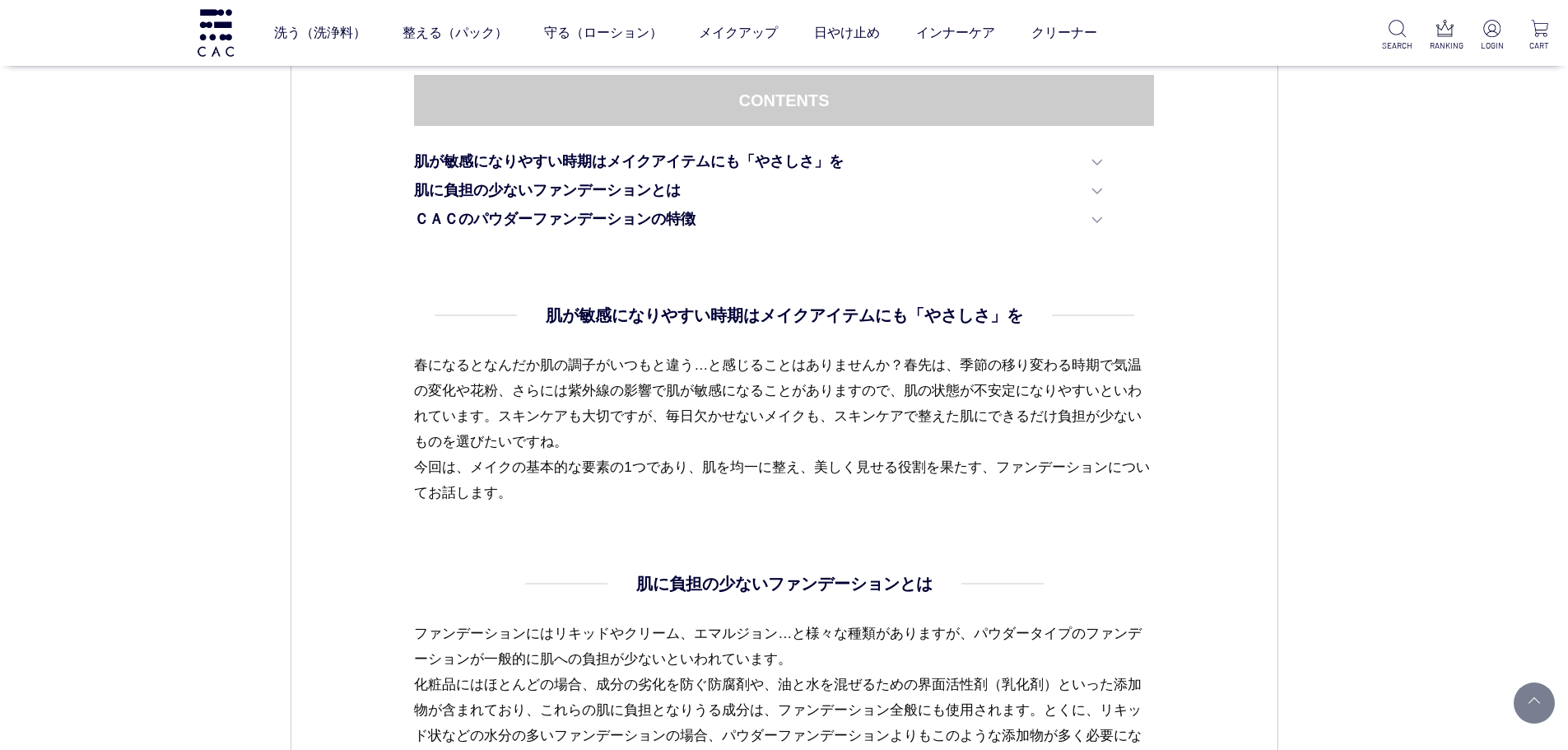
scroll to position [576, 0]
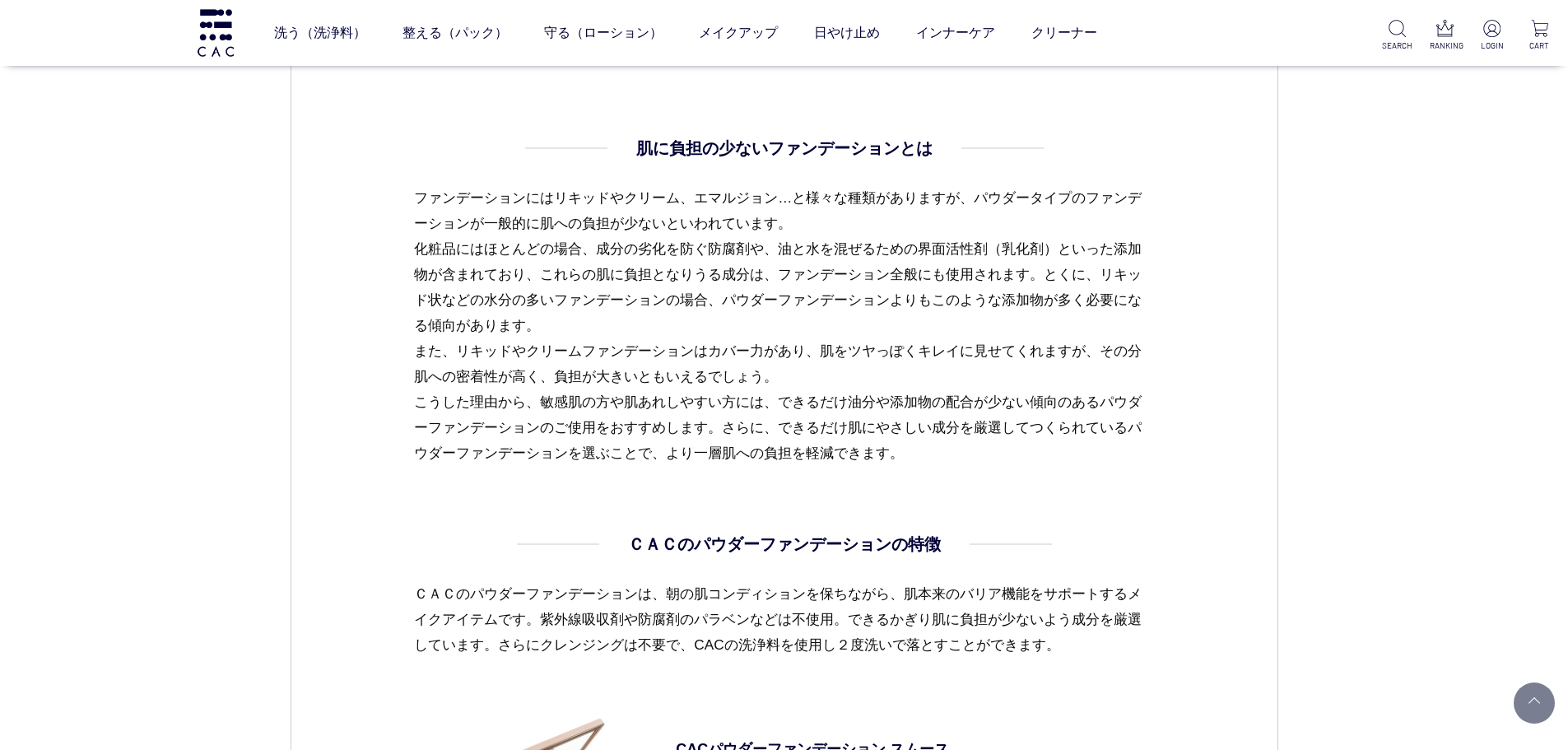
scroll to position [1070, 0]
click at [950, 497] on dl "肌に負担の少ないファンデーションとは ファンデーションにはリキッドやクリーム、エマルジョン…と様々な種類がありますが、パウダータイプのファンデーションが一般的…" at bounding box center [784, 335] width 740 height 395
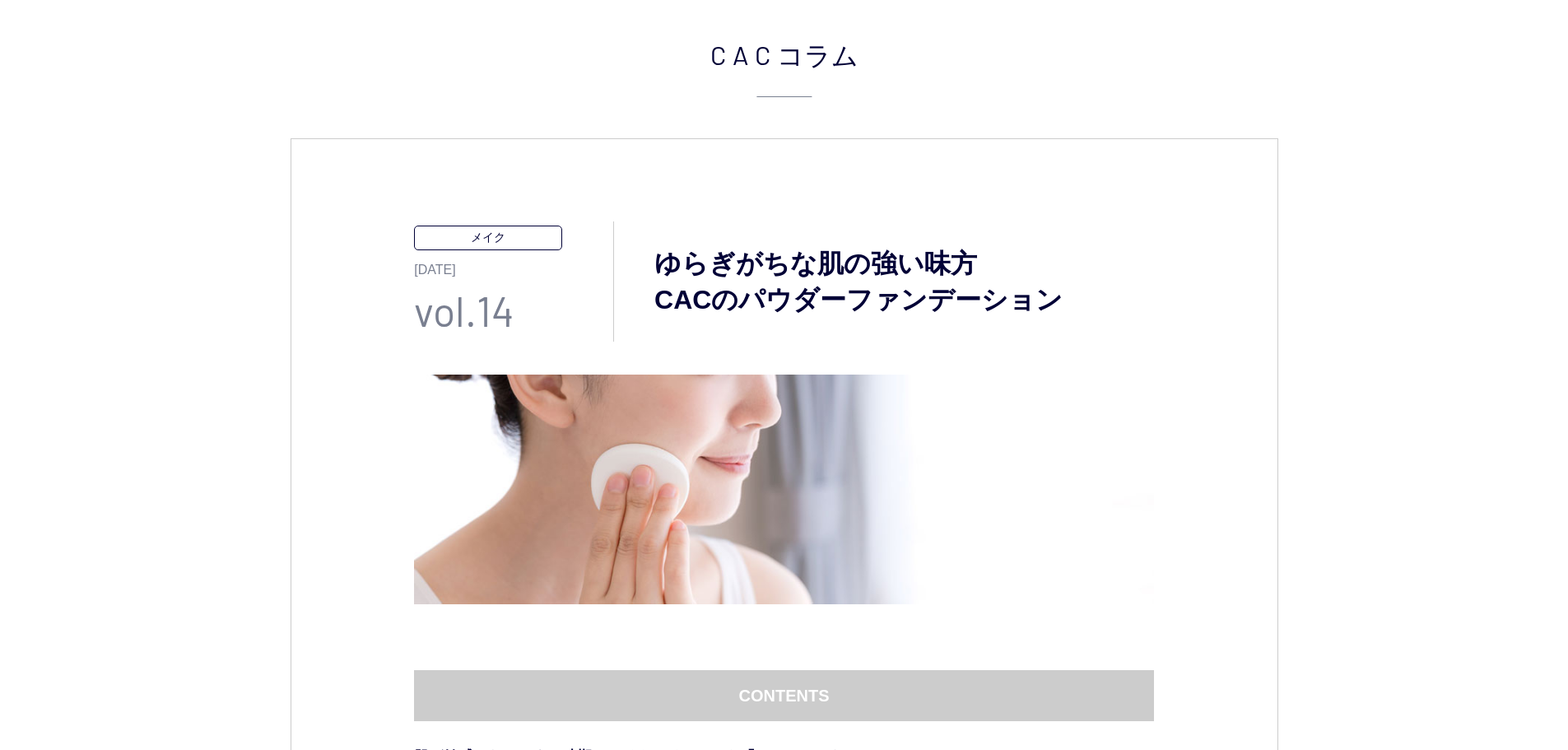
scroll to position [0, 0]
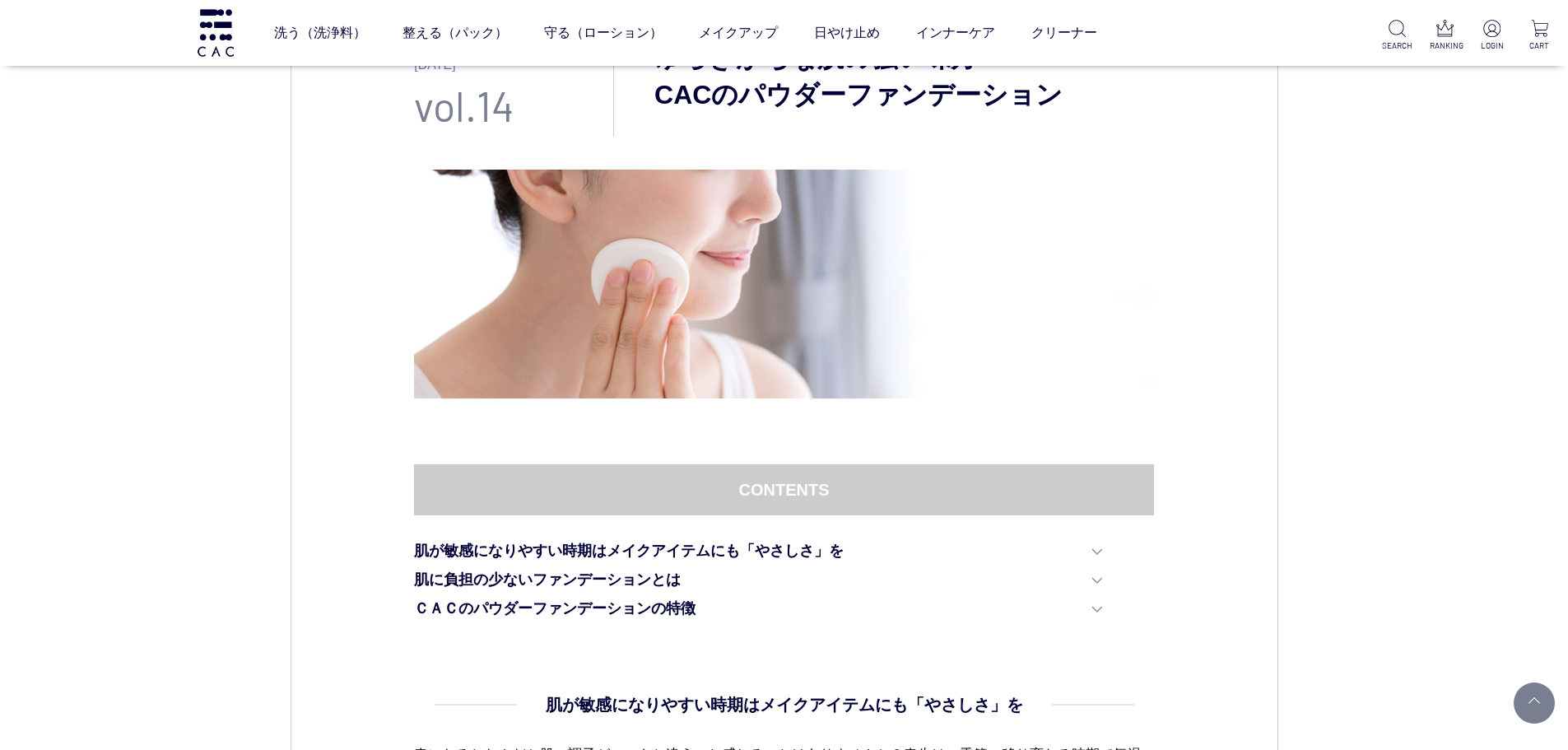
scroll to position [165, 0]
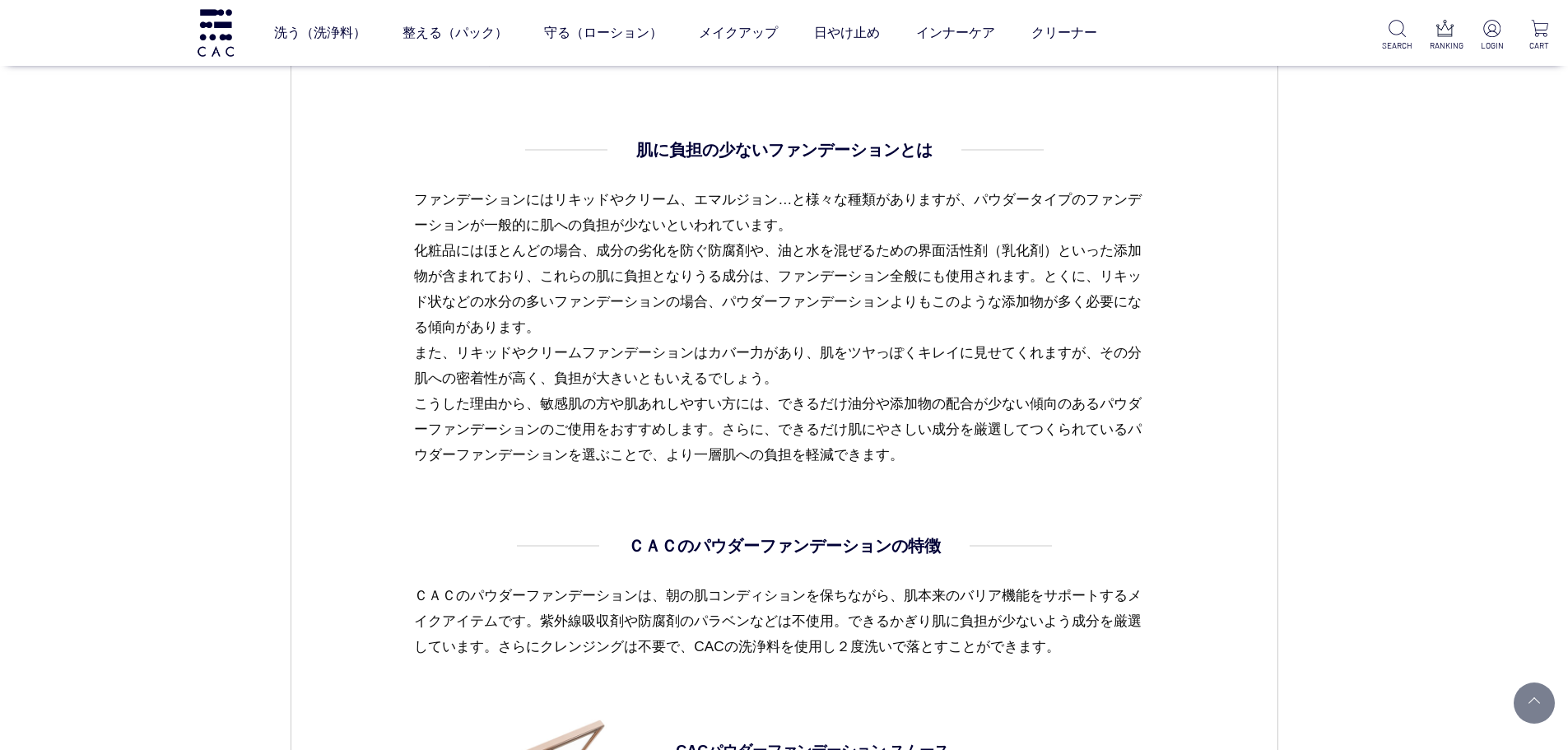
scroll to position [741, 0]
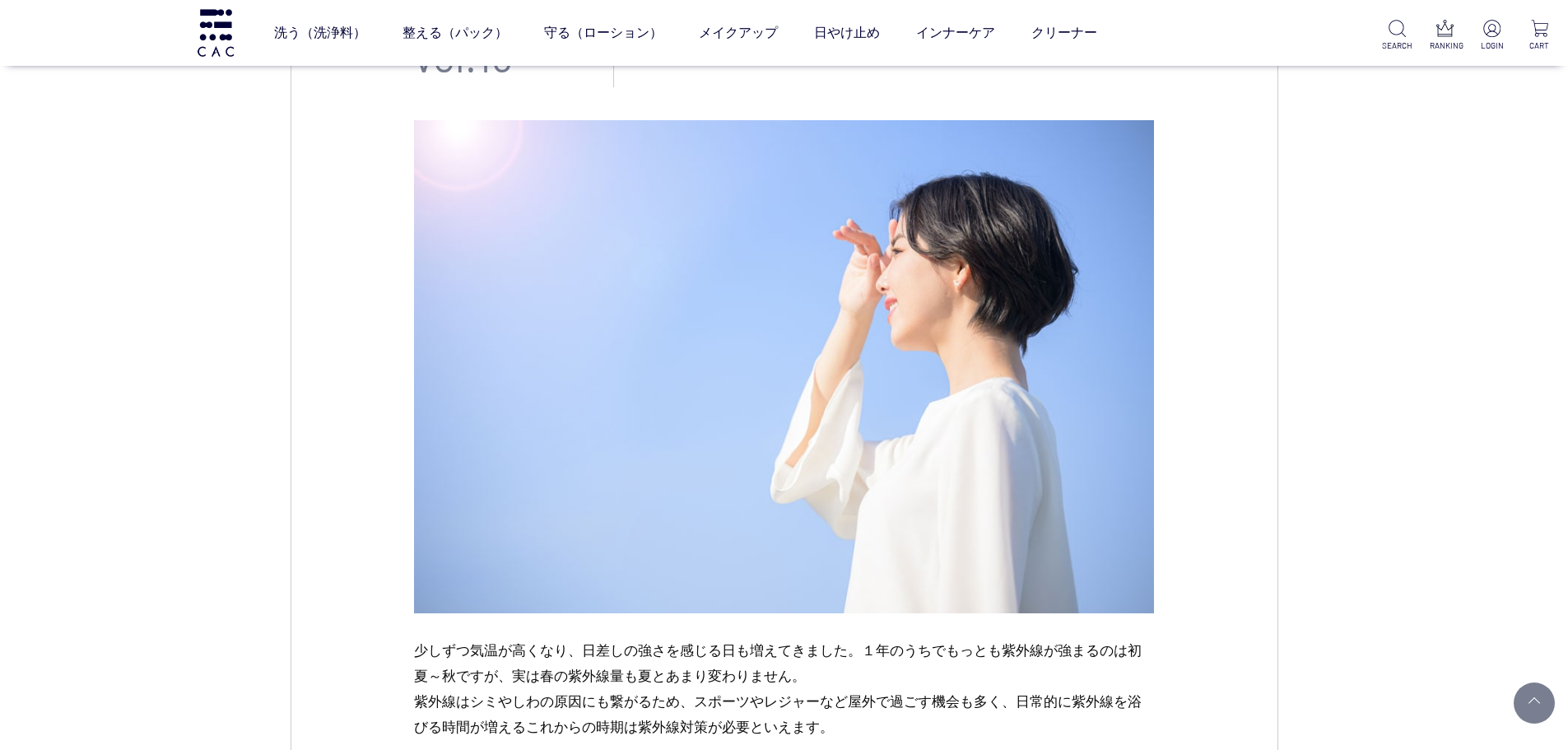
scroll to position [658, 0]
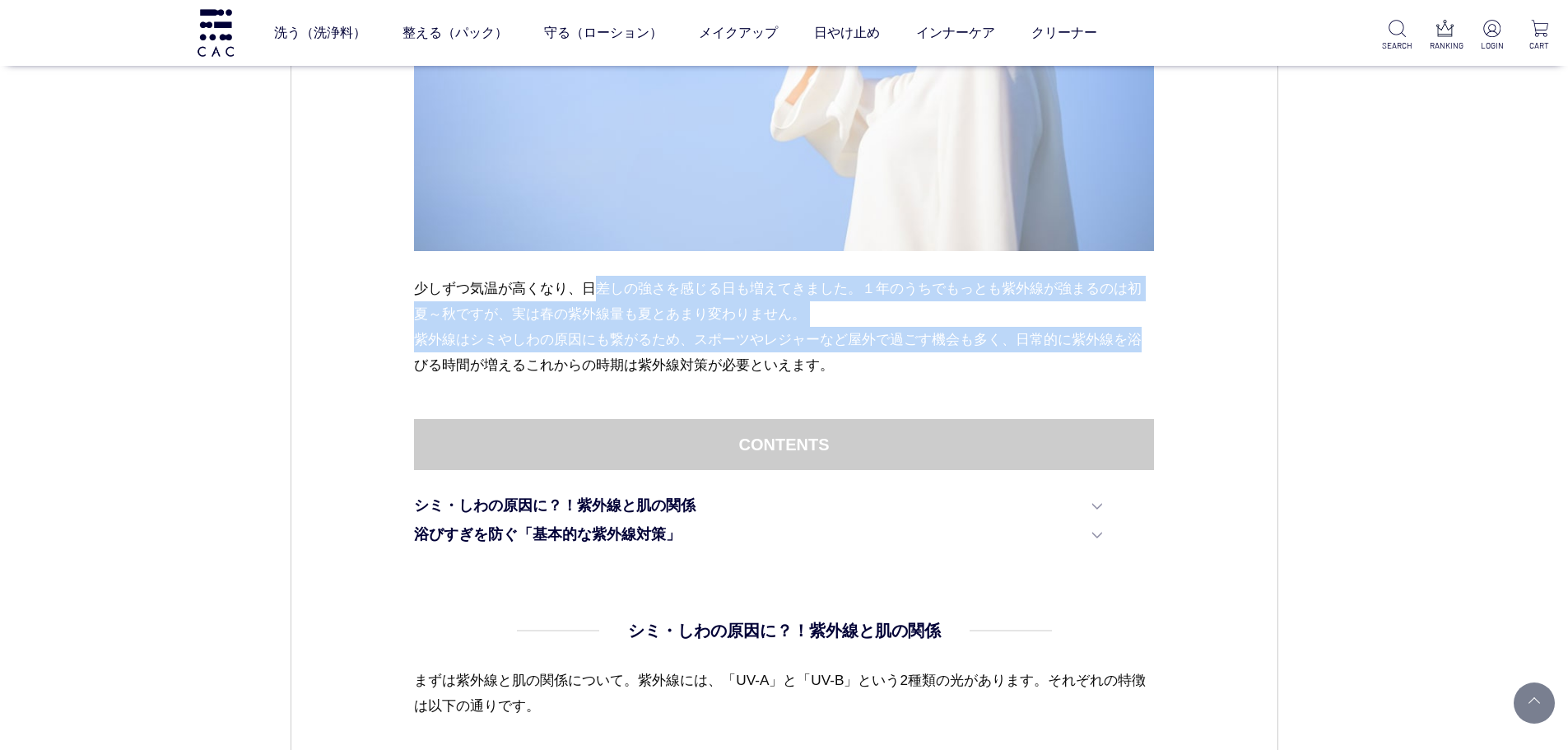
drag, startPoint x: 597, startPoint y: 279, endPoint x: 1432, endPoint y: 341, distance: 837.3
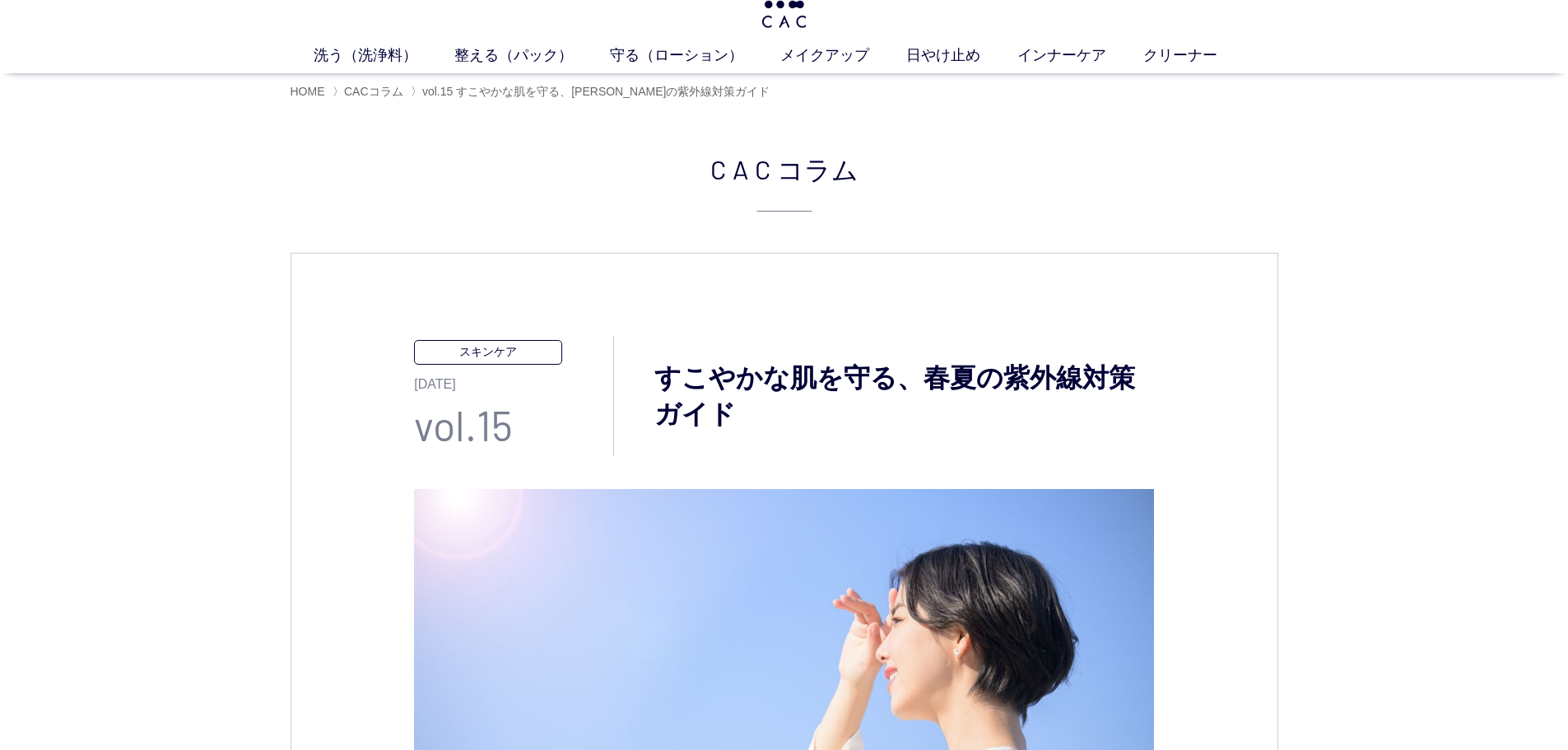
scroll to position [0, 0]
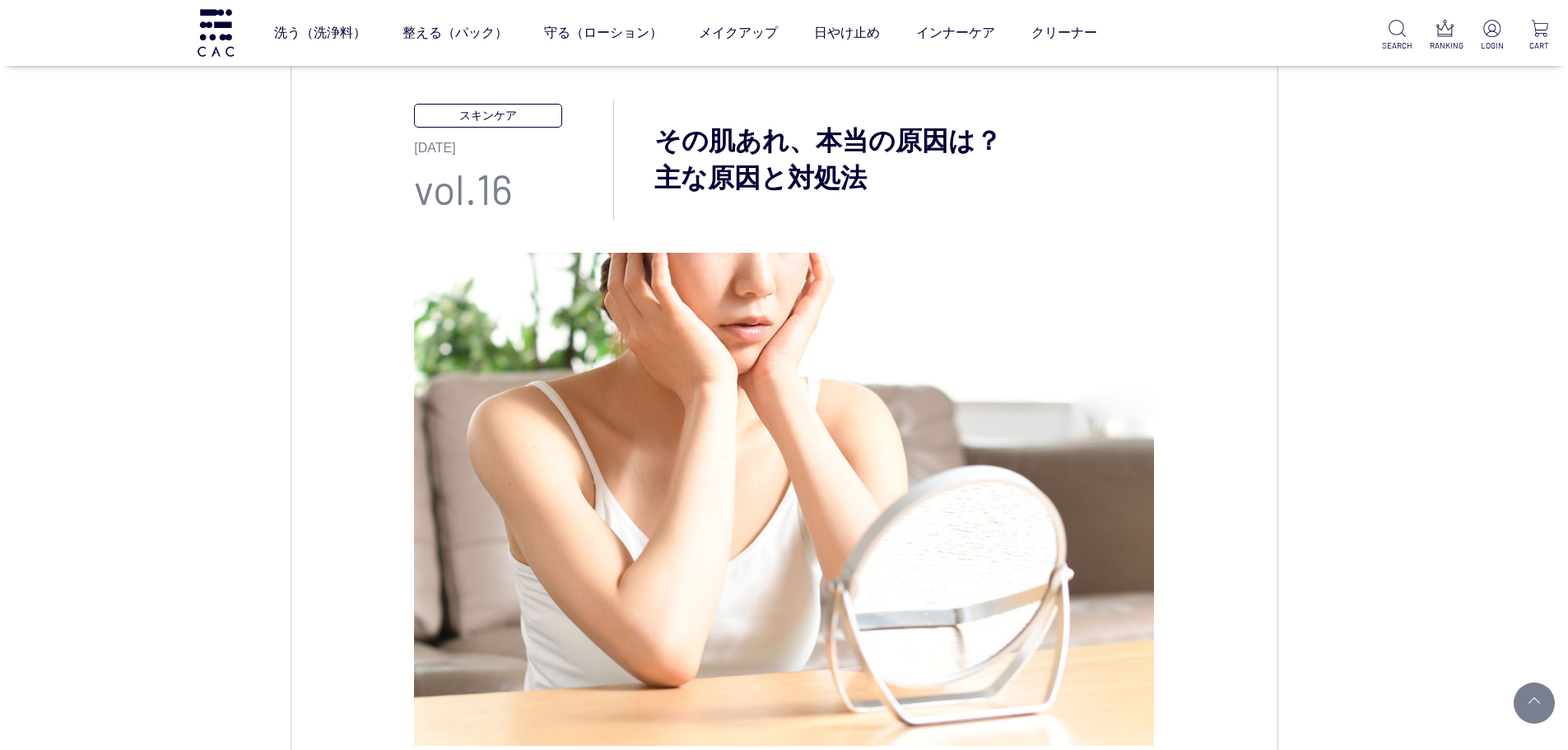
scroll to position [165, 0]
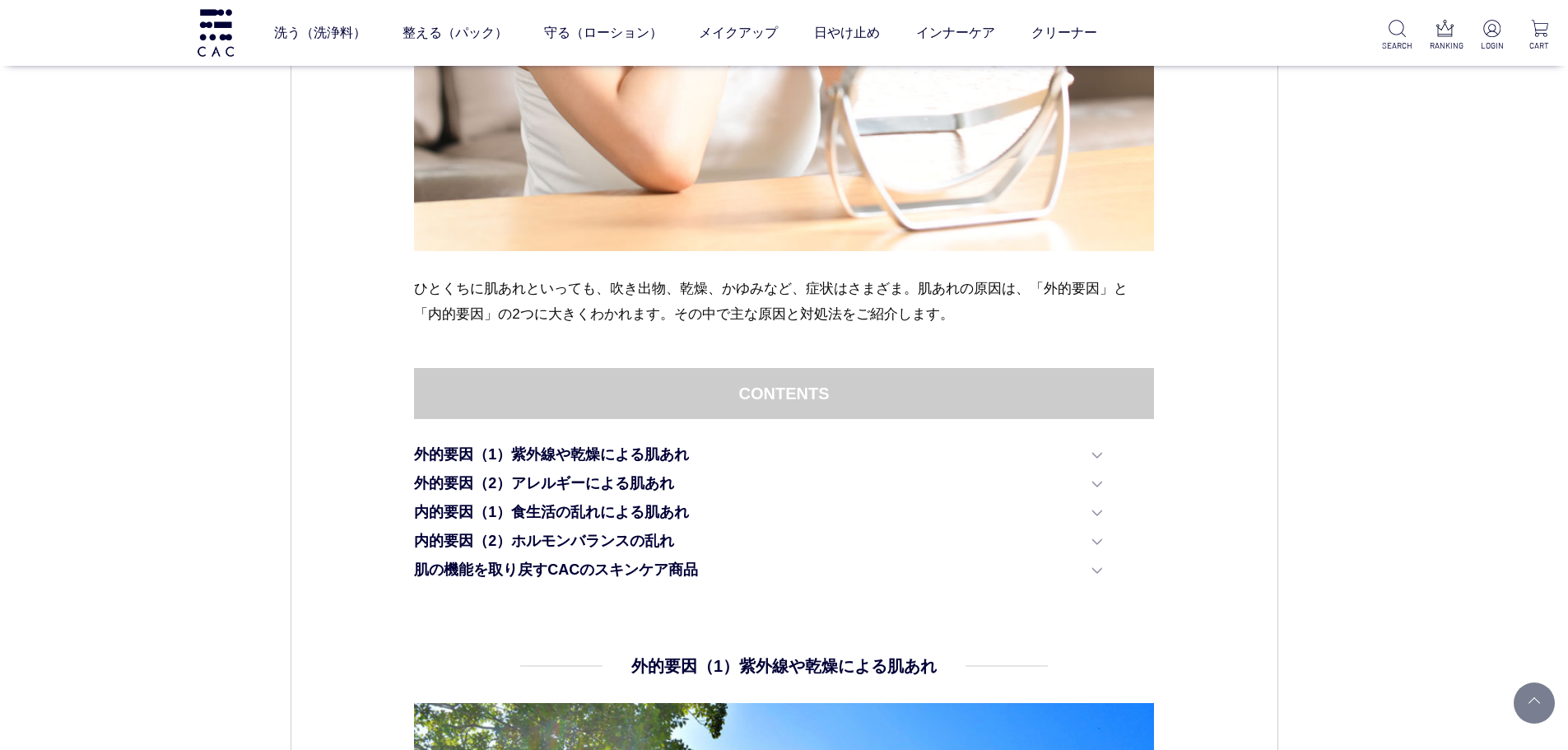
drag, startPoint x: 83, startPoint y: 556, endPoint x: 106, endPoint y: 559, distance: 23.2
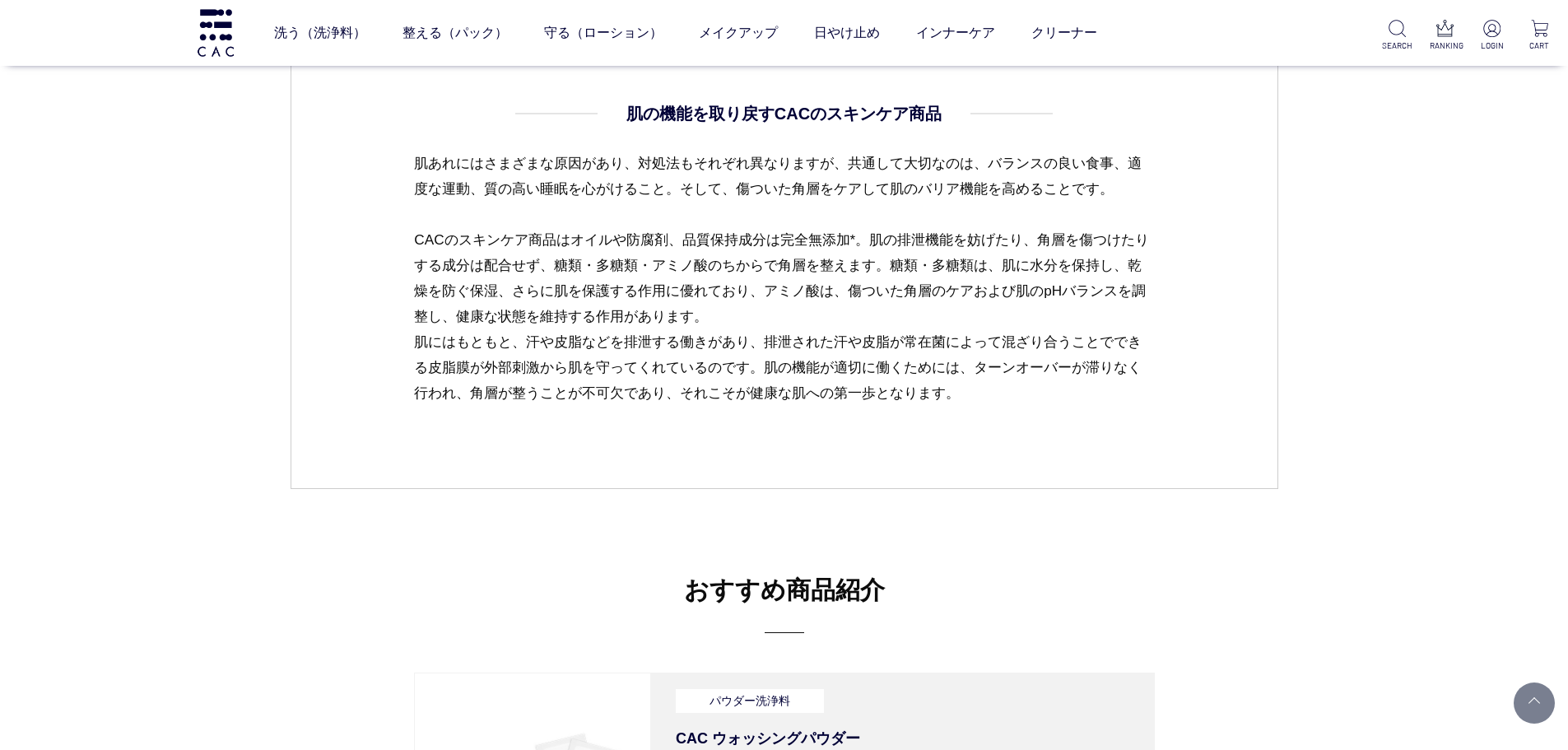
scroll to position [3703, 0]
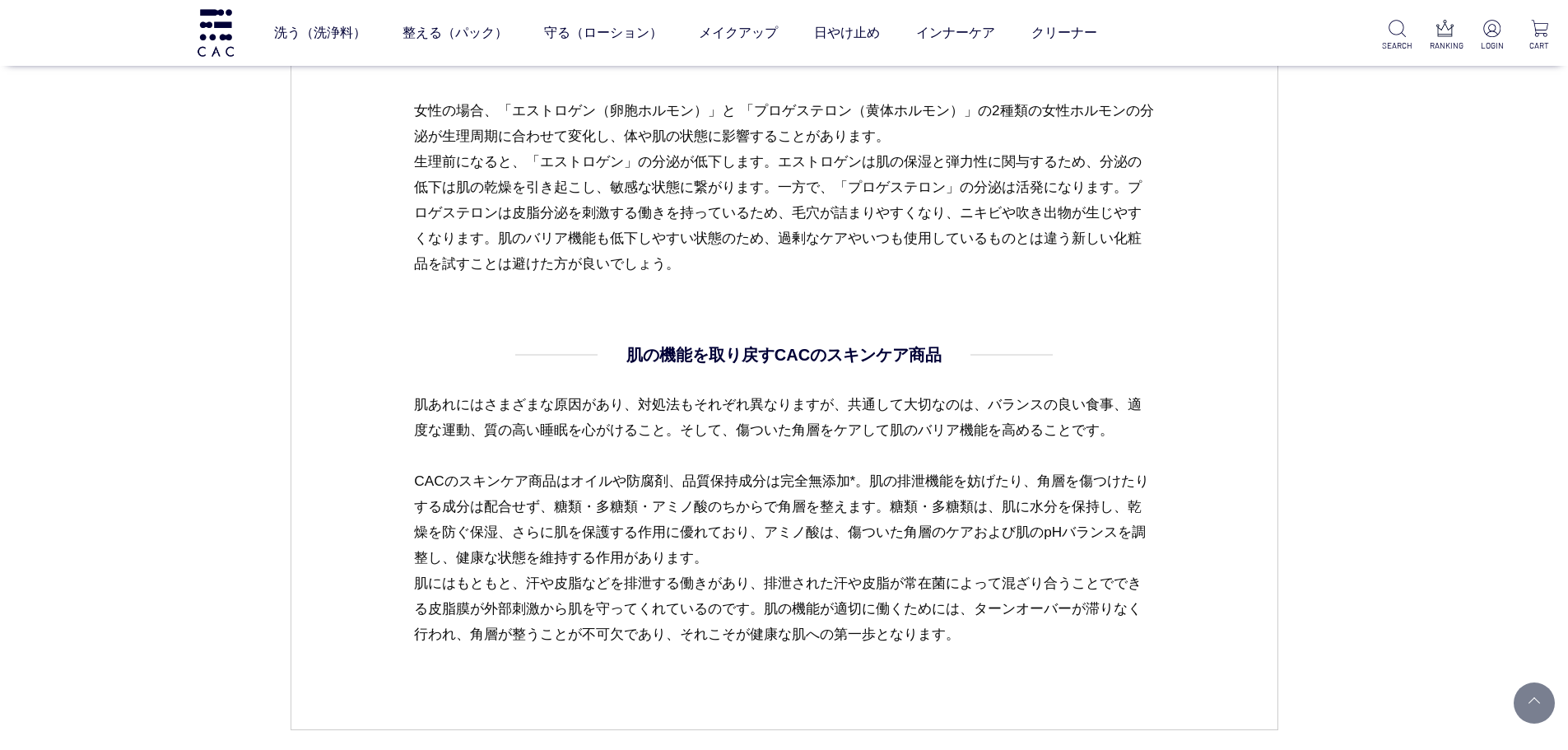
click at [617, 555] on p "肌あれにはさまざまな原因があり、対処法もそれぞれ異なりますが、共通して大切なのは、バランスの良い食事、適度な運動、質の高い睡眠を心がけること。そして、傷ついた…" at bounding box center [784, 519] width 740 height 255
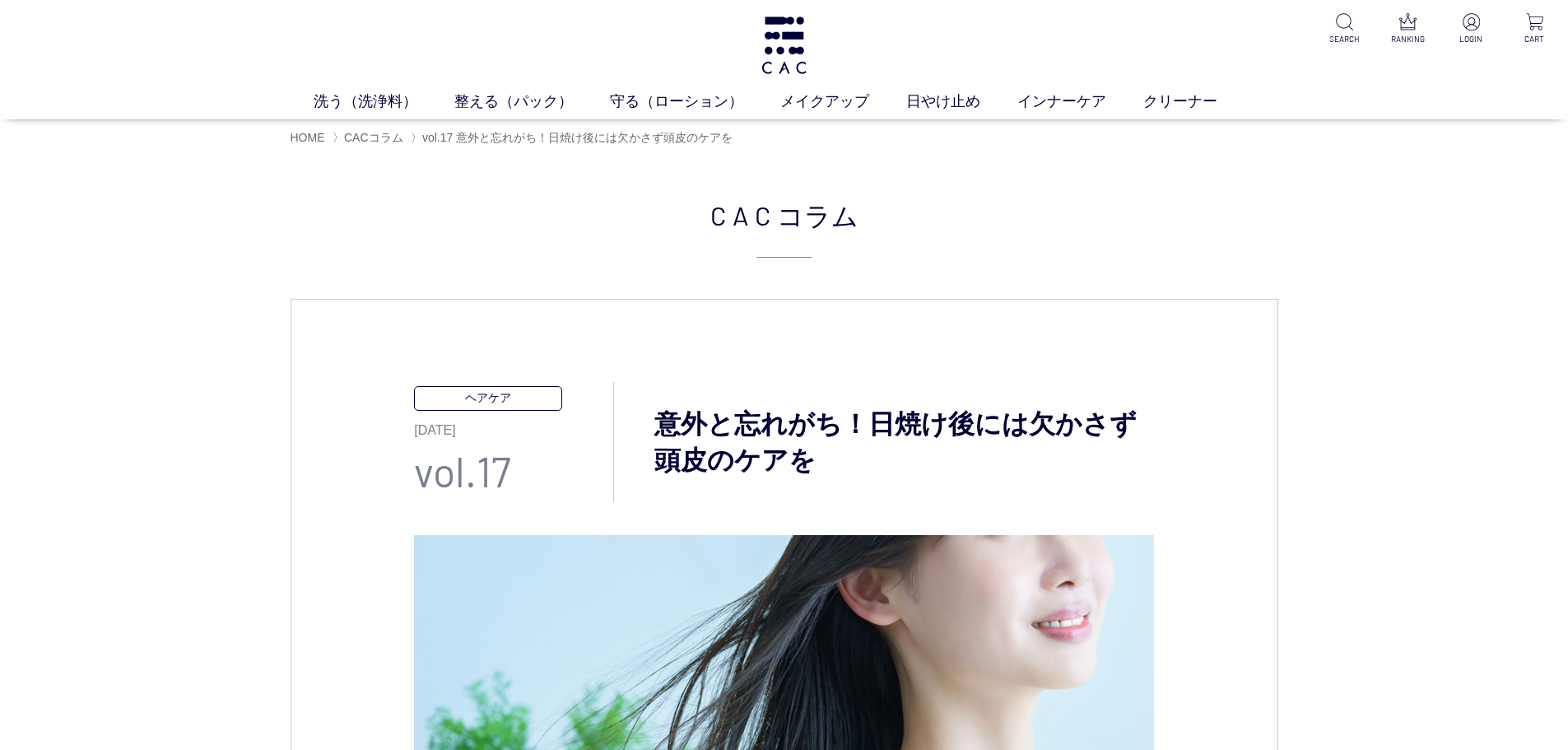
click at [448, 400] on p "ヘアケア" at bounding box center [487, 397] width 148 height 24
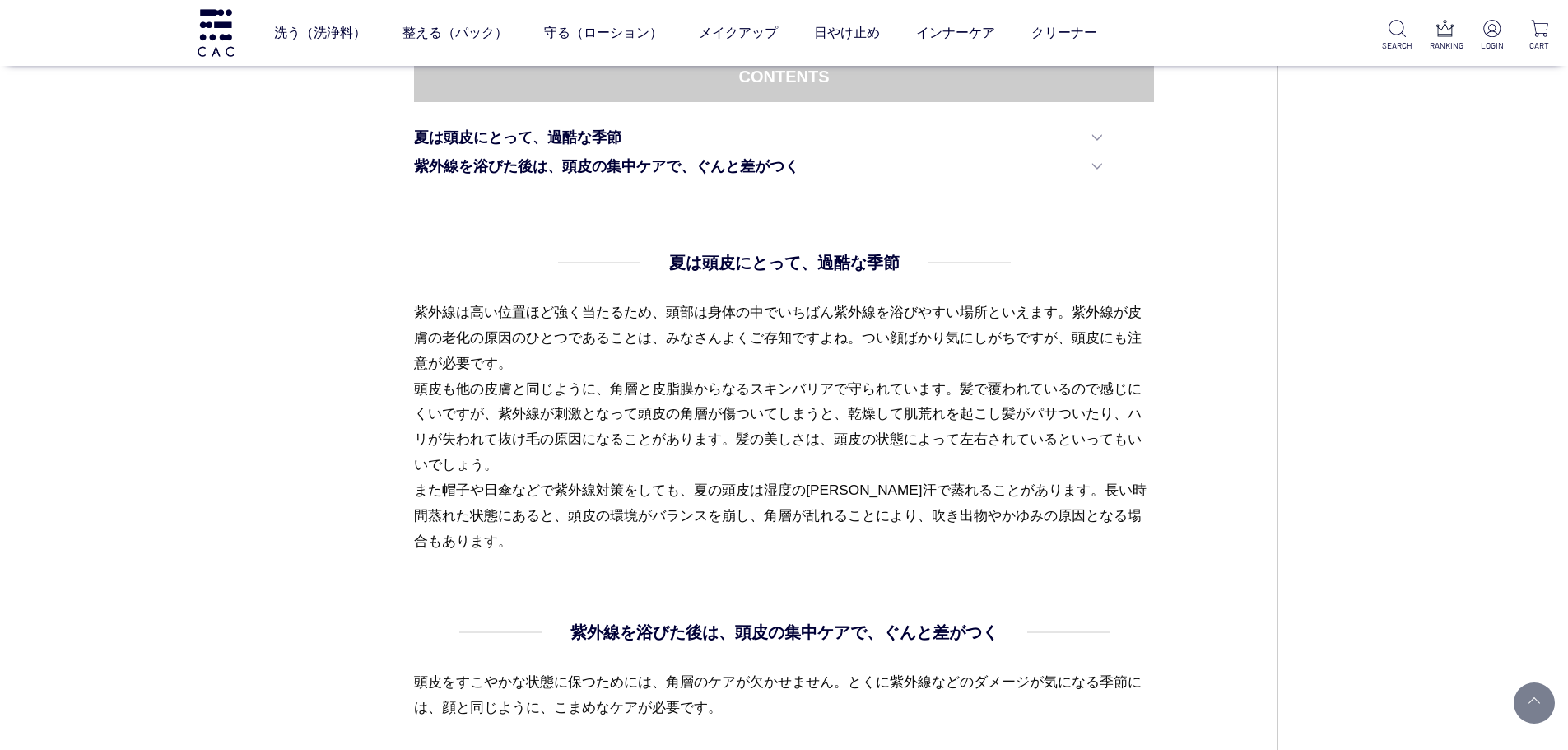
scroll to position [741, 0]
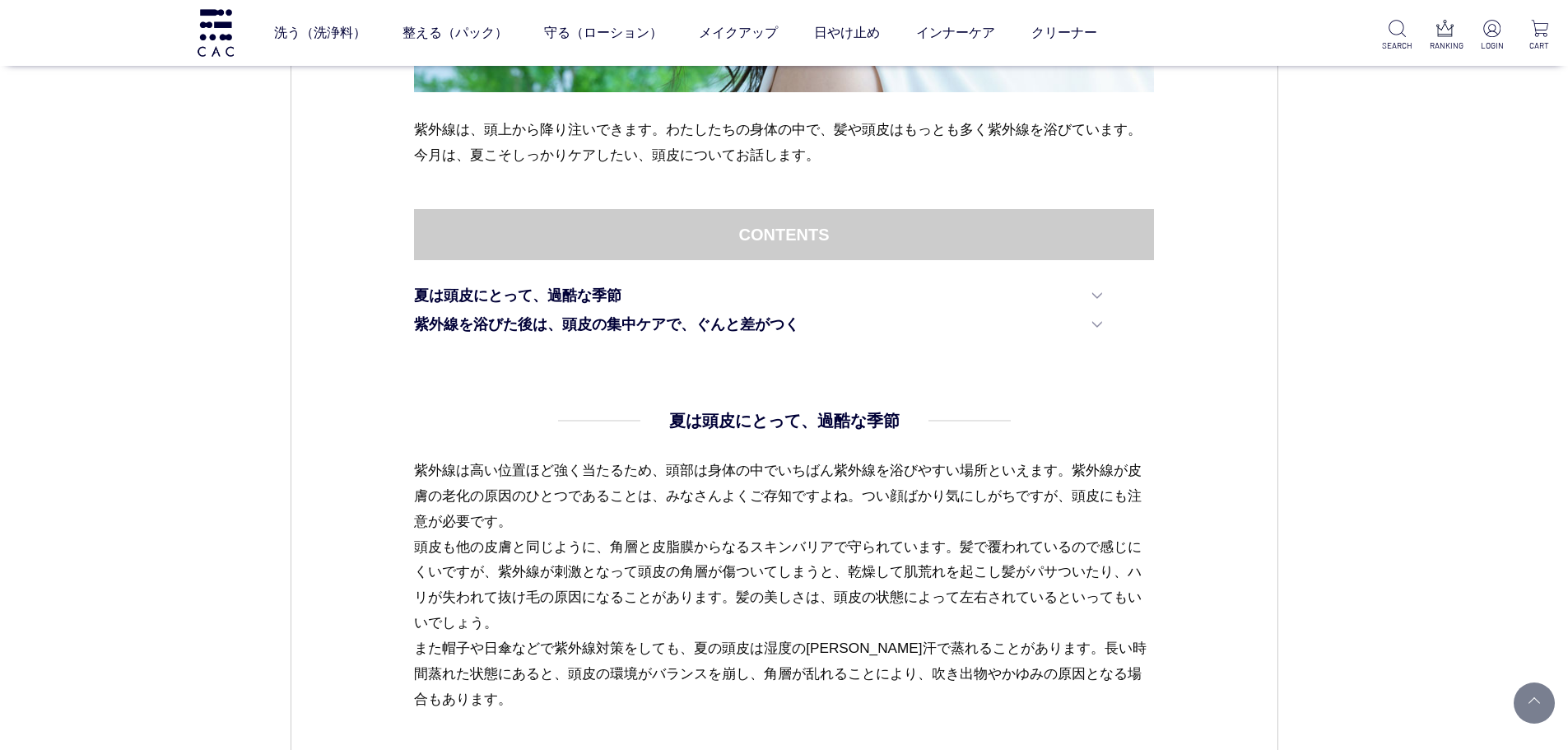
click at [1260, 521] on div "ヘアケア 2024.05.09 vol.17 意外と忘れがち！日焼け後には欠かさず頭皮のケアを 紫外線は、頭上から降り注いできます。わたしたちの身体の中で、髪…" at bounding box center [784, 694] width 988 height 2507
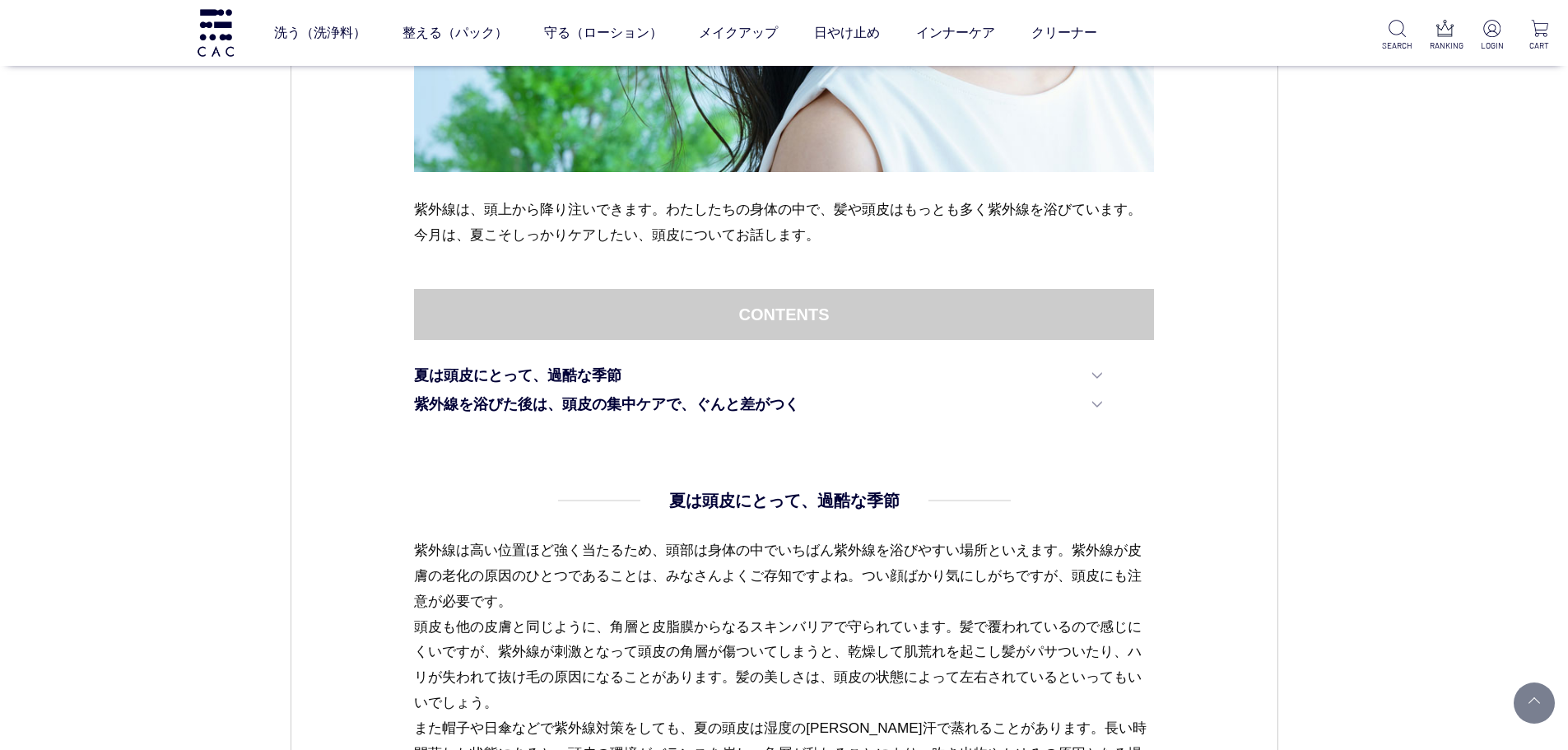
scroll to position [658, 0]
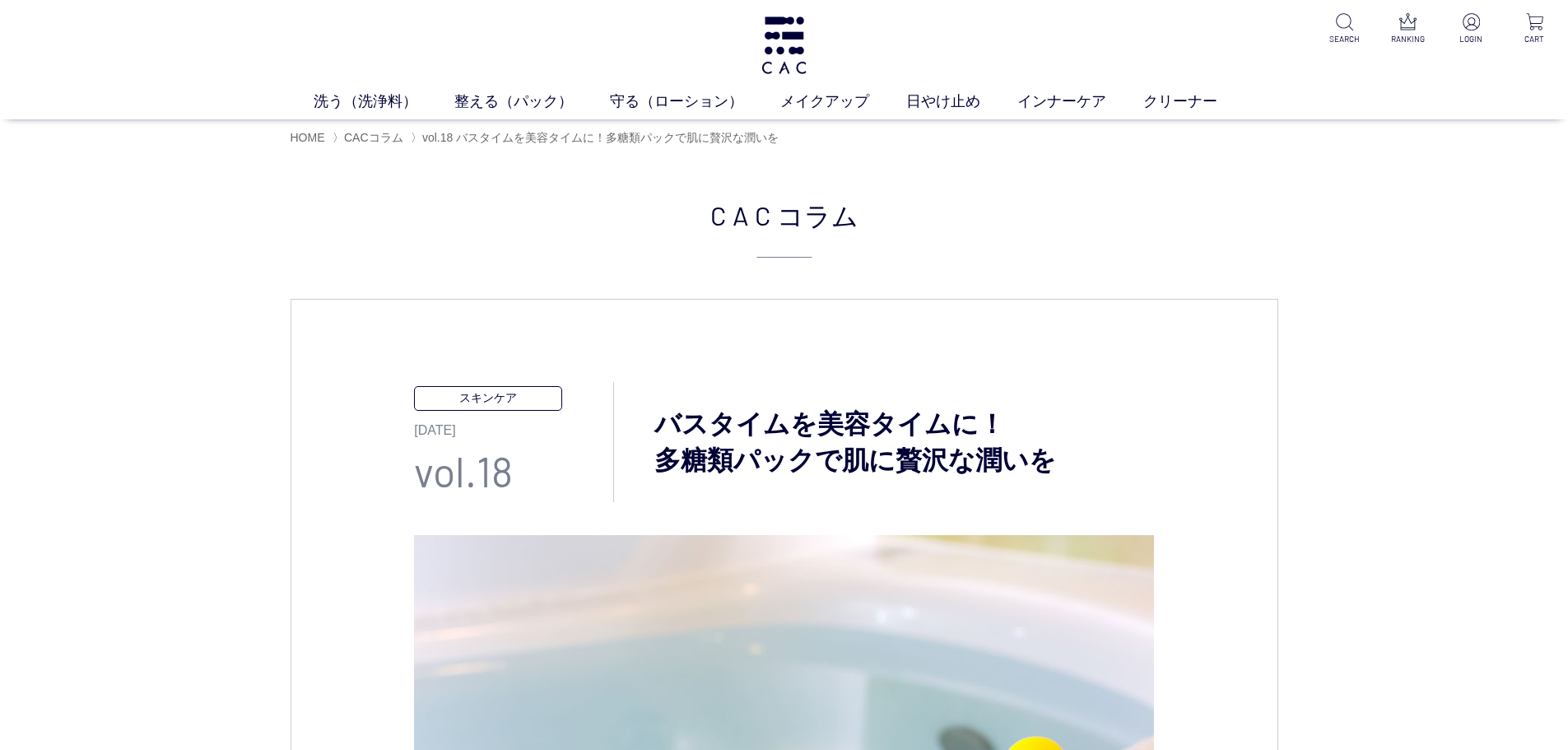
scroll to position [655, 0]
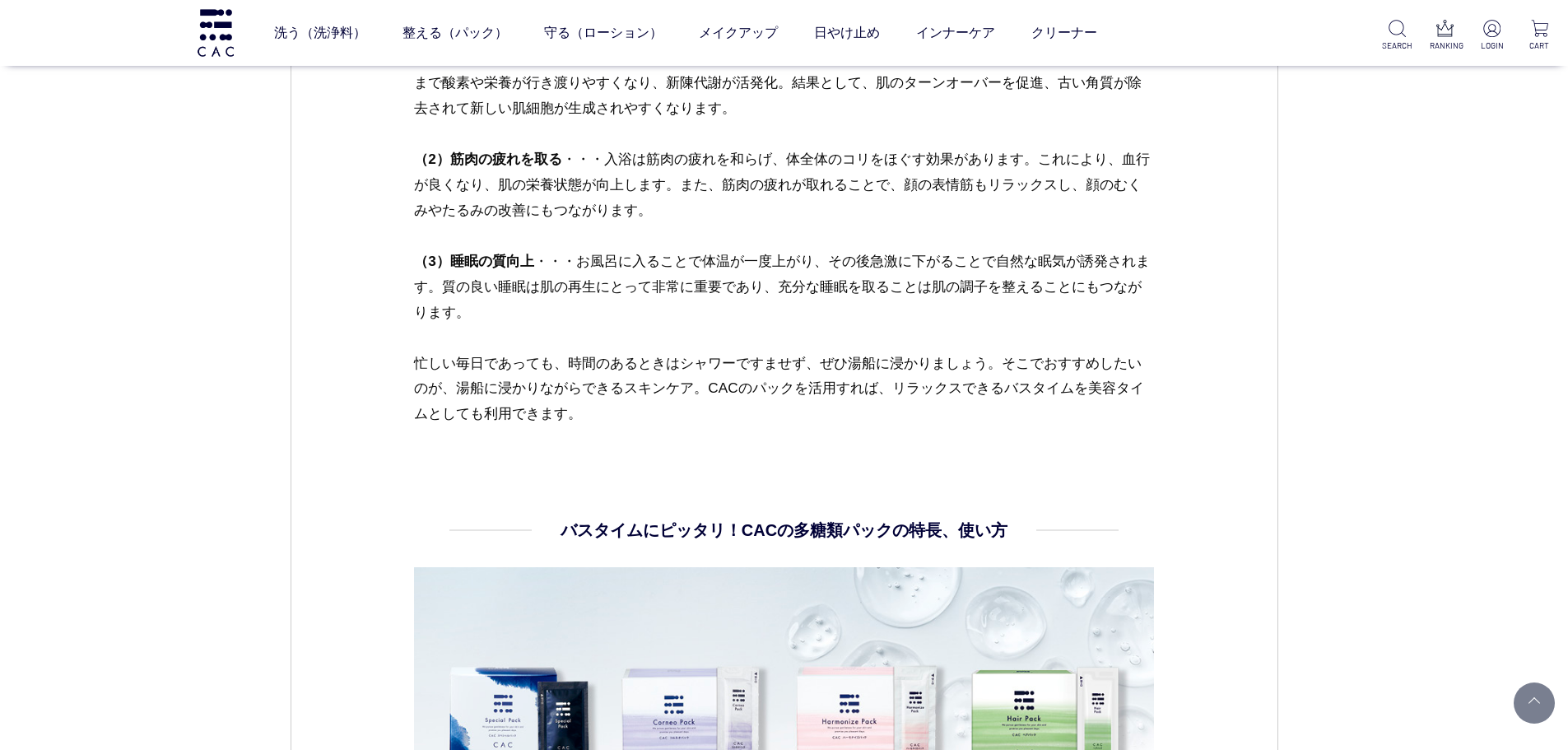
scroll to position [1232, 0]
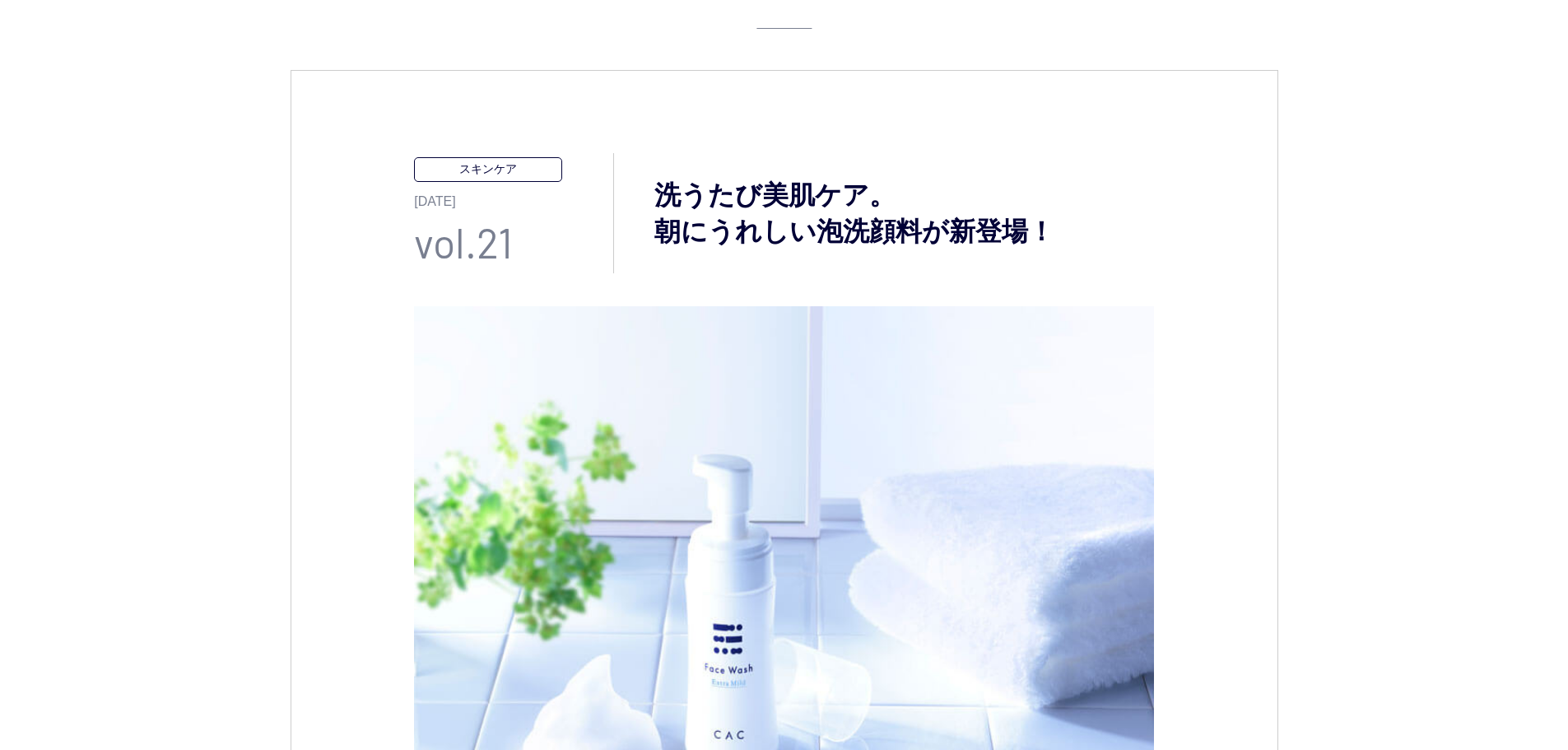
scroll to position [83, 0]
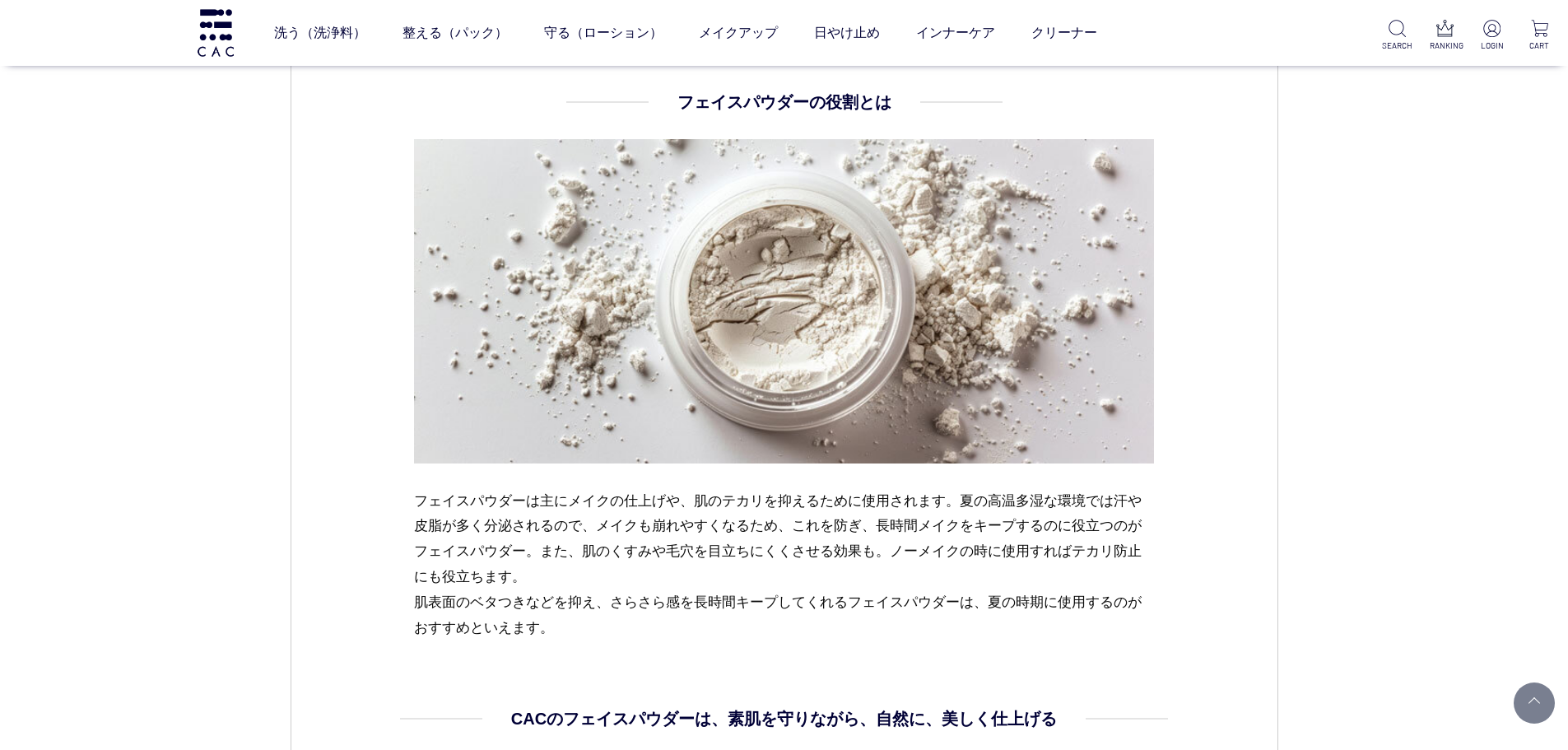
scroll to position [1235, 0]
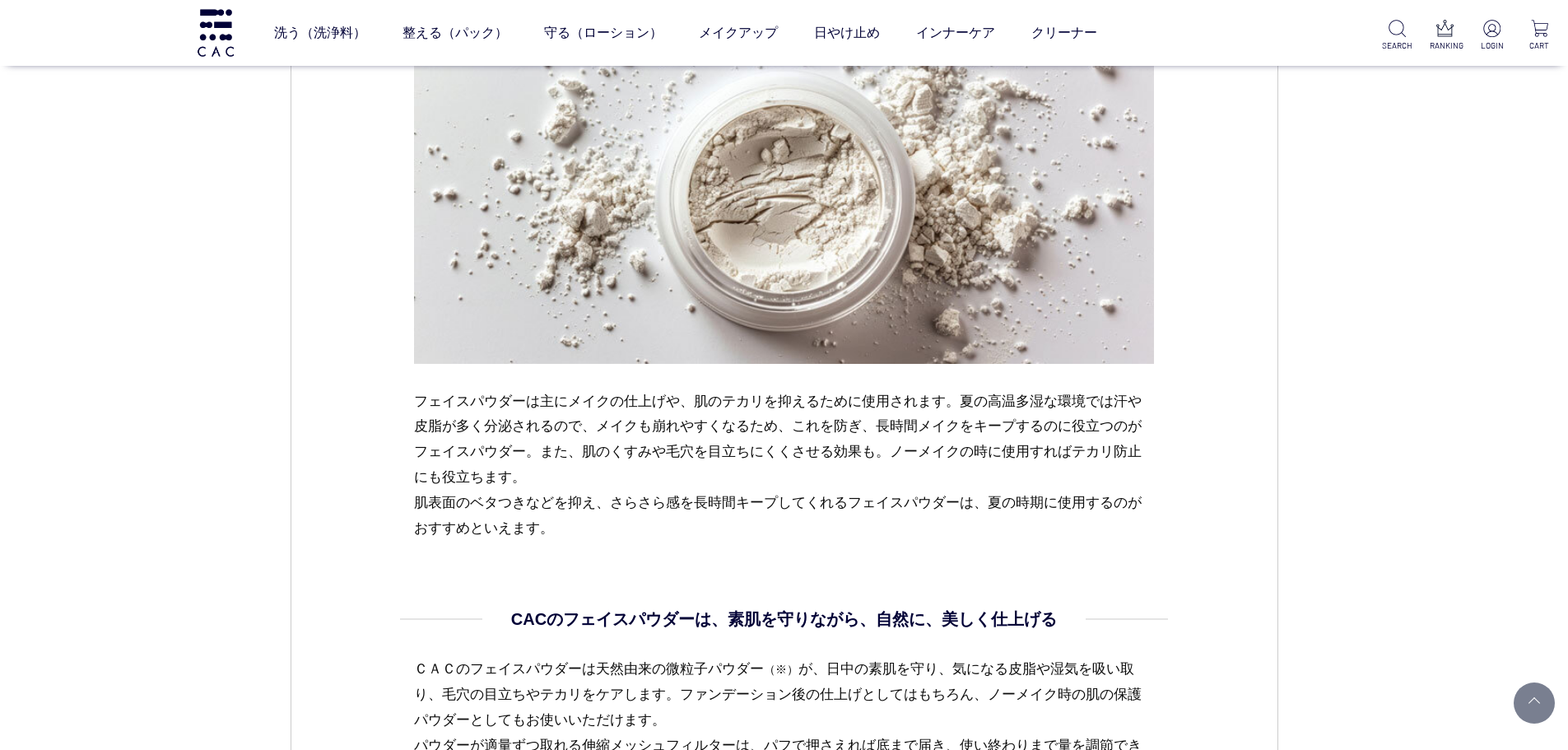
drag, startPoint x: 448, startPoint y: 398, endPoint x: 1014, endPoint y: 516, distance: 578.2
click at [1014, 516] on p "フェイスパウダーは主にメイクの仕上げや、肌のテカリを抑えるために使用されます。夏の高温多湿な環境では汗や皮脂が多く分泌されるので、メイクも崩れやすくなるため、…" at bounding box center [784, 465] width 740 height 153
click at [1028, 518] on p "フェイスパウダーは主にメイクの仕上げや、肌のテカリを抑えるために使用されます。夏の高温多湿な環境では汗や皮脂が多く分泌されるので、メイクも崩れやすくなるため、…" at bounding box center [784, 465] width 740 height 153
drag, startPoint x: 387, startPoint y: 395, endPoint x: 552, endPoint y: 527, distance: 211.3
click at [552, 527] on div "メイク 2024.07.25 vol.22 さらさら肌で快適に美しく。フェイスパウダーのすすめ。 蒸し暑い日々が続き、汗や皮脂で肌がベタベタしたり、メイクが崩…" at bounding box center [784, 442] width 988 height 2991
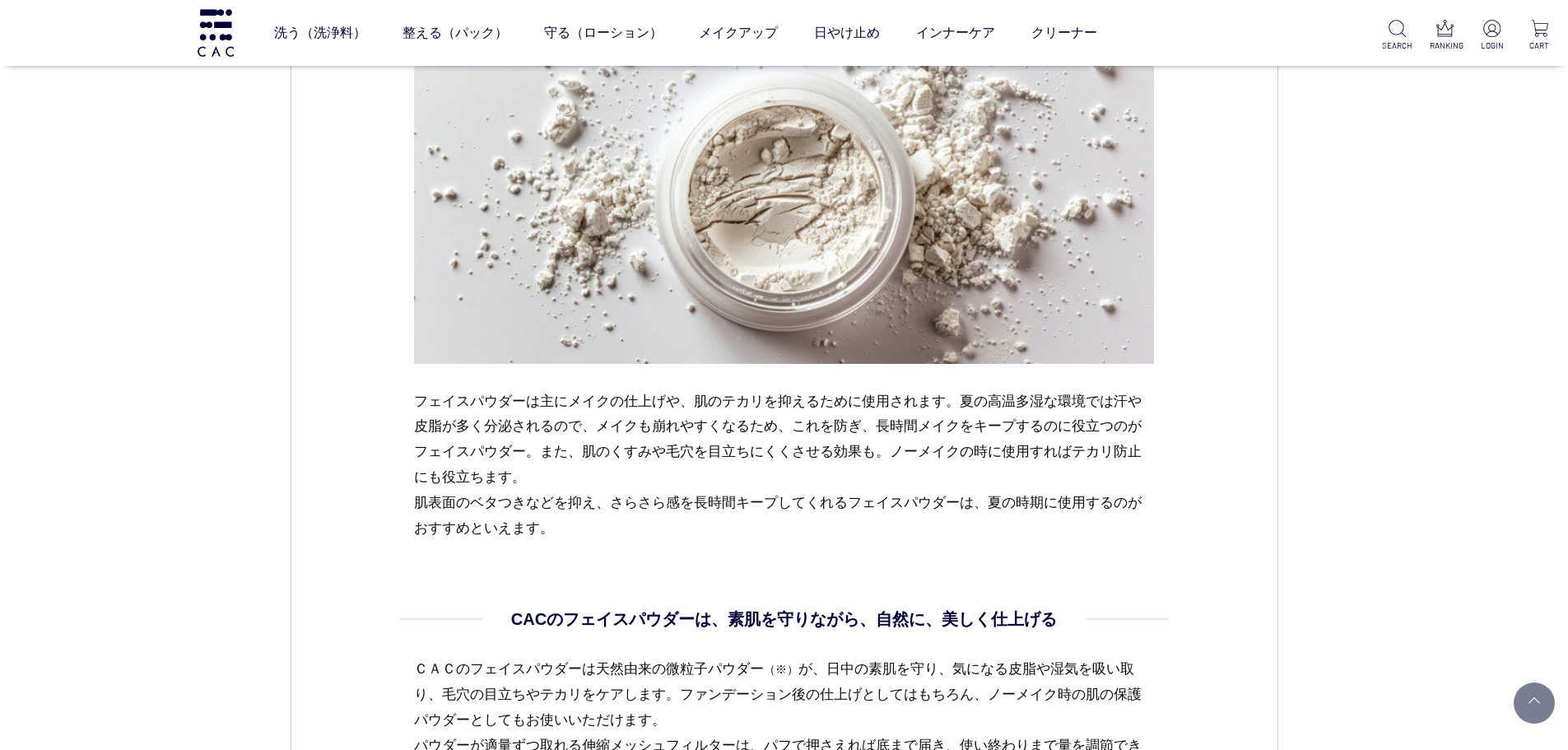
click at [552, 527] on p "フェイスパウダーは主にメイクの仕上げや、肌のテカリを抑えるために使用されます。夏の高温多湿な環境では汗や皮脂が多く分泌されるので、メイクも崩れやすくなるため、…" at bounding box center [784, 465] width 740 height 153
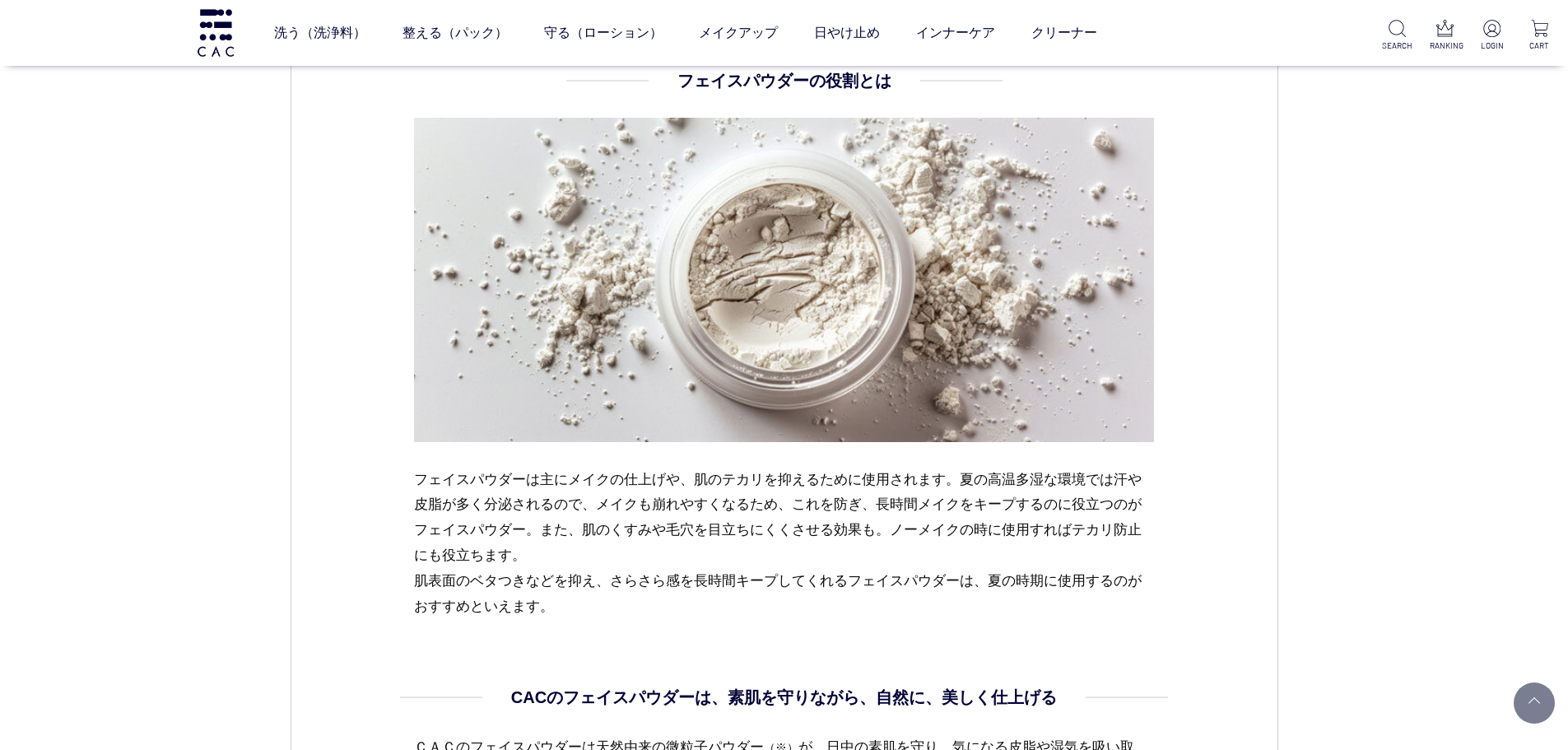
scroll to position [1152, 0]
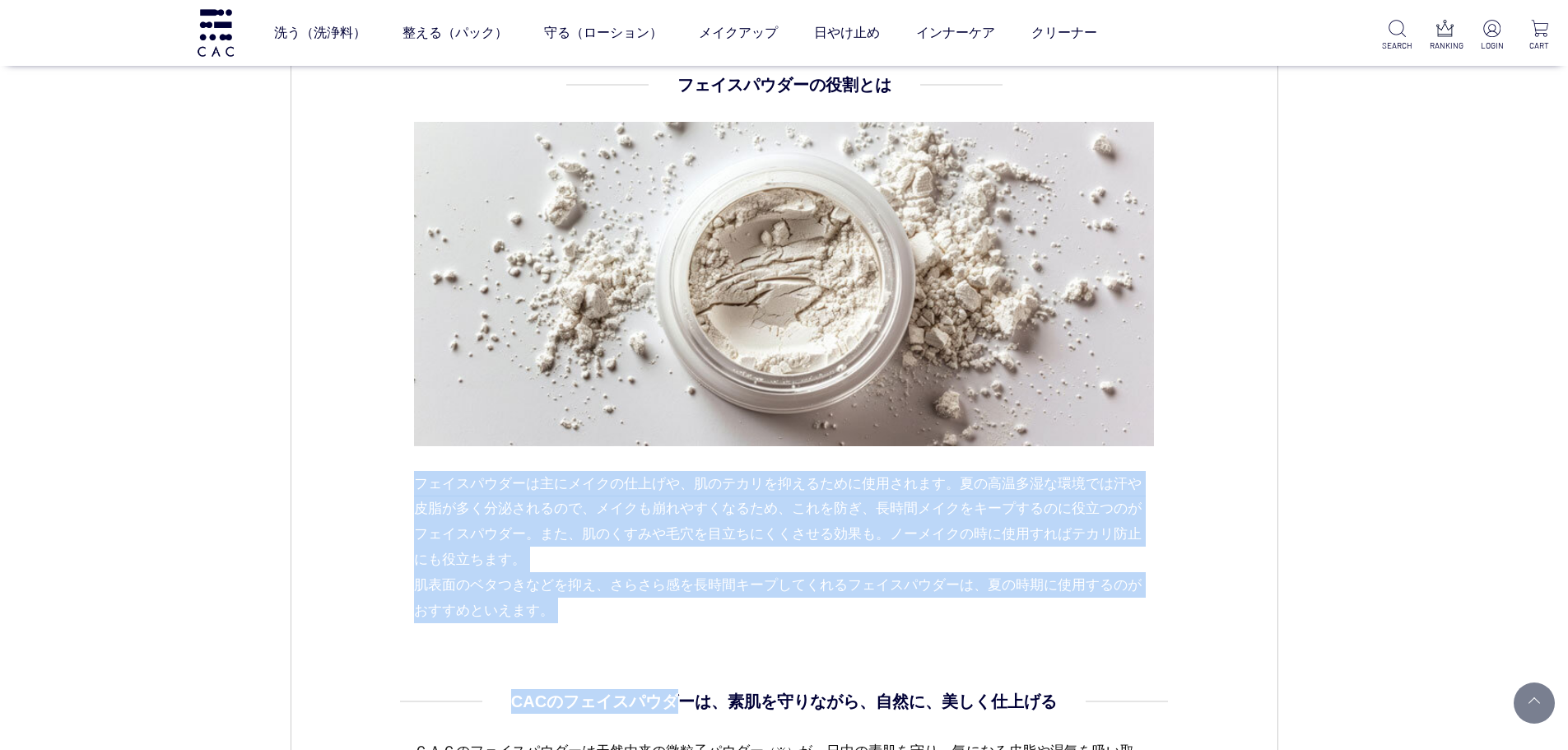
drag, startPoint x: 404, startPoint y: 481, endPoint x: 704, endPoint y: 681, distance: 360.6
click at [680, 704] on div "メイク 2024.07.25 vol.22 さらさら肌で快適に美しく。フェイスパウダーのすすめ。 蒸し暑い日々が続き、汗や皮脂で肌がベタベタしたり、メイクが崩…" at bounding box center [784, 524] width 988 height 2991
click at [707, 680] on dl "フェイスパウダーの役割とは フェイスパウダーは主にメイクの仕上げや、肌のテカリを抑えるために使用されます。夏の高温多湿な環境では汗や皮脂が多く分泌されるので、…" at bounding box center [784, 381] width 740 height 616
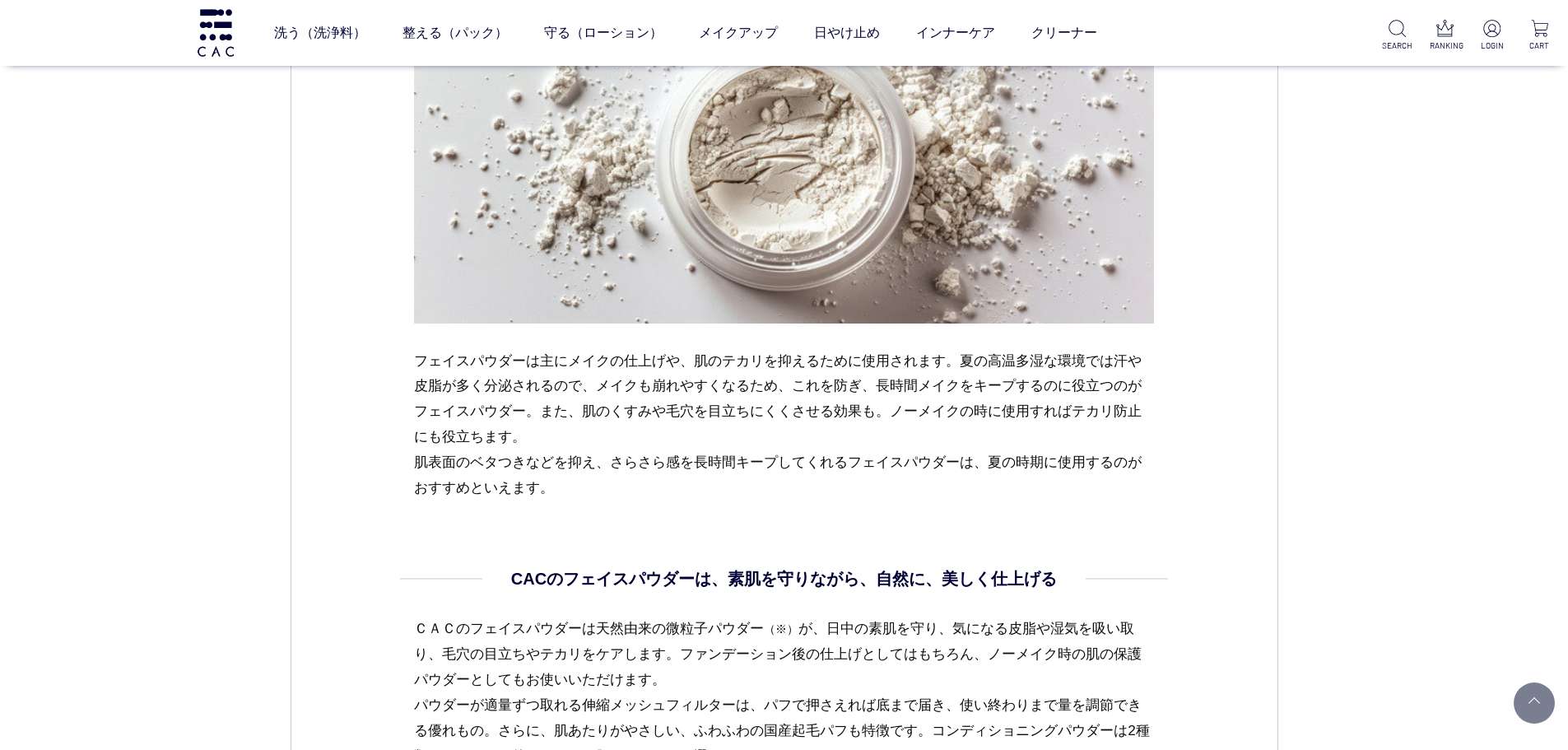
scroll to position [1399, 0]
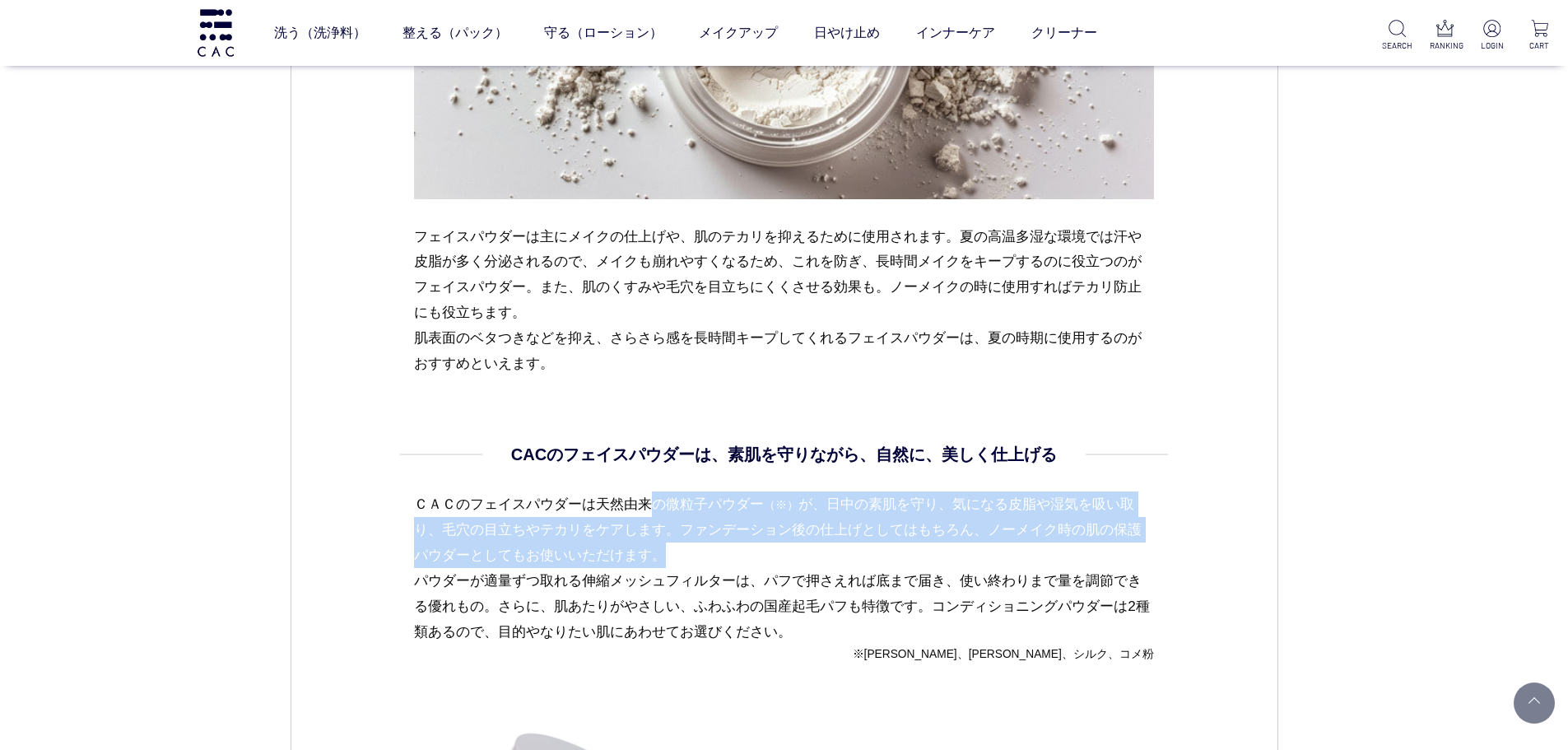
drag, startPoint x: 422, startPoint y: 503, endPoint x: 816, endPoint y: 564, distance: 398.7
click at [816, 564] on p "ＣＡＣのフェイスパウダーは天然由来の微粒子パウダー （※） が、日中の素肌を守り、気になる皮脂や湿気を吸い取り、毛穴の目立ちやテカリをケアします。ファンデーシ…" at bounding box center [784, 604] width 740 height 225
drag, startPoint x: 817, startPoint y: 559, endPoint x: 623, endPoint y: 595, distance: 197.3
click at [817, 559] on p "ＣＡＣのフェイスパウダーは天然由来の微粒子パウダー （※） が、日中の素肌を守り、気になる皮脂や湿気を吸い取り、毛穴の目立ちやテカリをケアします。ファンデーシ…" at bounding box center [784, 604] width 740 height 225
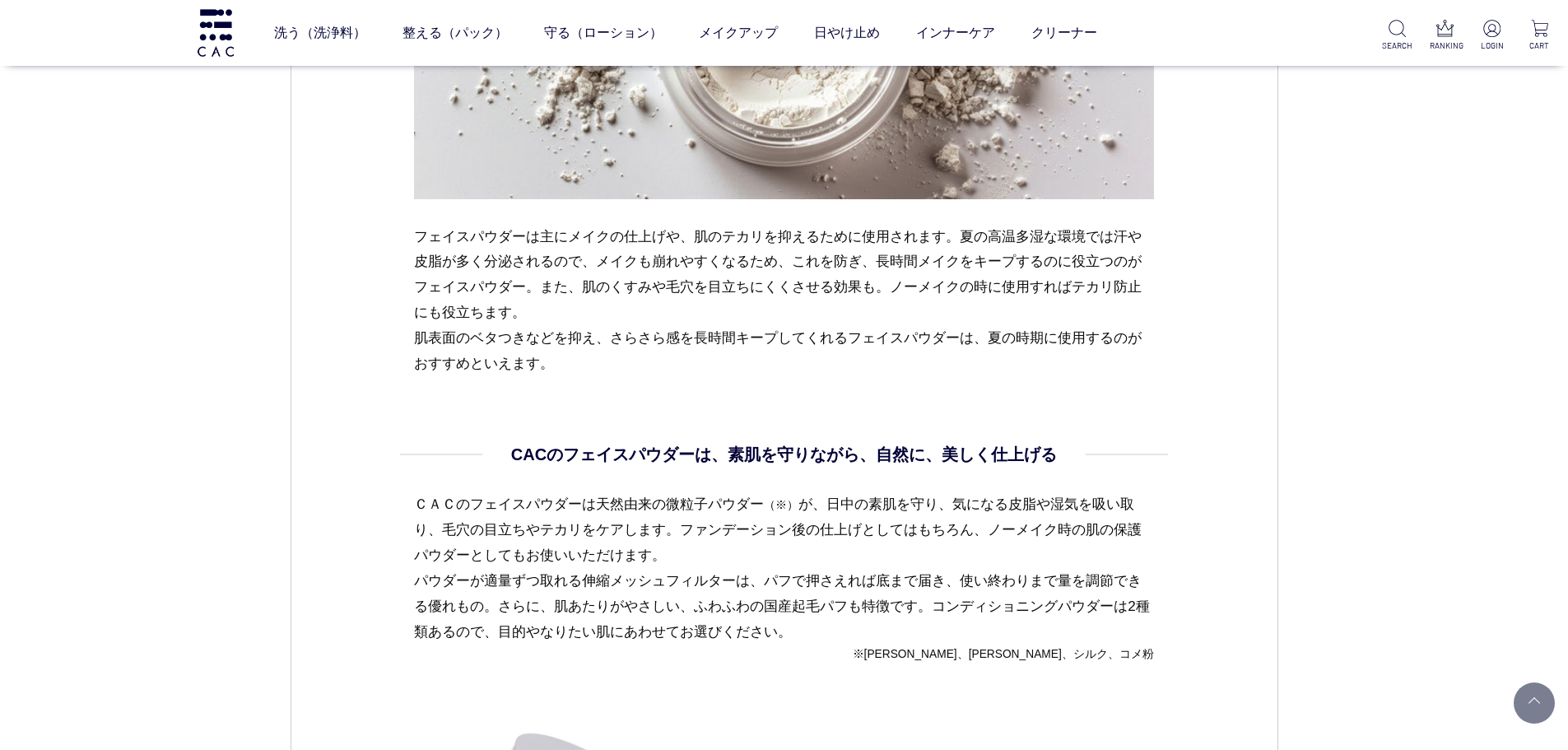
click at [693, 583] on p "ＣＡＣのフェイスパウダーは天然由来の微粒子パウダー （※） が、日中の素肌を守り、気になる皮脂や湿気を吸い取り、毛穴の目立ちやテカリをケアします。ファンデーシ…" at bounding box center [784, 604] width 740 height 225
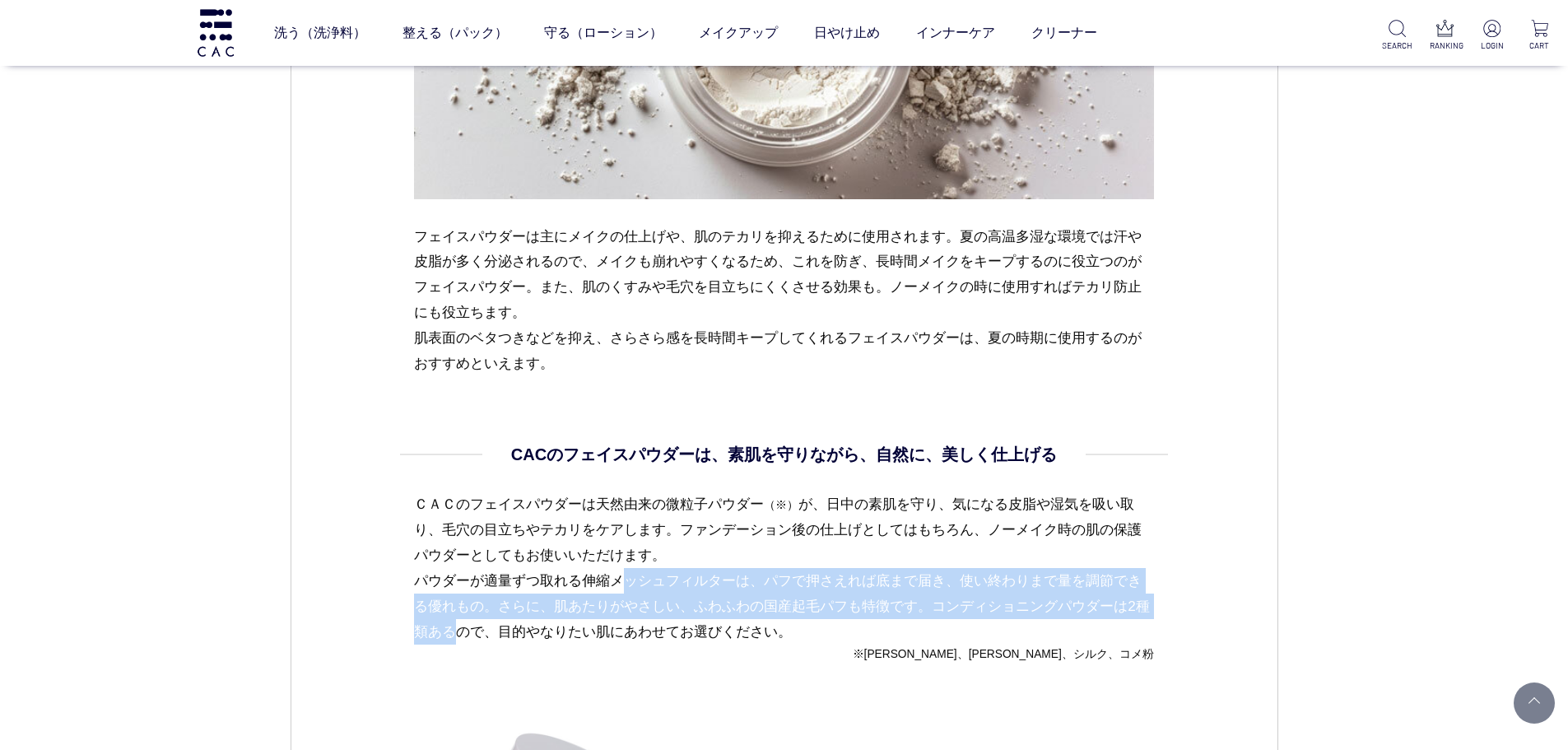
drag, startPoint x: 396, startPoint y: 585, endPoint x: 989, endPoint y: 610, distance: 593.5
click at [989, 610] on div "メイク 2024.07.25 vol.22 さらさら肌で快適に美しく。フェイスパウダーのすすめ。 蒸し暑い日々が続き、汗や皮脂で肌がベタベタしたり、メイクが崩…" at bounding box center [784, 277] width 988 height 2991
click at [970, 591] on p "ＣＡＣのフェイスパウダーは天然由来の微粒子パウダー （※） が、日中の素肌を守り、気になる皮脂や湿気を吸い取り、毛穴の目立ちやテカリをケアします。ファンデーシ…" at bounding box center [784, 604] width 740 height 225
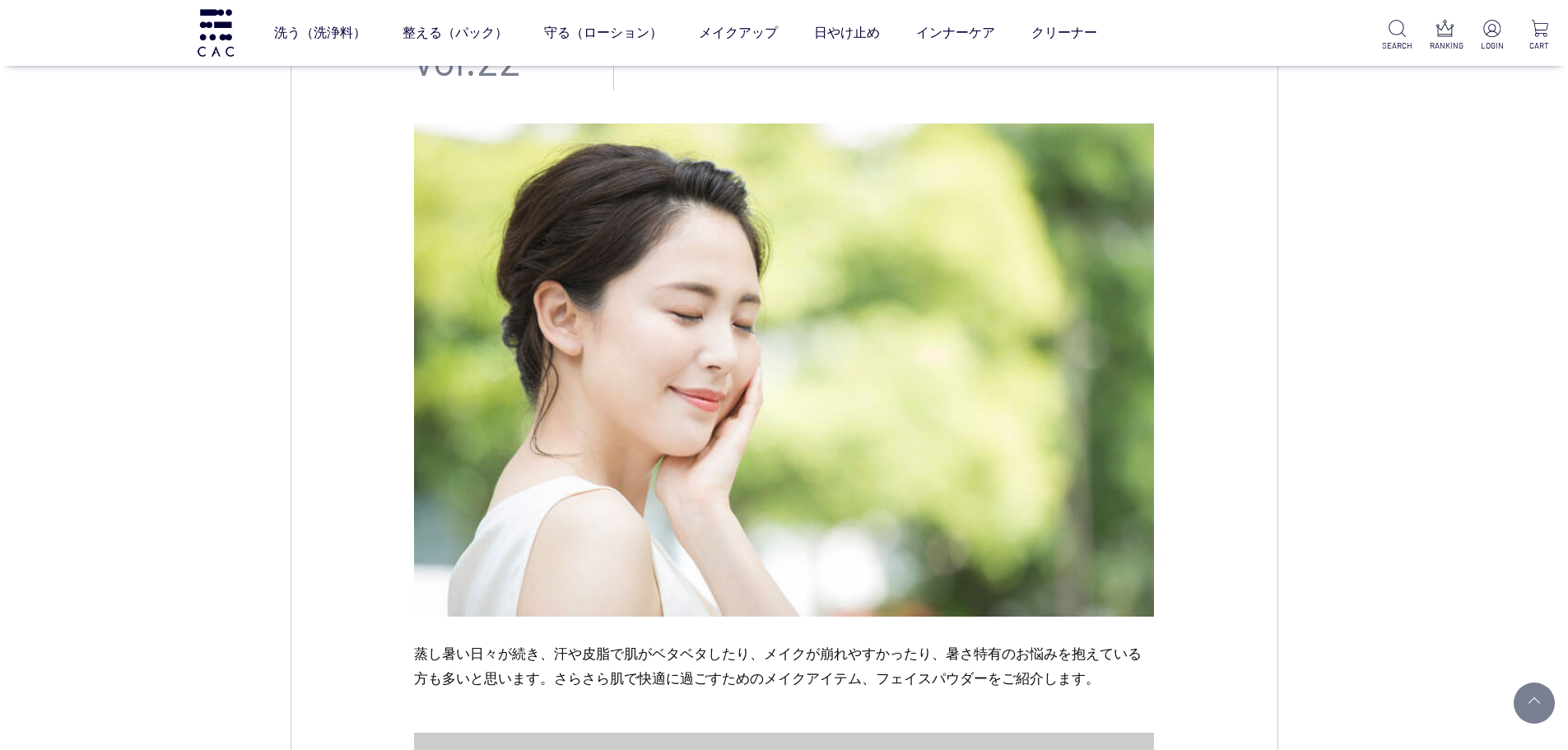
scroll to position [329, 0]
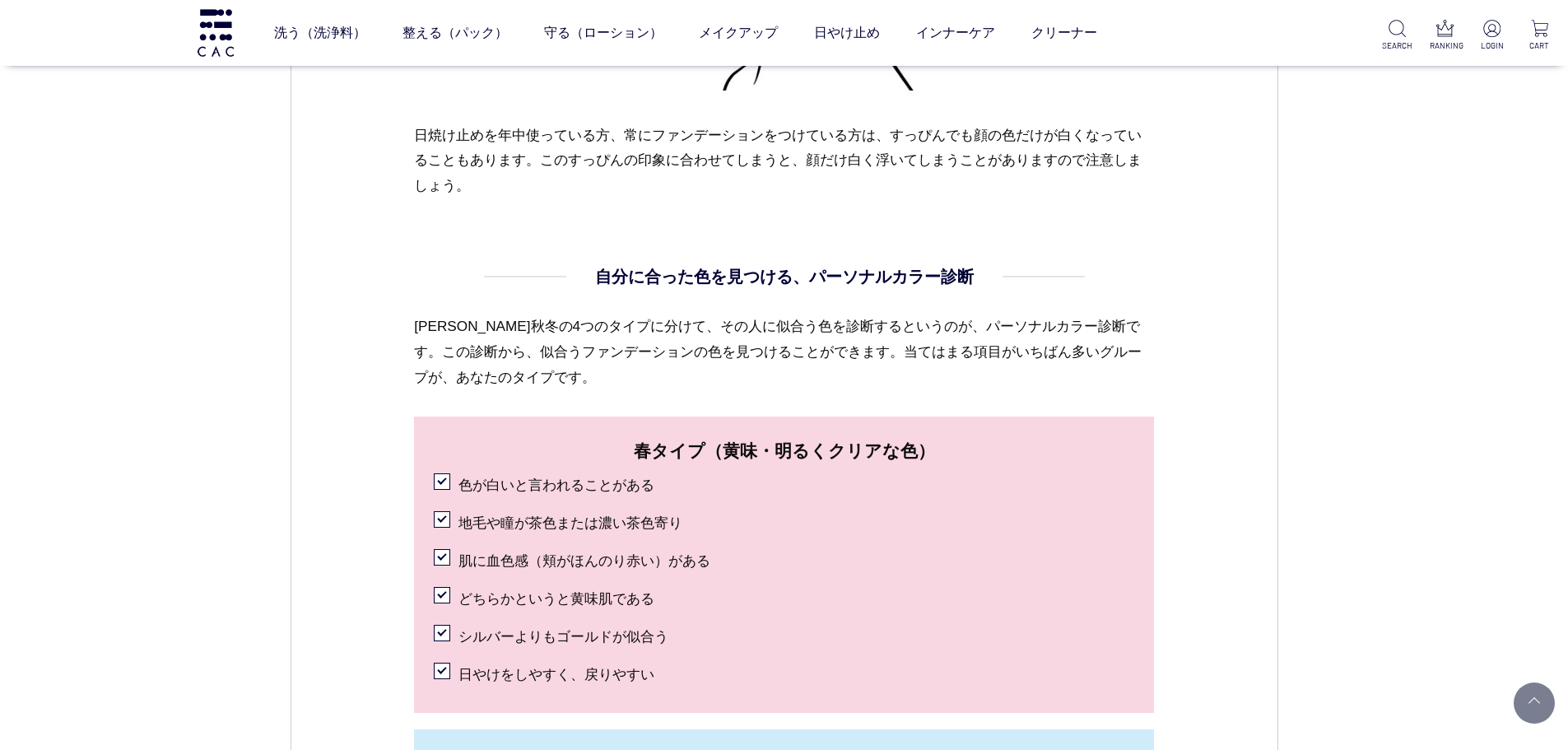
scroll to position [1481, 0]
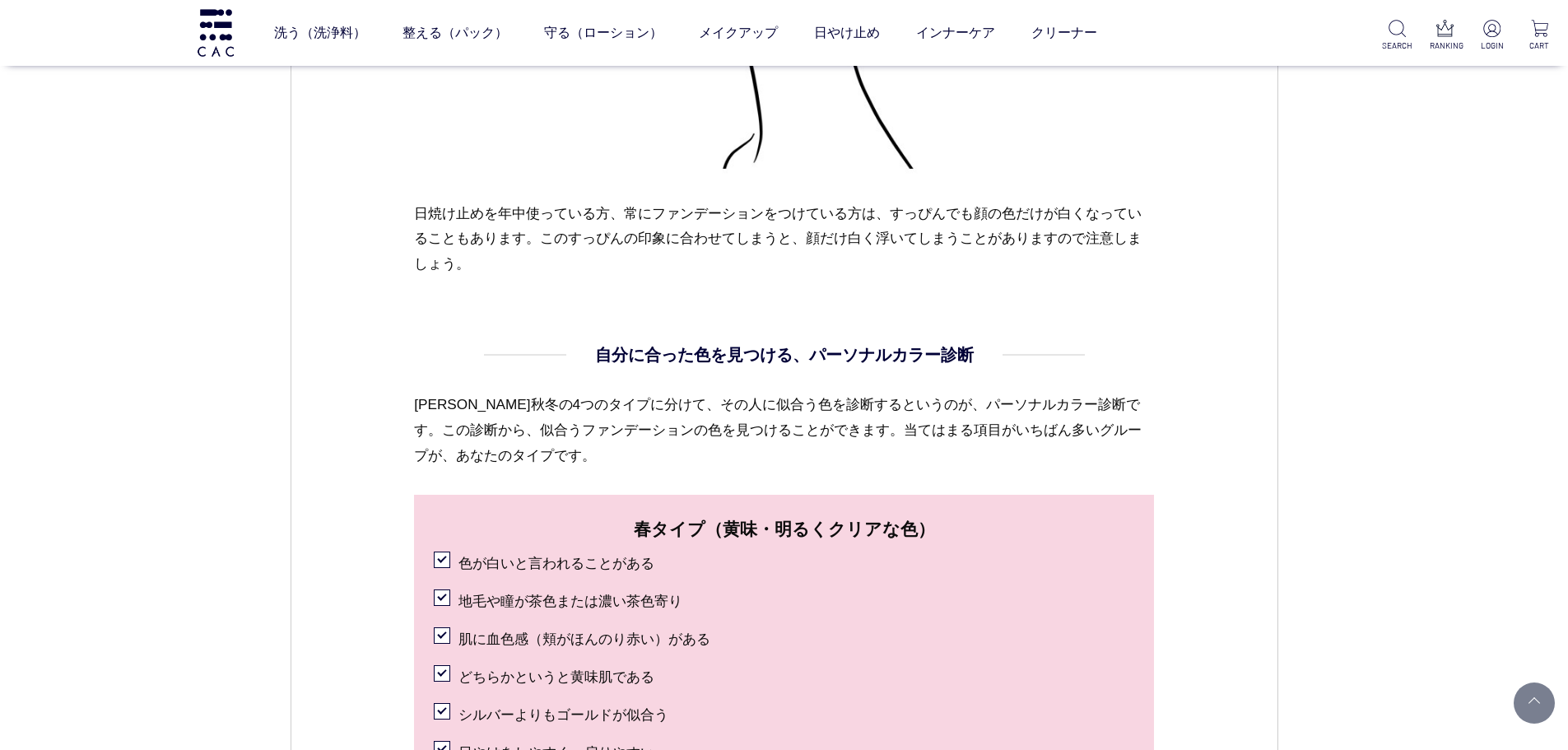
click at [653, 360] on h4 "自分に合った色を見つける、パーソナルカラー診断" at bounding box center [784, 355] width 378 height 25
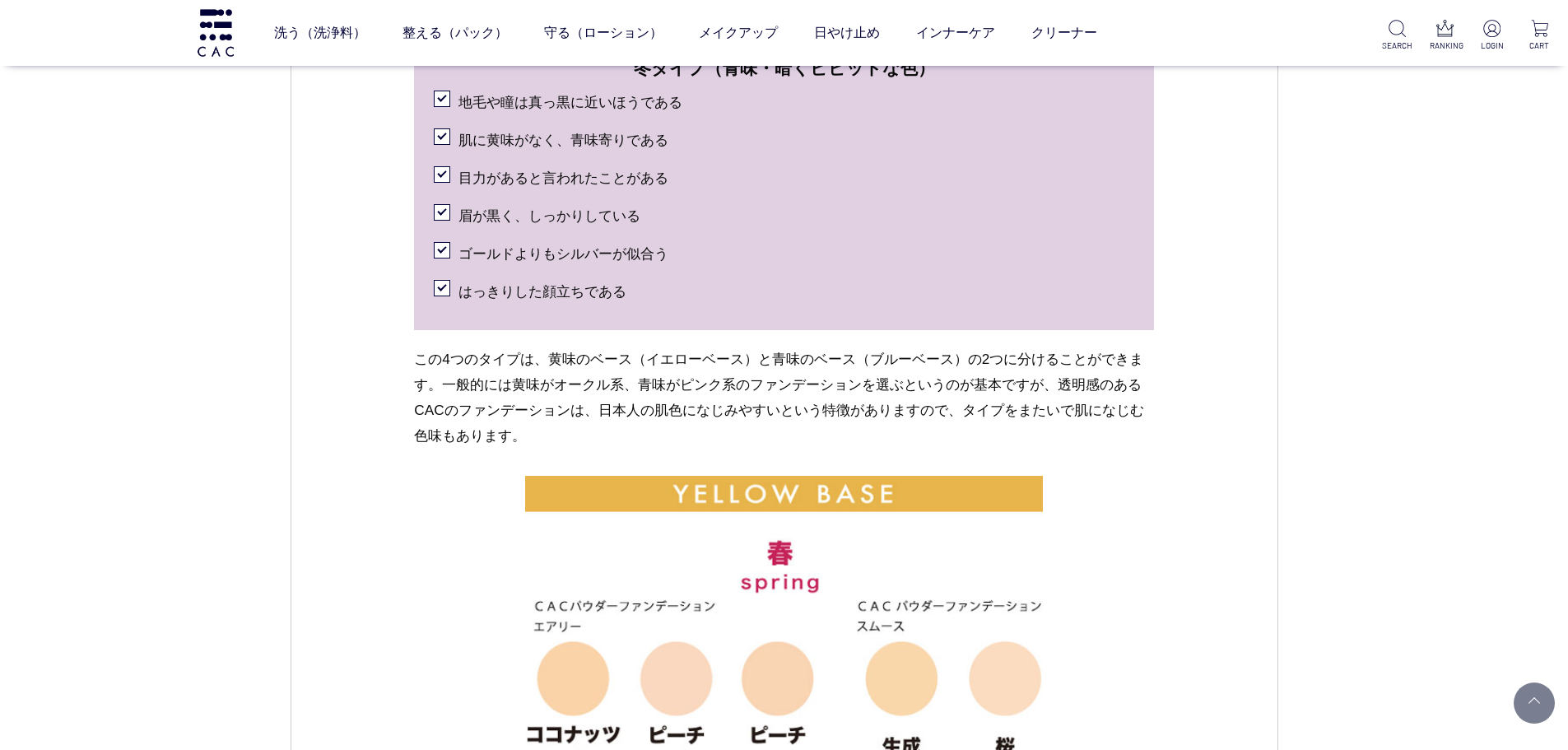
scroll to position [2797, 0]
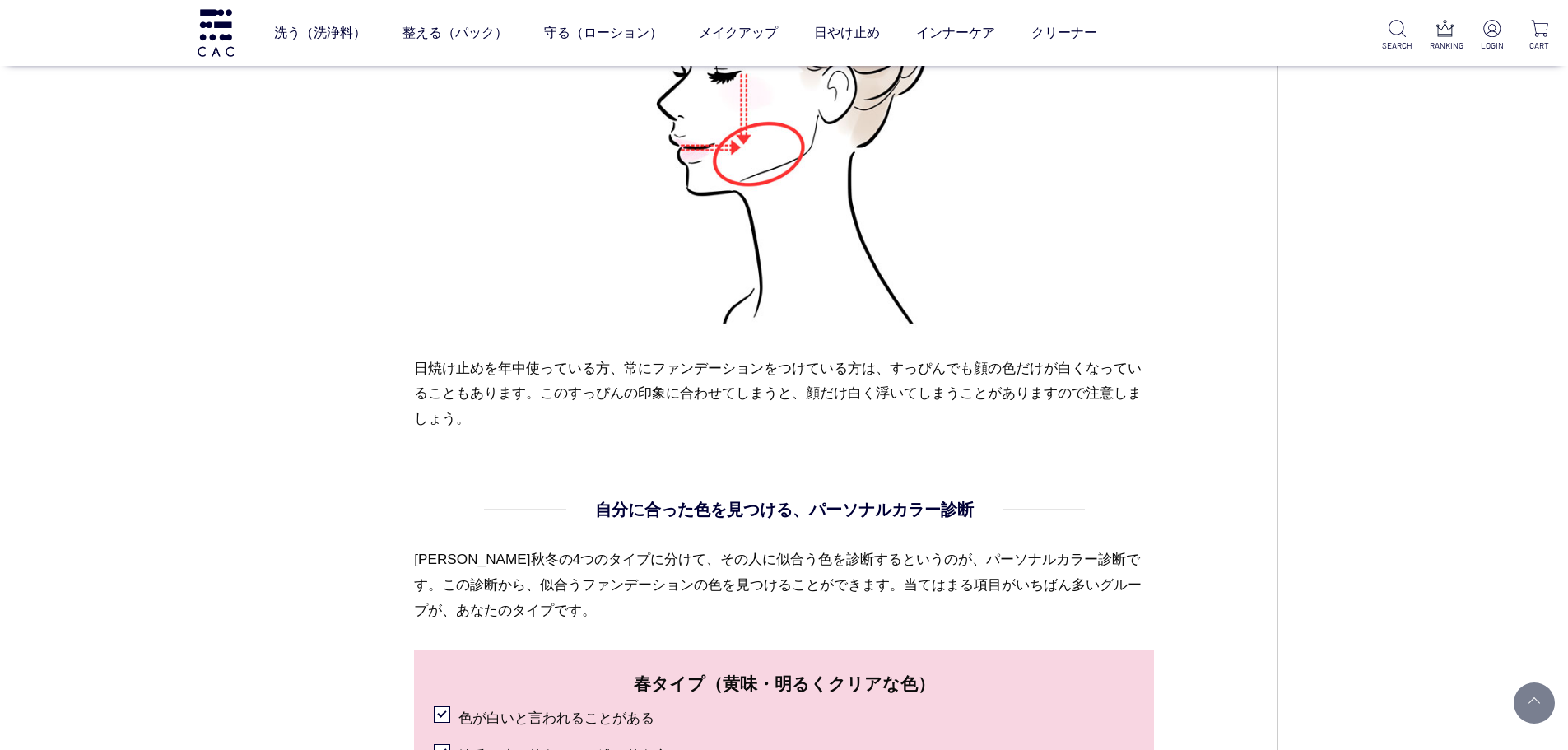
scroll to position [1316, 0]
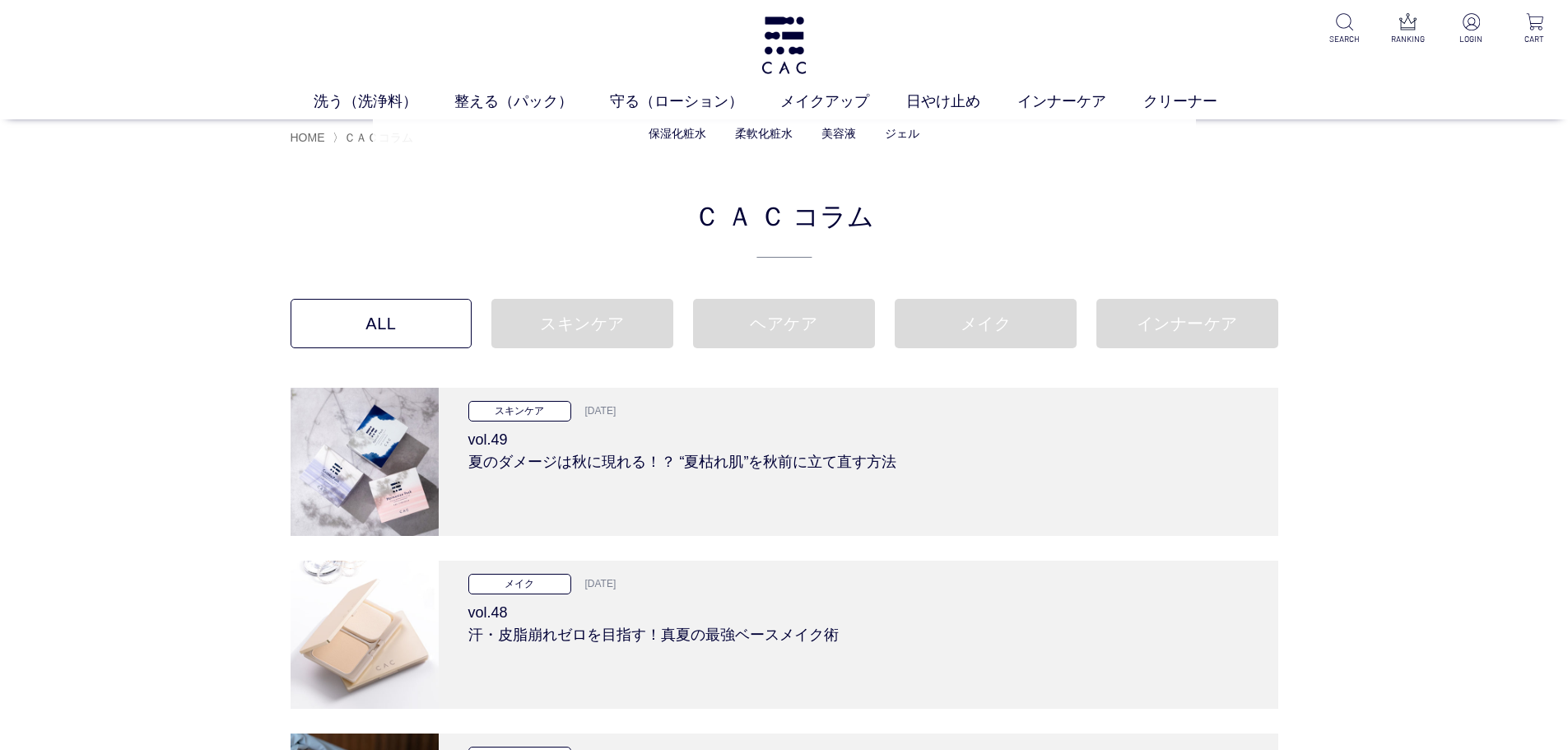
click at [660, 142] on li "保湿化粧水" at bounding box center [691, 134] width 86 height 17
click at [664, 114] on ul "保湿化粧水 柔軟化粧水 美容液 ジェル" at bounding box center [784, 134] width 823 height 40
click at [665, 132] on link "保湿化粧水" at bounding box center [677, 133] width 57 height 13
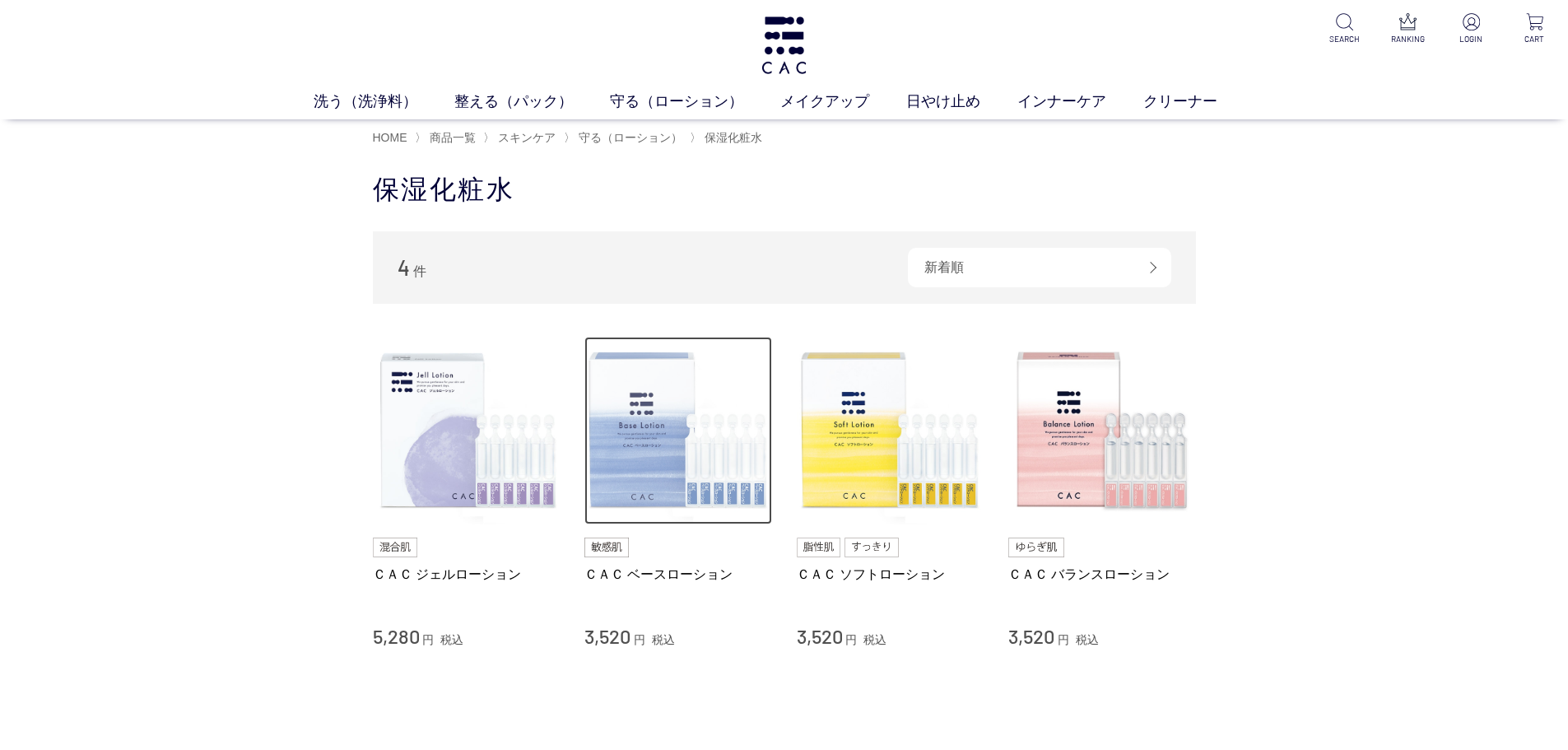
click at [586, 432] on img at bounding box center [678, 430] width 187 height 187
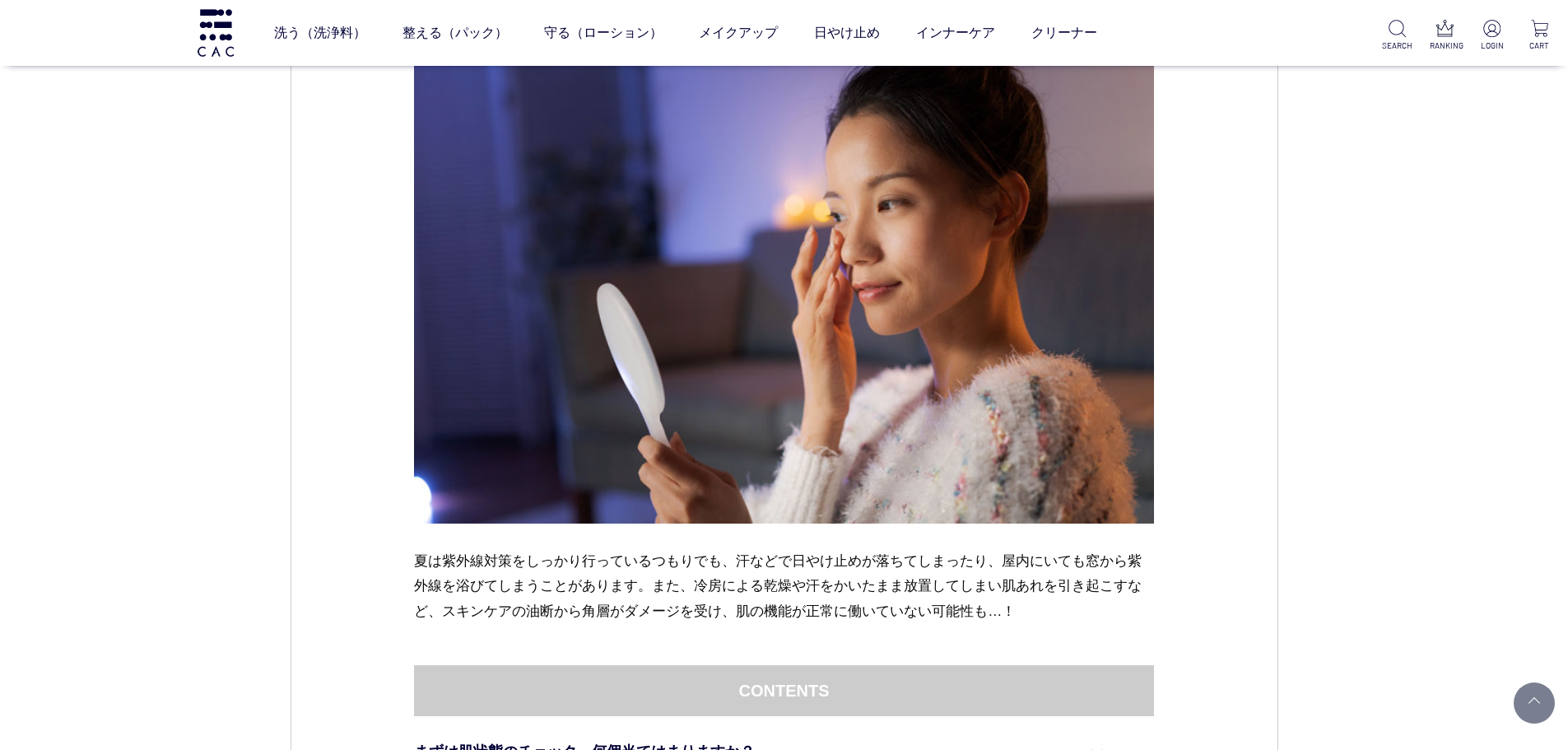
scroll to position [165, 0]
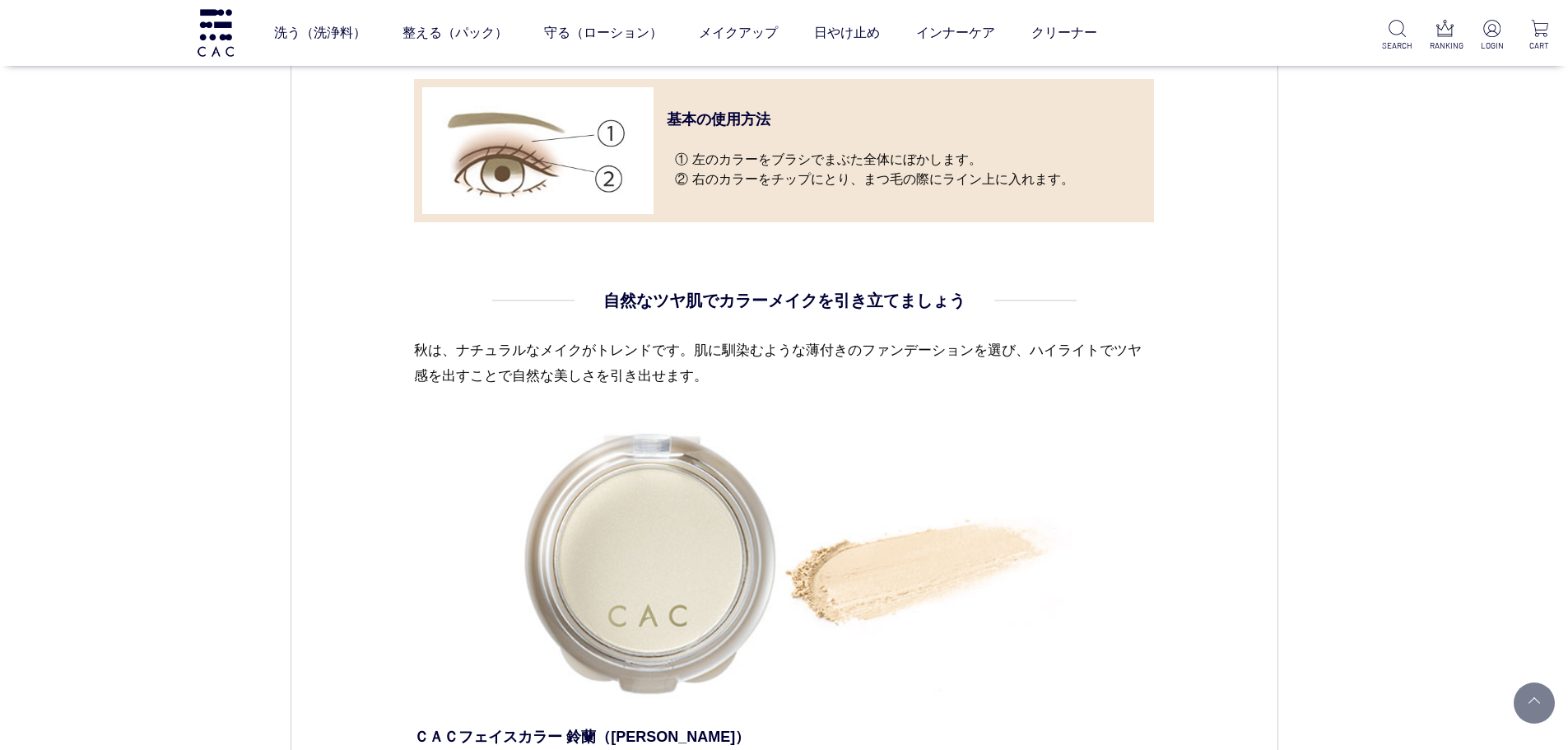
scroll to position [2139, 0]
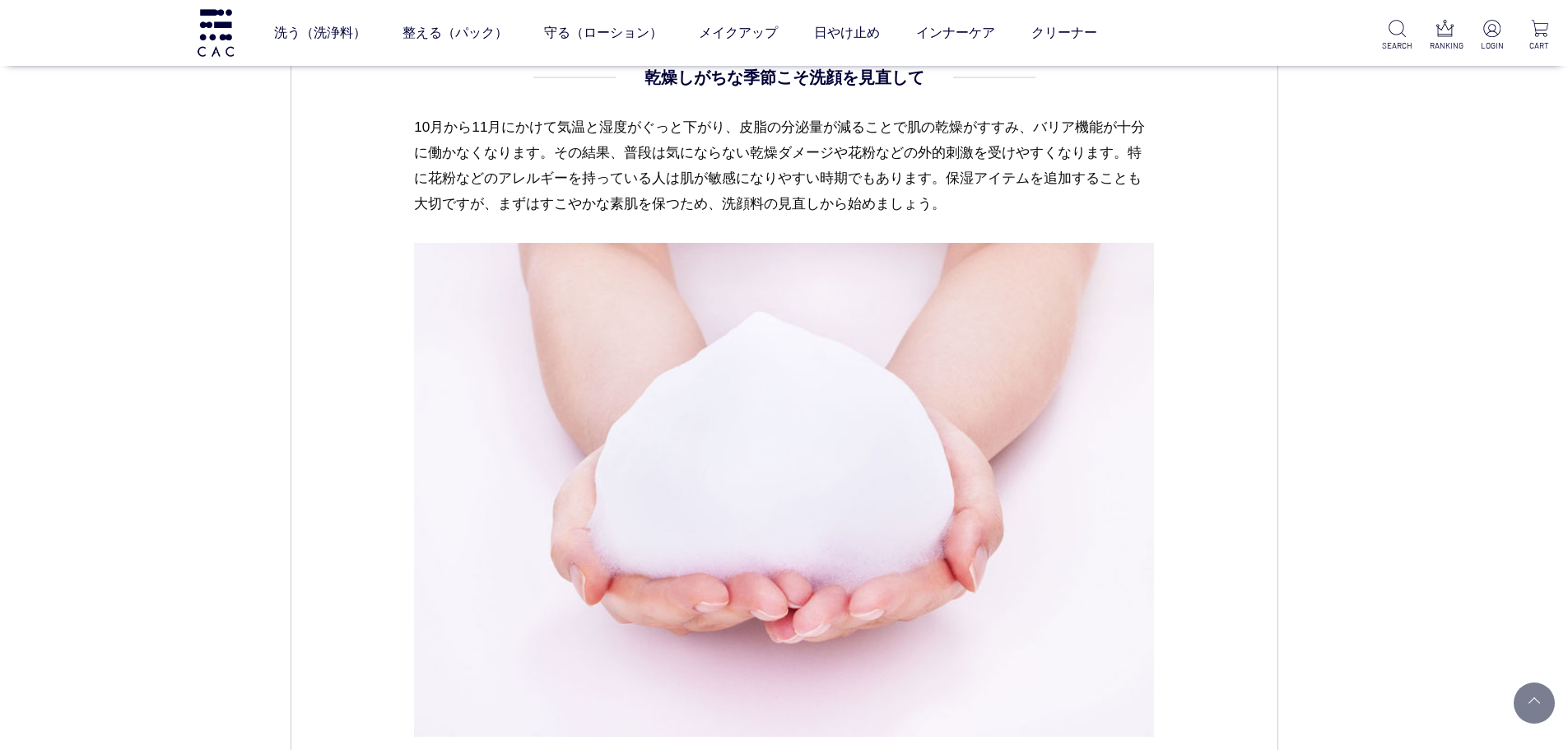
scroll to position [1235, 0]
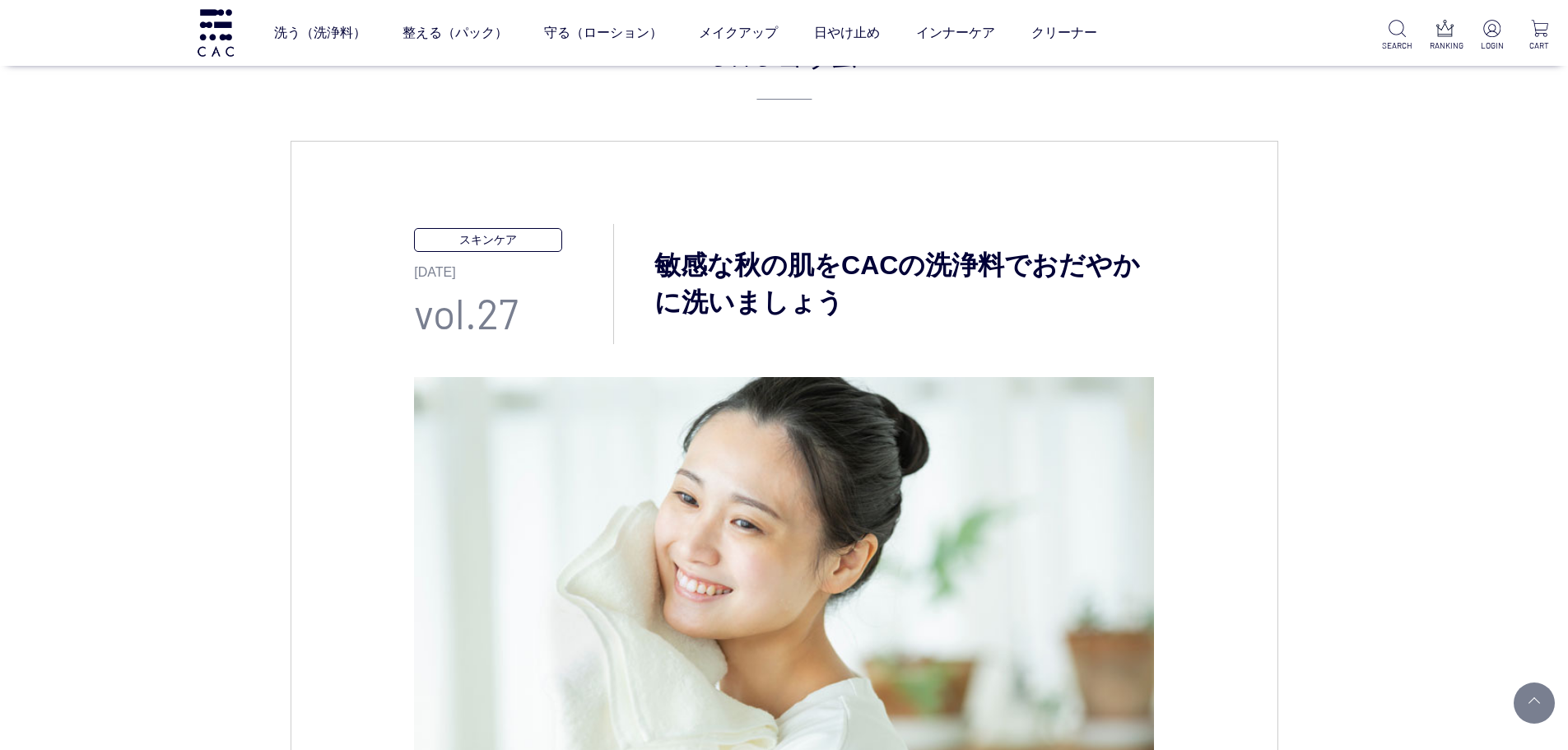
scroll to position [0, 0]
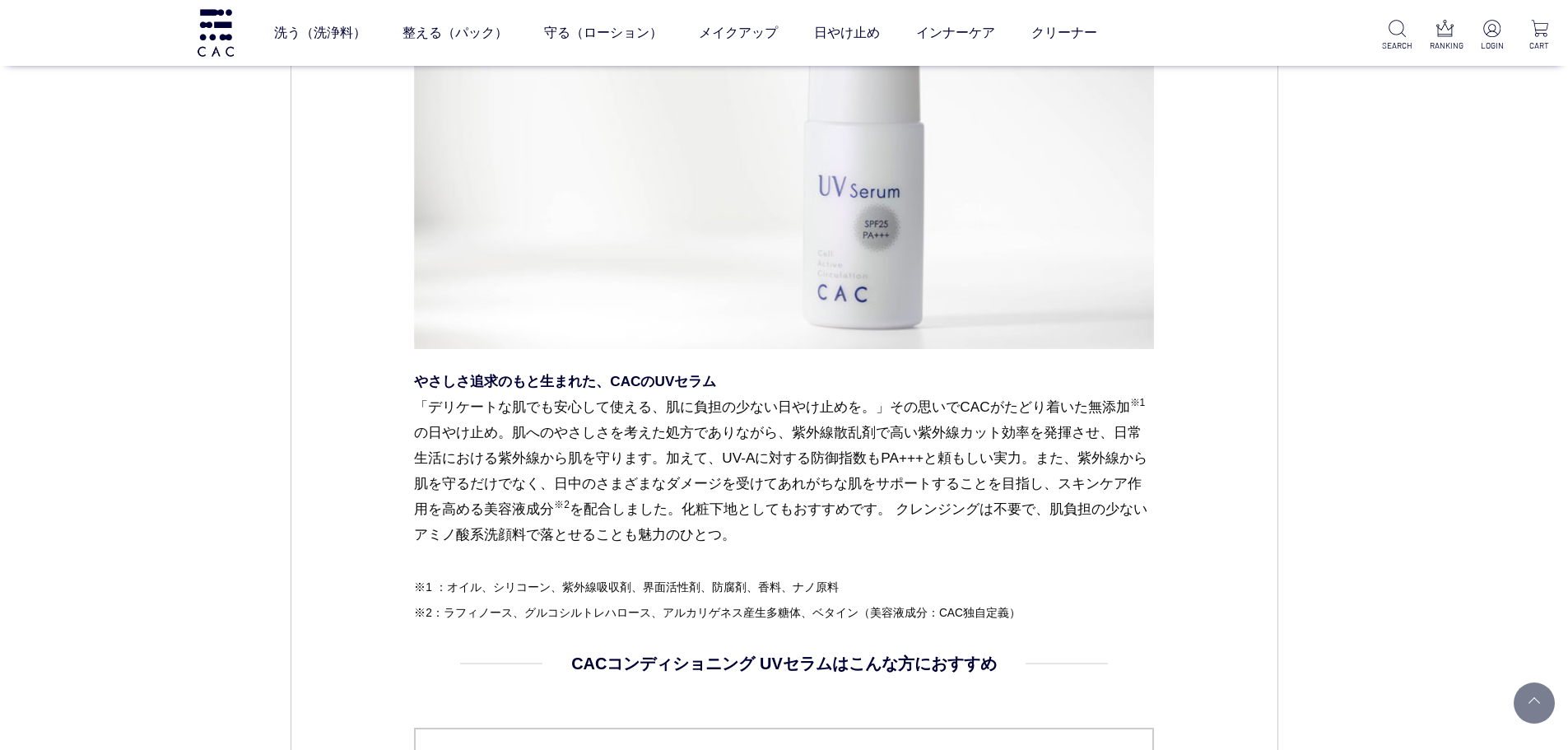
scroll to position [1810, 0]
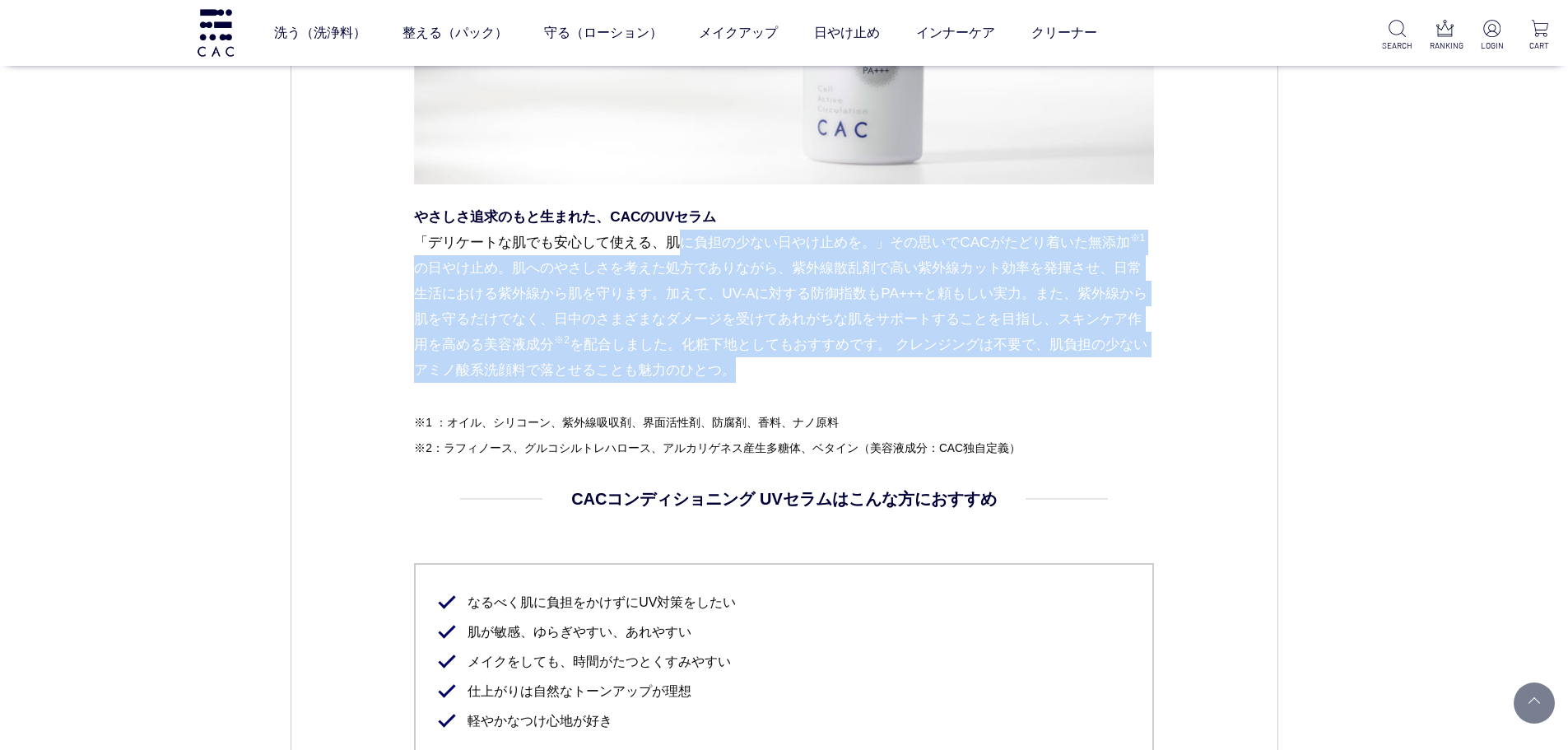
drag, startPoint x: 465, startPoint y: 307, endPoint x: 1047, endPoint y: 447, distance: 598.6
click at [1020, 409] on p "やさしさ追求のもと生まれた、CACのUVセラム 「デリケートな肌でも安心して使える、肌に負担の少ない日やけ止めを。」その思いでCACがたどり着いた無添加 ※1…" at bounding box center [784, 305] width 740 height 205
click at [1047, 409] on p "やさしさ追求のもと生まれた、CACのUVセラム 「デリケートな肌でも安心して使える、肌に負担の少ない日やけ止めを。」その思いでCACがたどり着いた無添加 ※1…" at bounding box center [784, 305] width 740 height 205
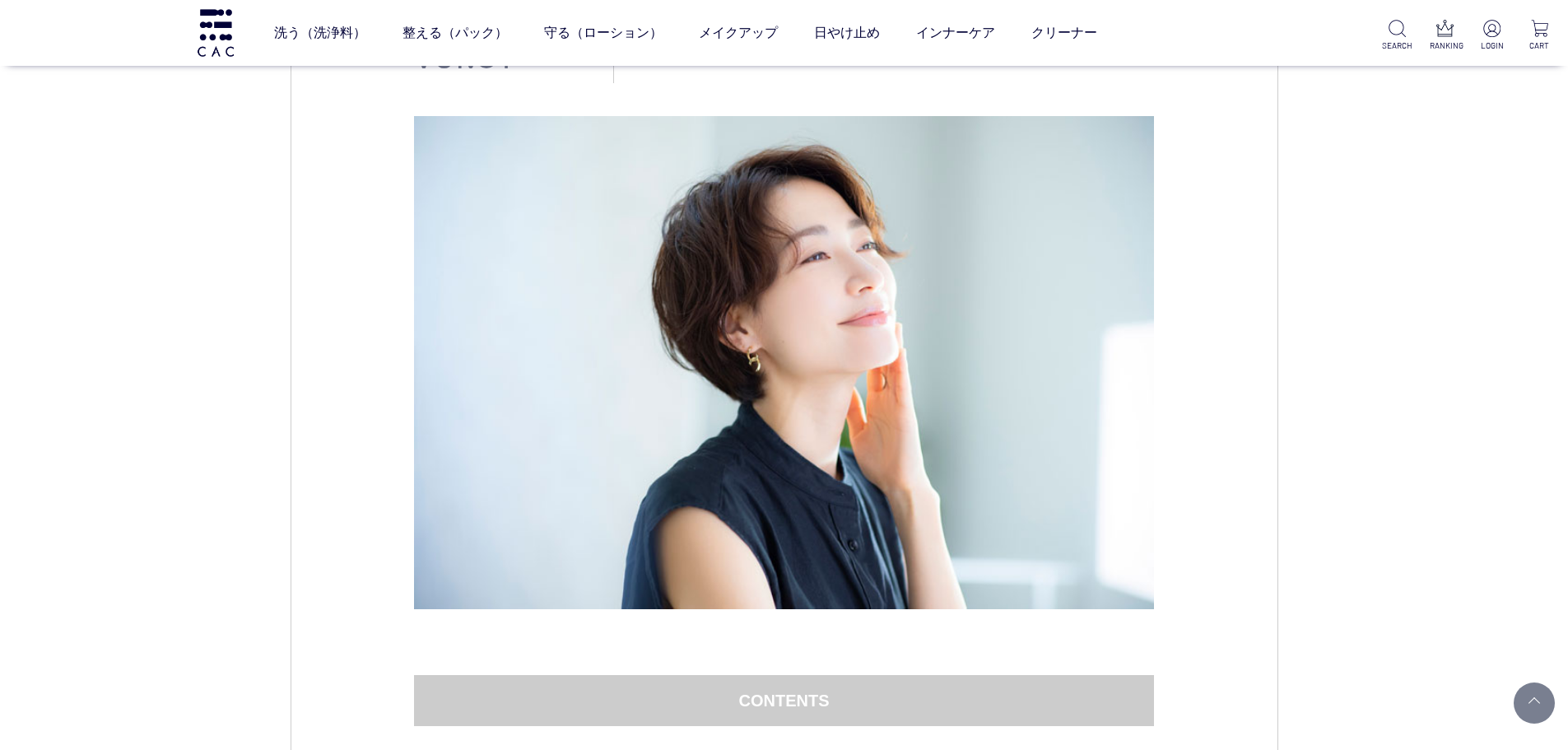
scroll to position [0, 0]
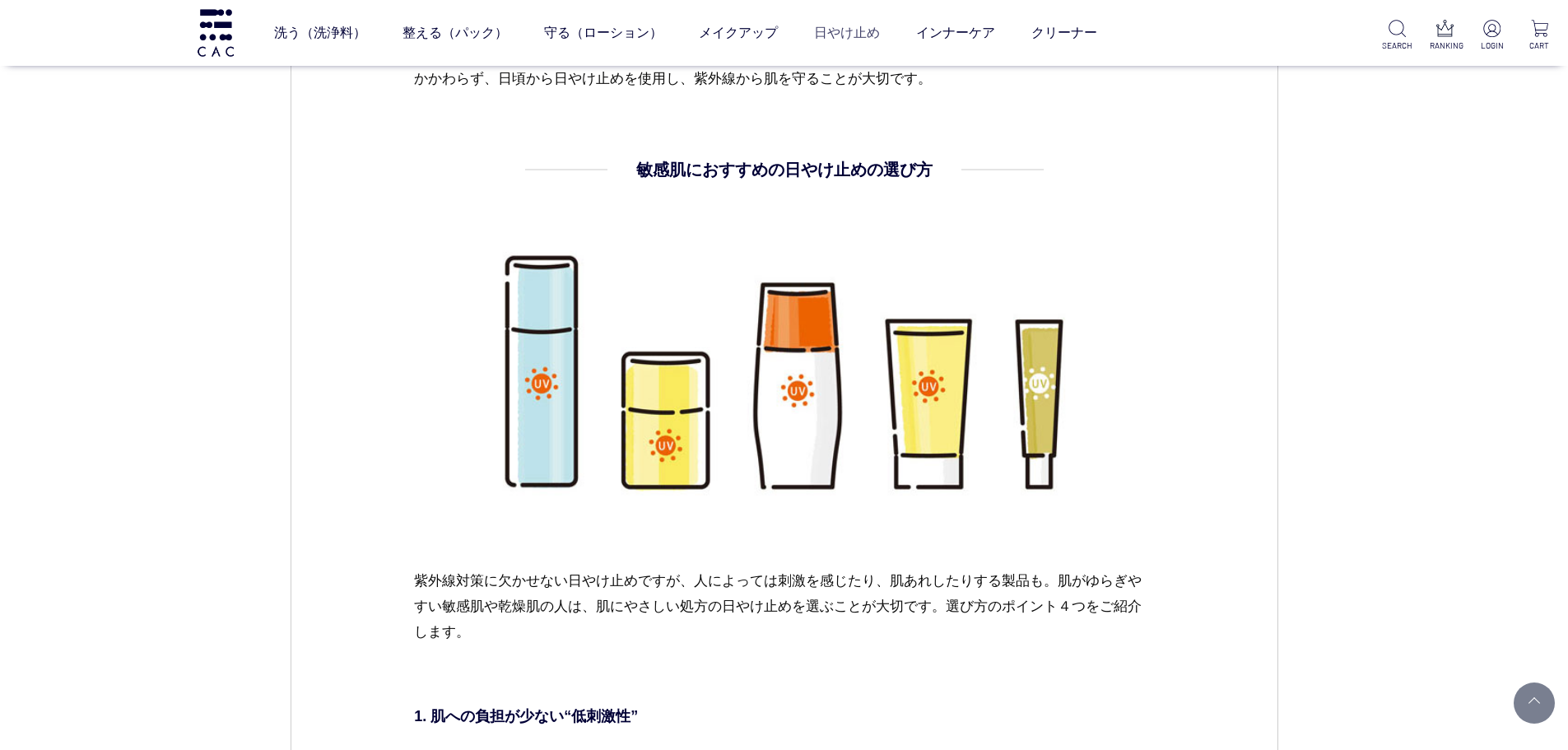
scroll to position [2304, 0]
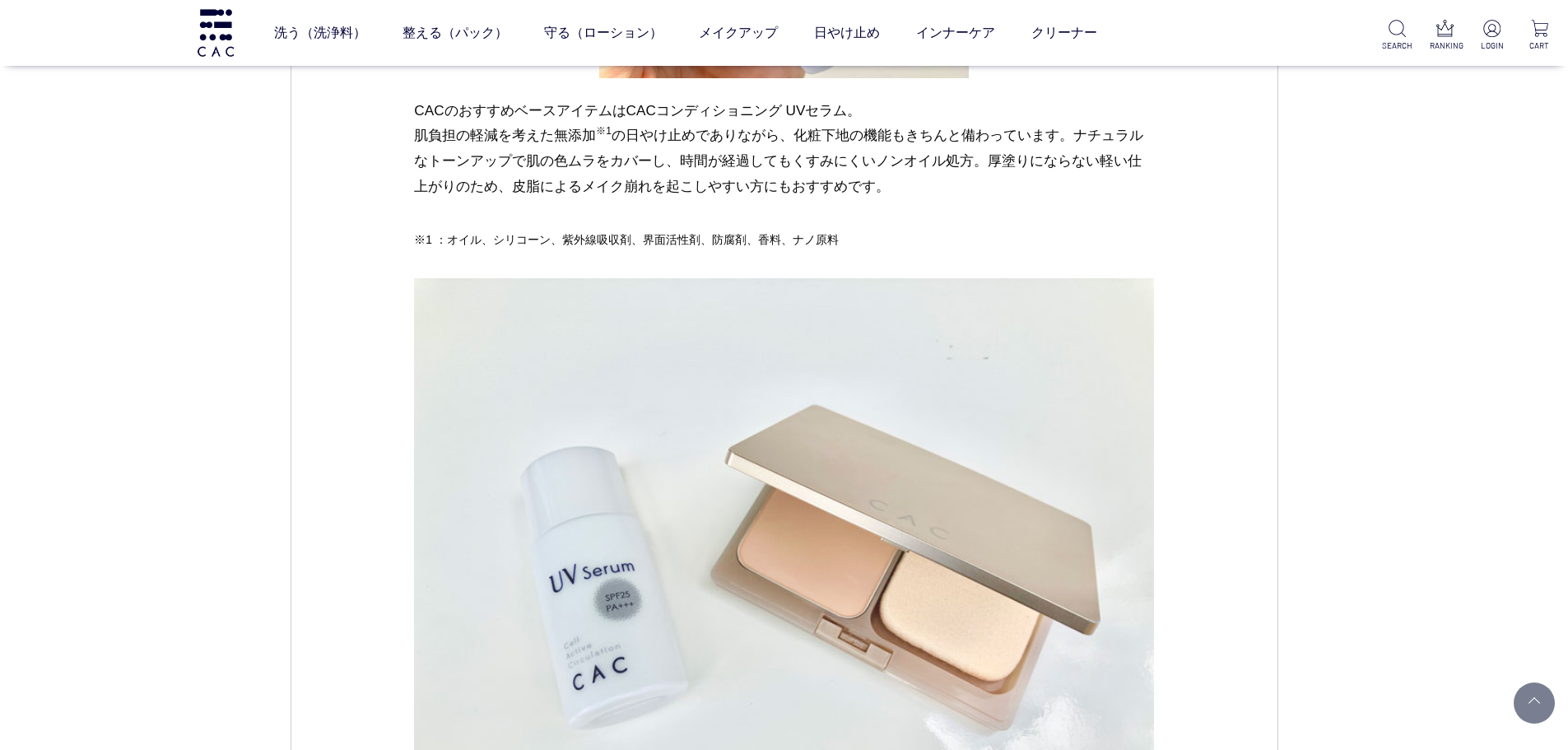
scroll to position [2057, 0]
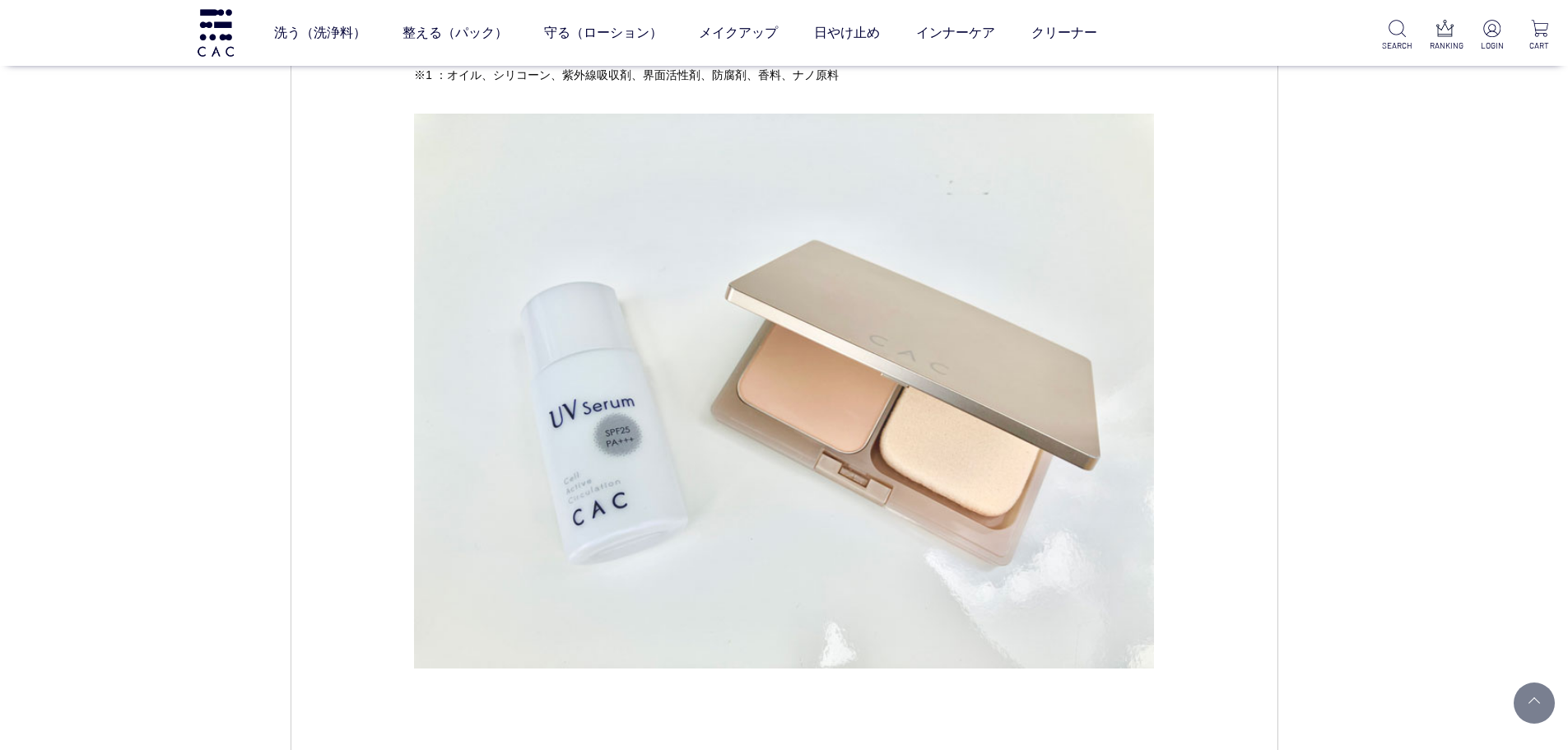
click at [271, 337] on div "CAC コラム メイク [DATE] vol.02 メイクくすみとおさらば！ CACのノンオイルUV下地 CONTENTS どうして夕方に顔がくすむの？ 透明…" at bounding box center [784, 559] width 1568 height 5161
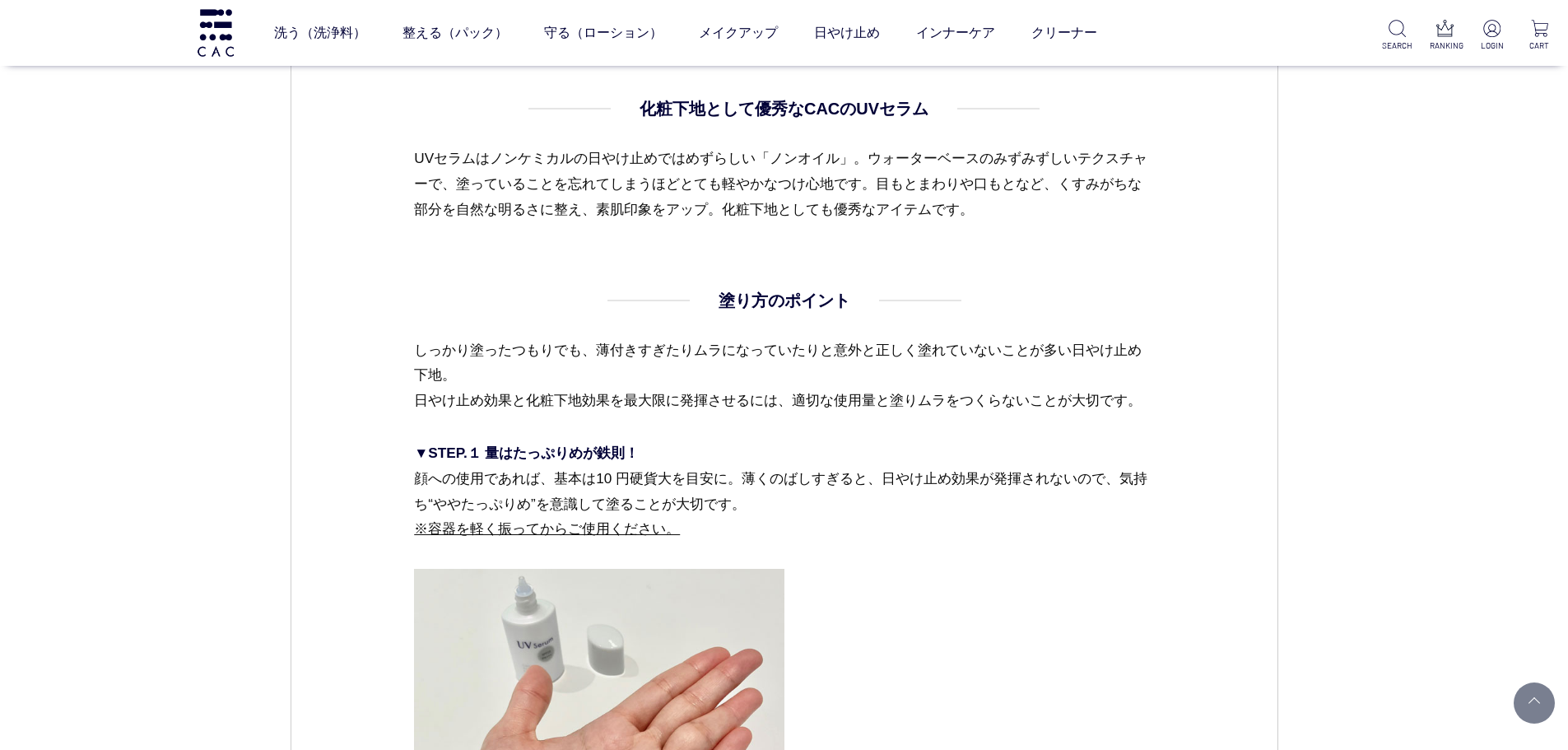
scroll to position [2715, 0]
click at [934, 277] on dl "化粧下地として優秀なCACのUVセラム UVセラムはノンケミカルの日やけ止めではめずらしい「ノンオイル」。ウォーターベースのみずみずしいテクスチャーで、塗って…" at bounding box center [784, 191] width 740 height 192
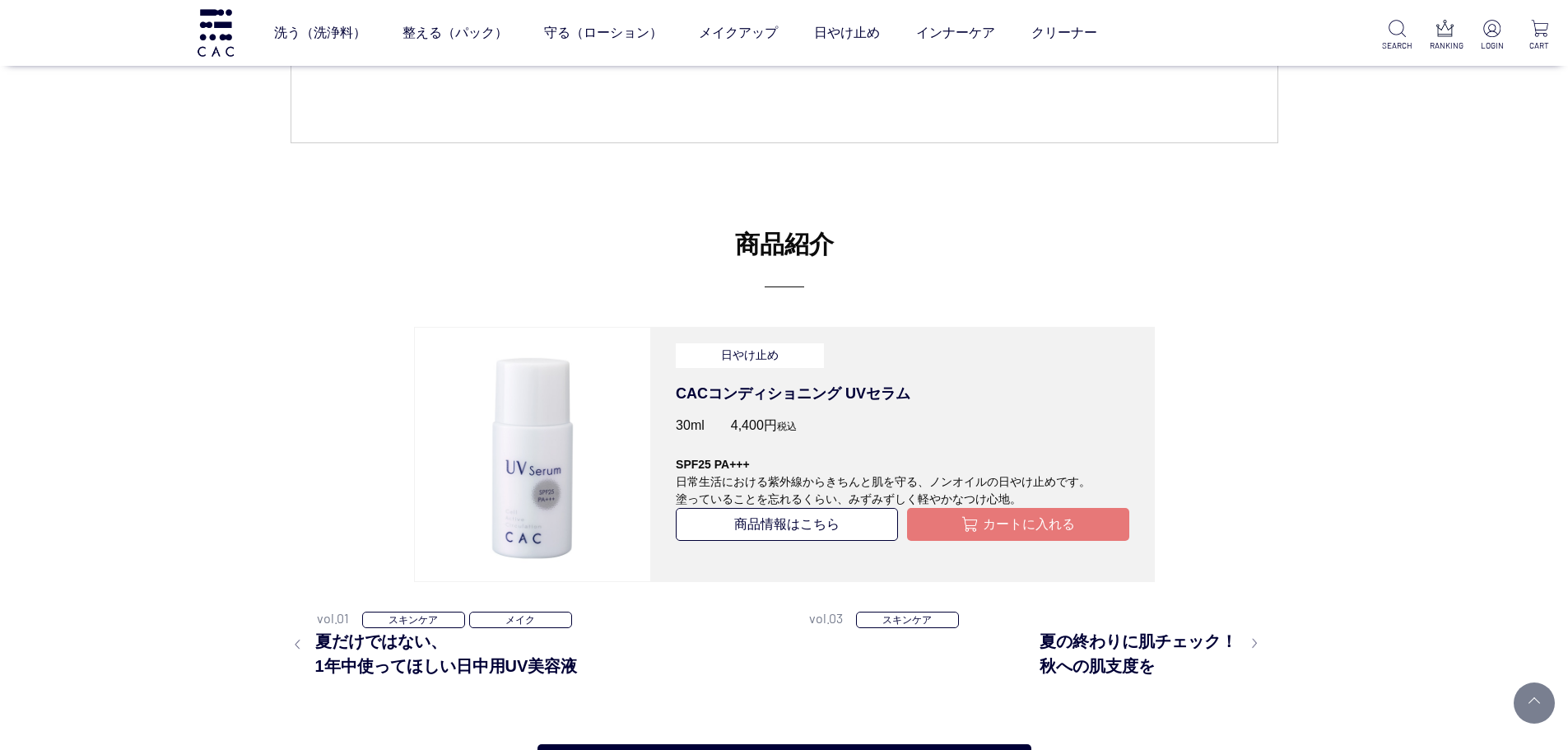
scroll to position [4443, 0]
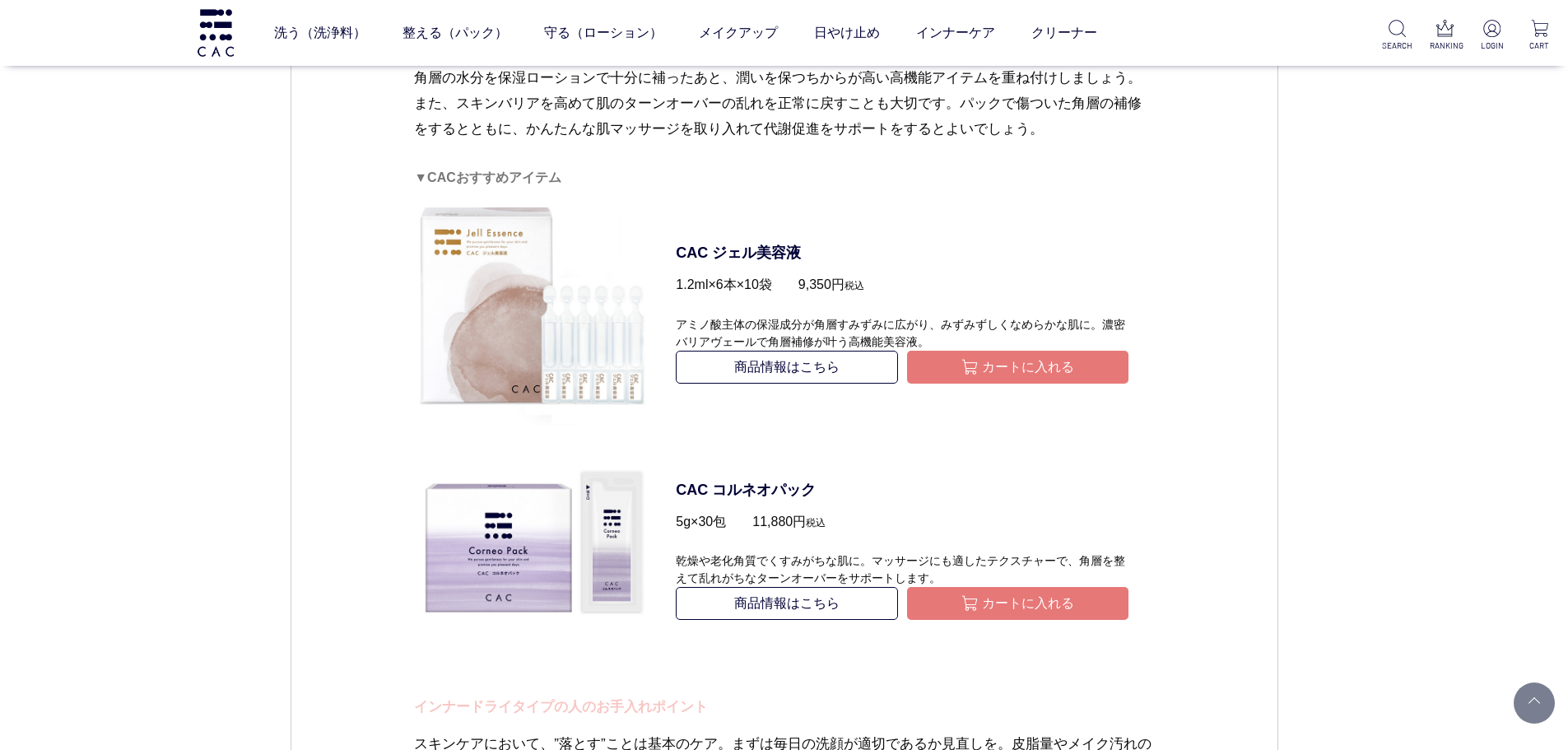
scroll to position [4361, 0]
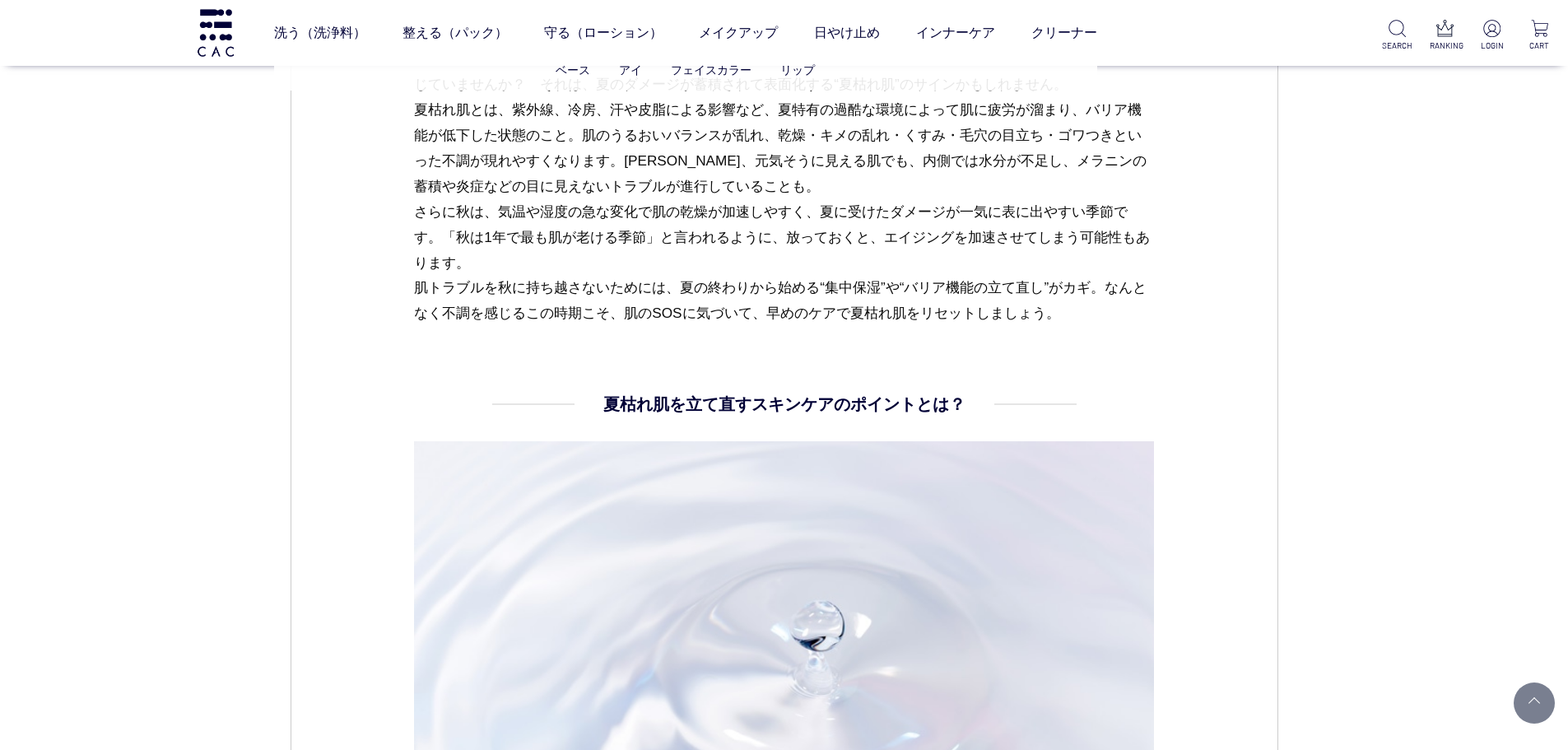
scroll to position [1728, 0]
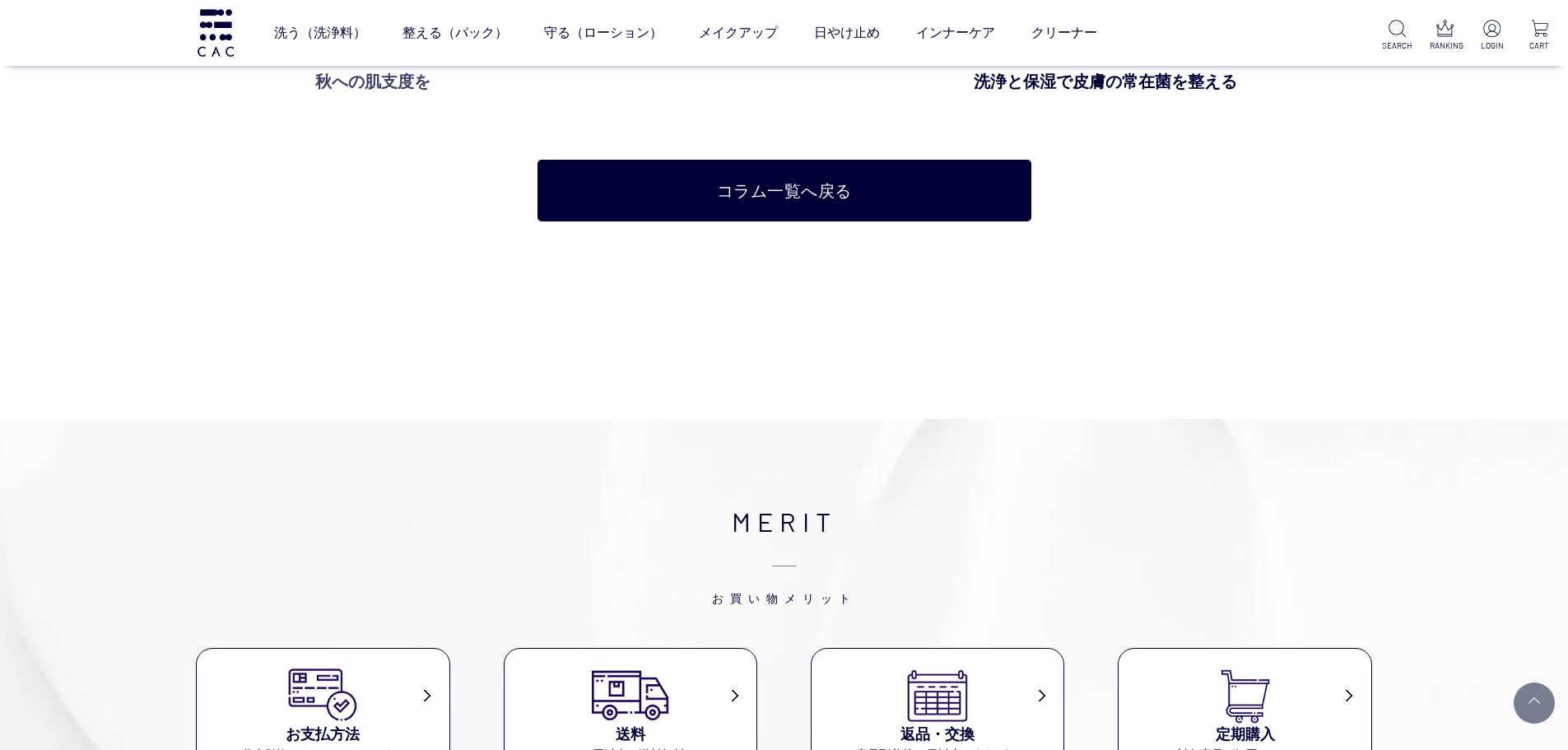
scroll to position [4032, 0]
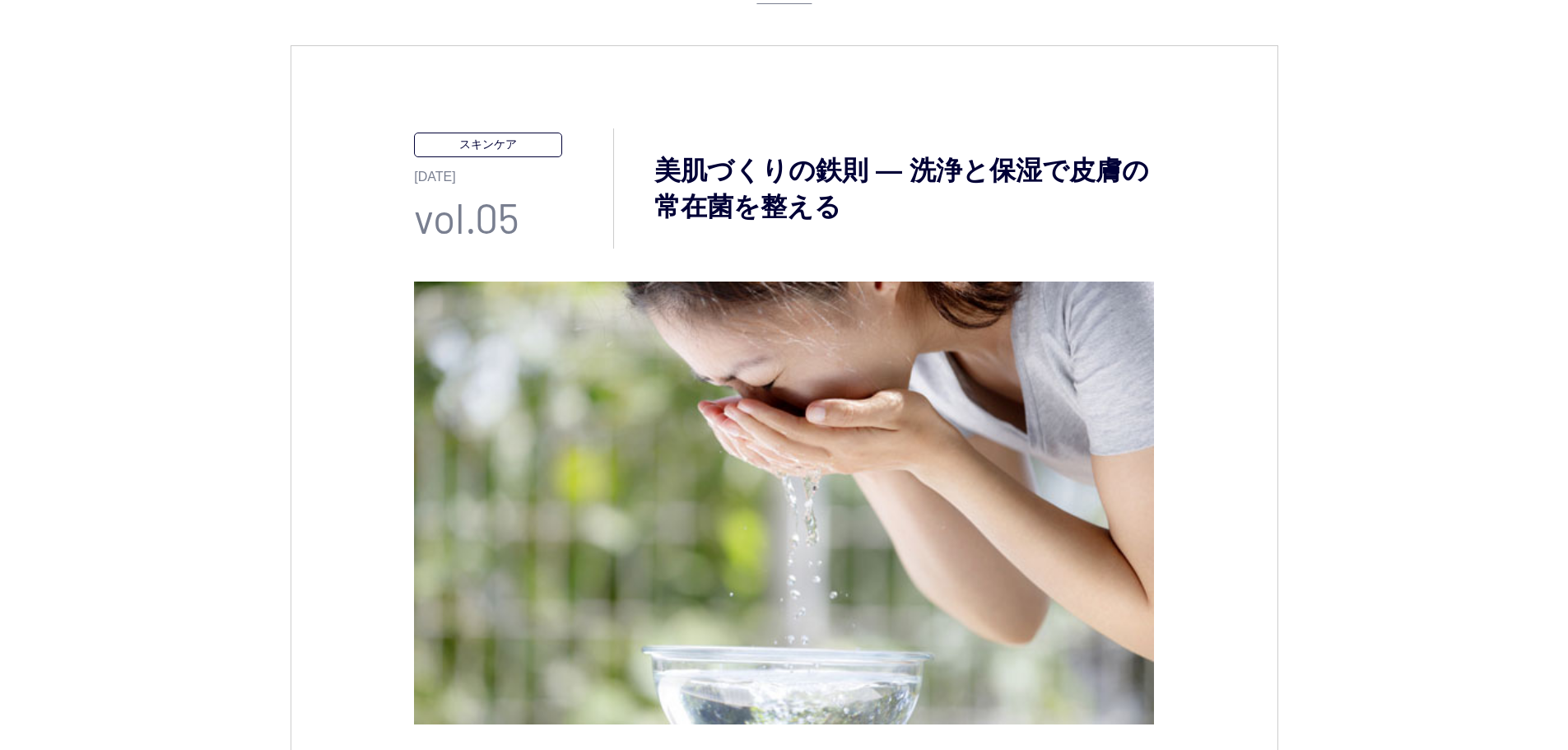
scroll to position [412, 0]
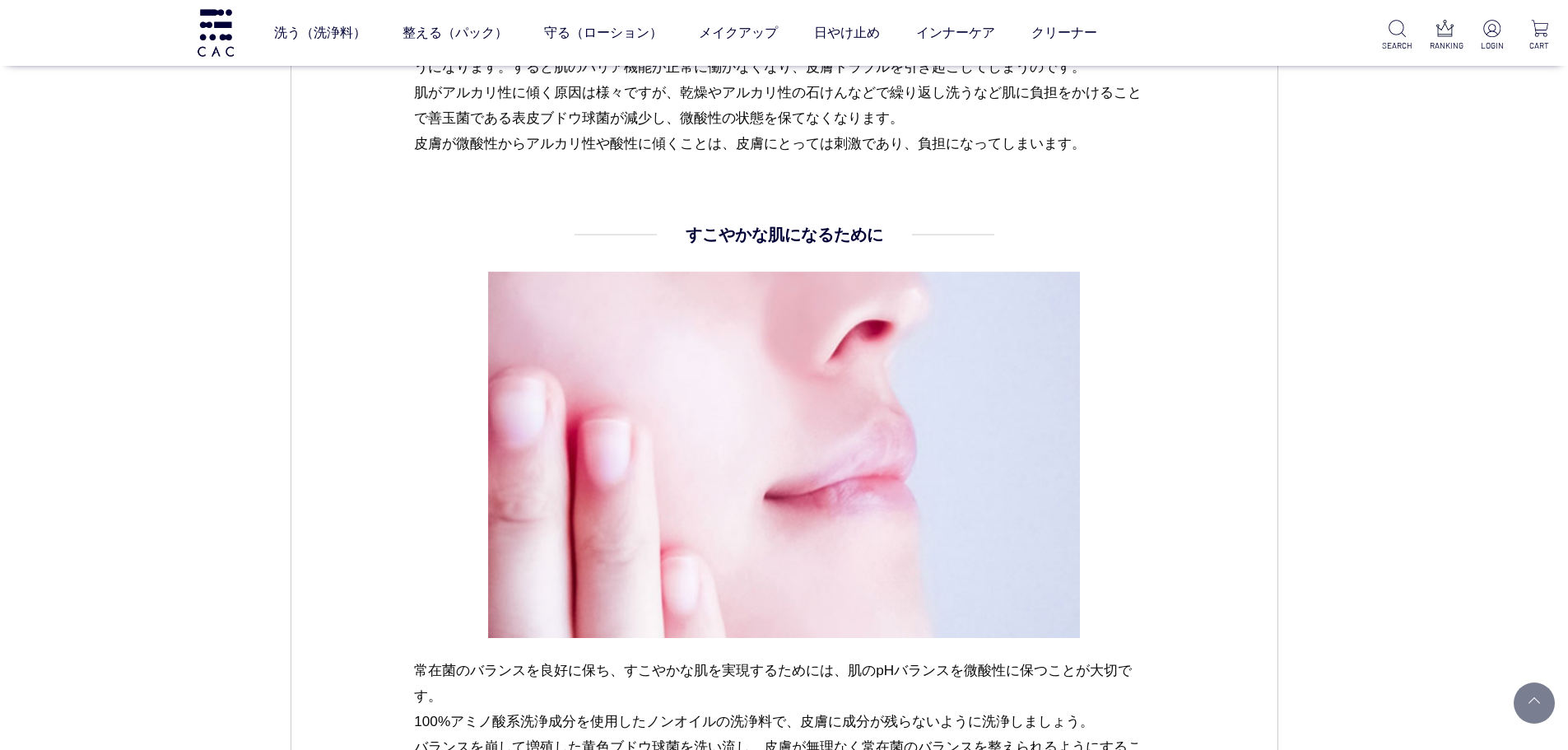
scroll to position [1893, 0]
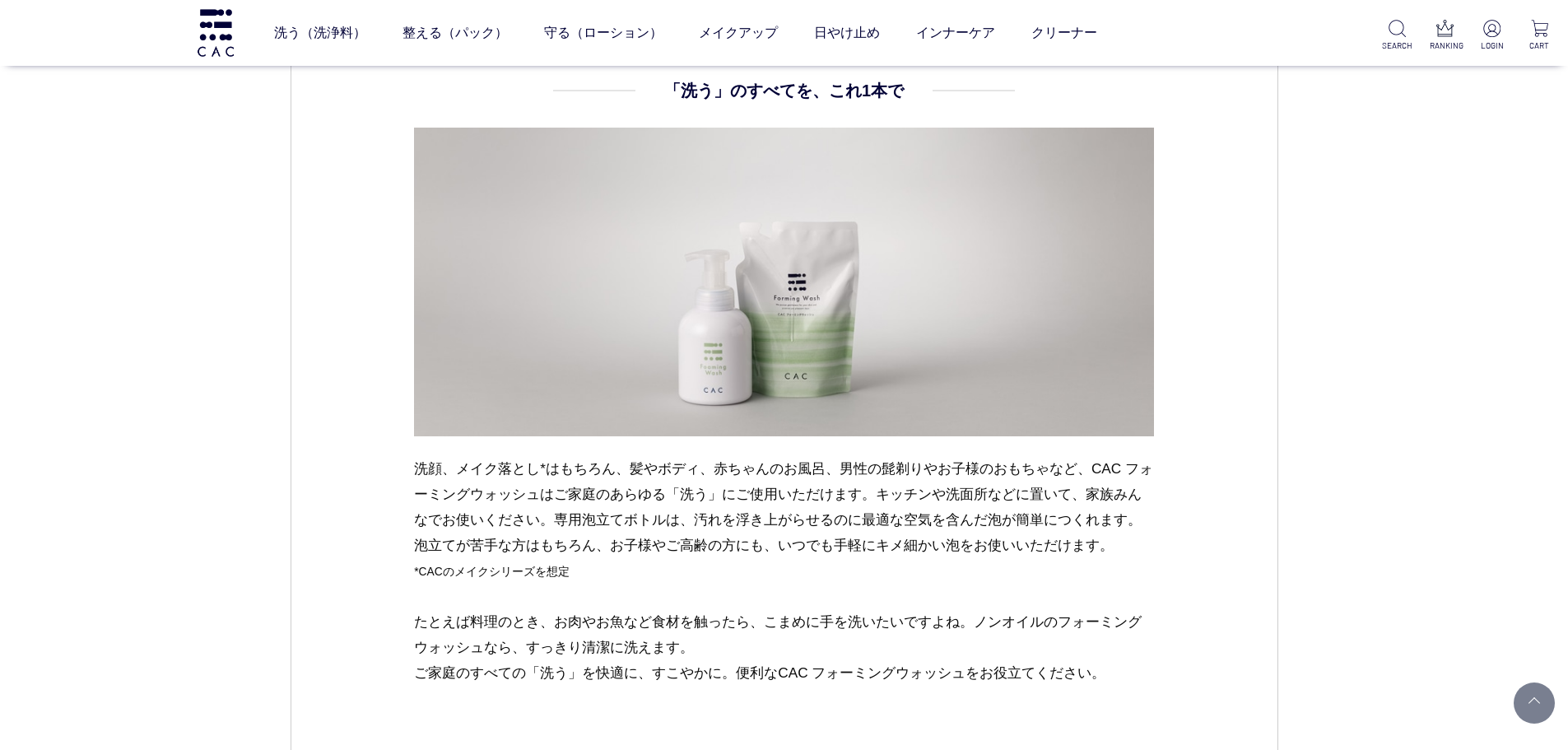
scroll to position [2222, 0]
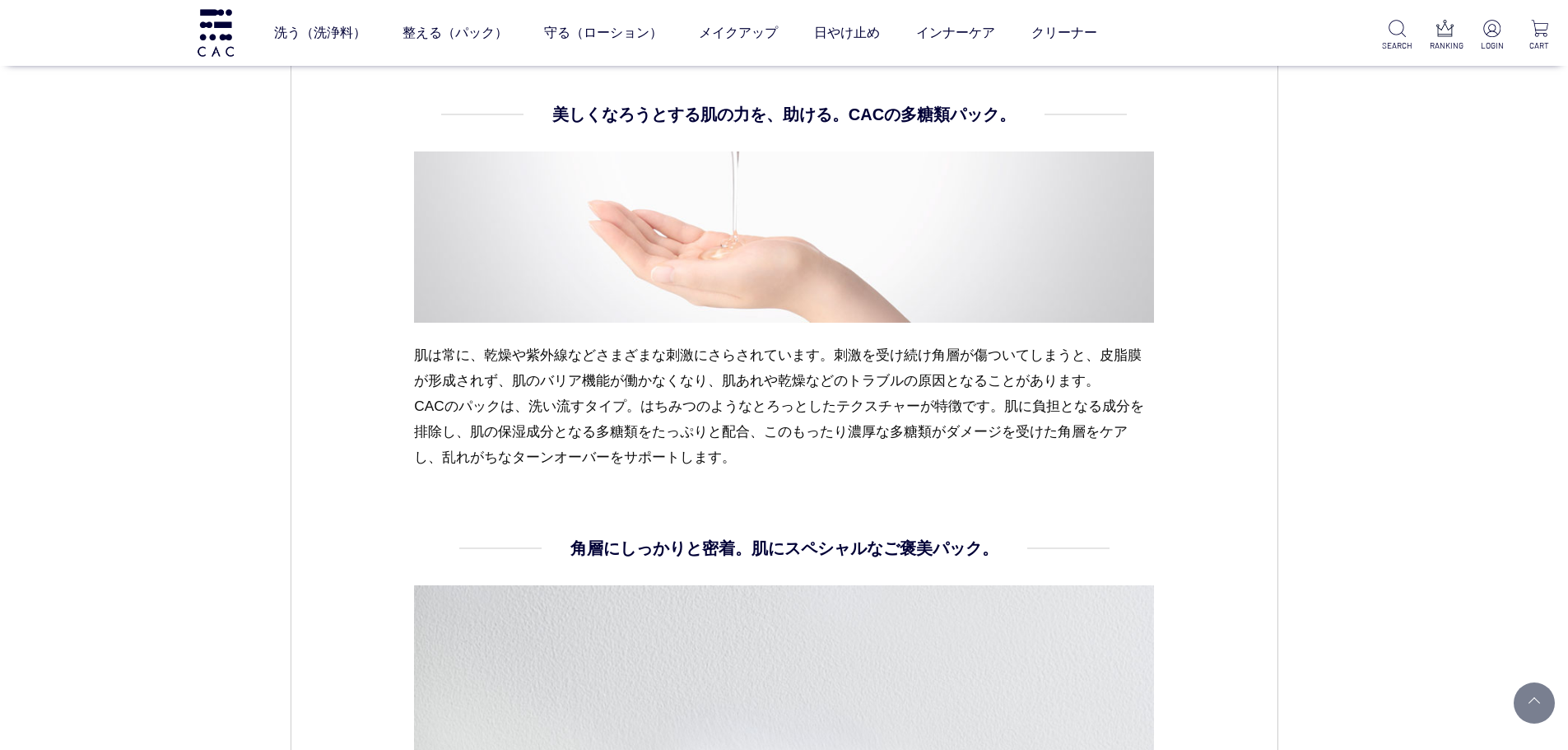
scroll to position [1235, 0]
